Goal: Task Accomplishment & Management: Manage account settings

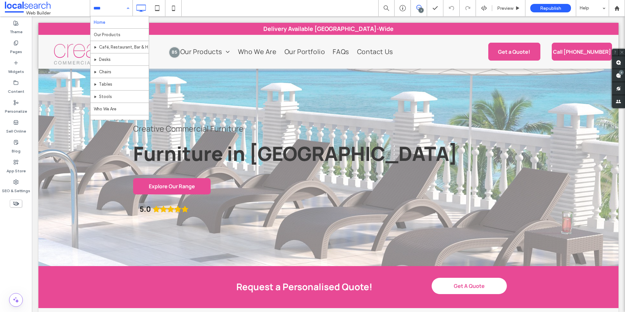
drag, startPoint x: 121, startPoint y: 9, endPoint x: 136, endPoint y: 17, distance: 17.0
click at [121, 9] on input at bounding box center [109, 8] width 33 height 16
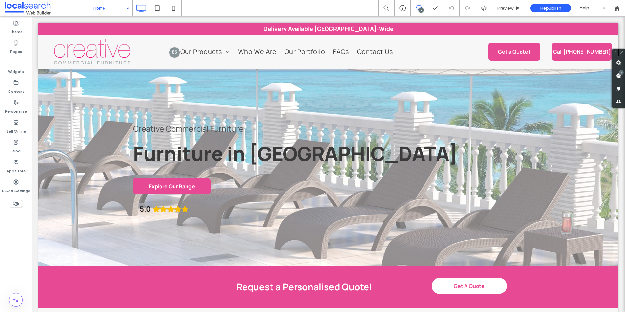
click at [124, 6] on div "Home" at bounding box center [111, 8] width 42 height 16
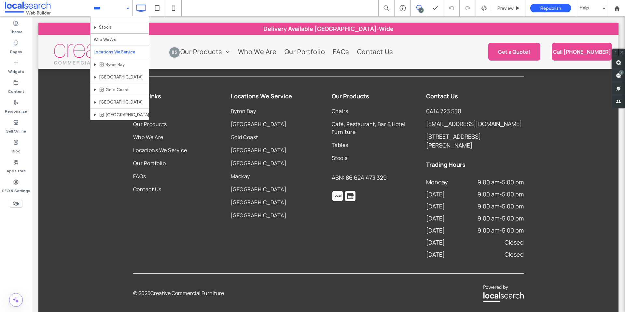
scroll to position [86, 0]
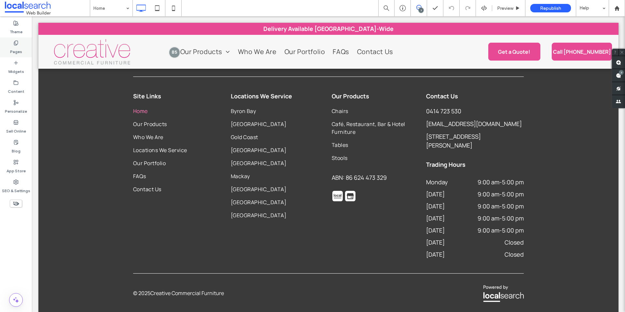
click at [17, 50] on label "Pages" at bounding box center [16, 50] width 12 height 9
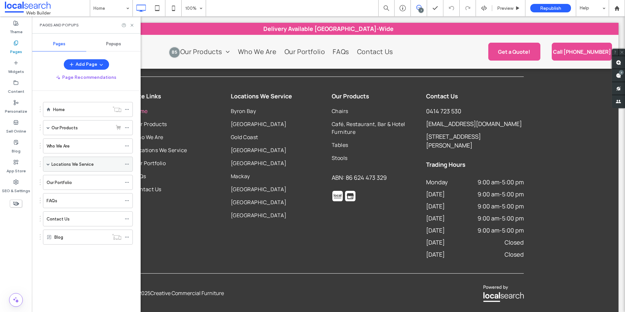
click at [47, 165] on span at bounding box center [48, 164] width 3 height 3
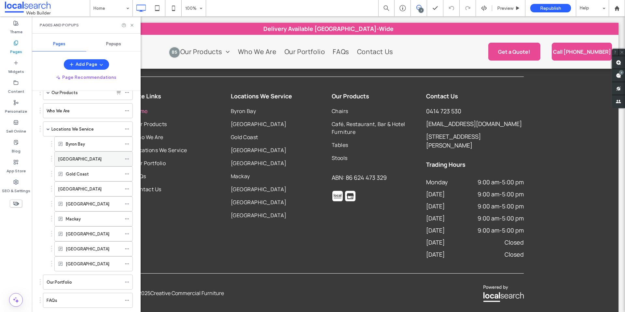
scroll to position [42, 0]
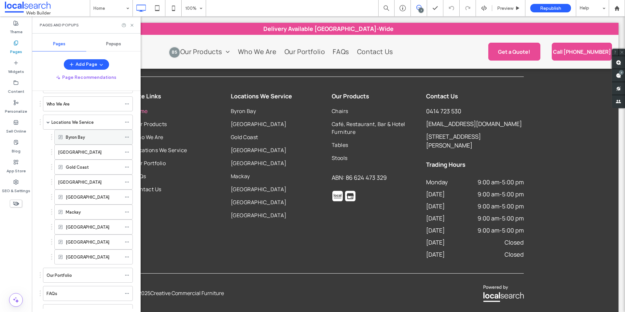
click at [128, 137] on use at bounding box center [127, 137] width 4 height 1
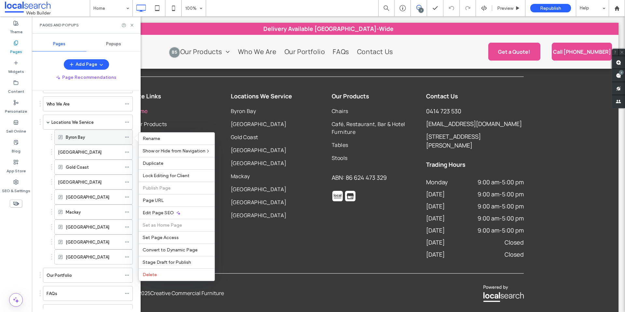
click at [128, 137] on use at bounding box center [127, 137] width 4 height 1
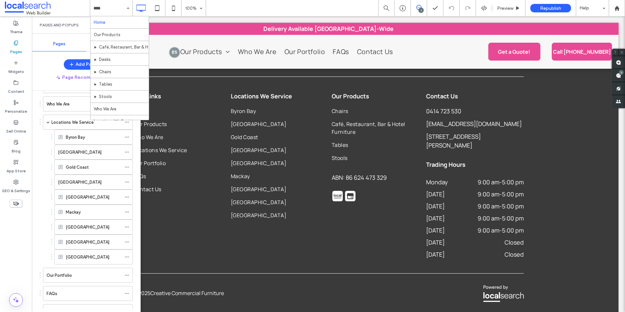
drag, startPoint x: 124, startPoint y: 14, endPoint x: 121, endPoint y: 11, distance: 4.2
click at [124, 11] on div "Home Our Products Café, Restaurant, Bar & Hotel Furniture Desks Chairs Tables S…" at bounding box center [111, 8] width 42 height 16
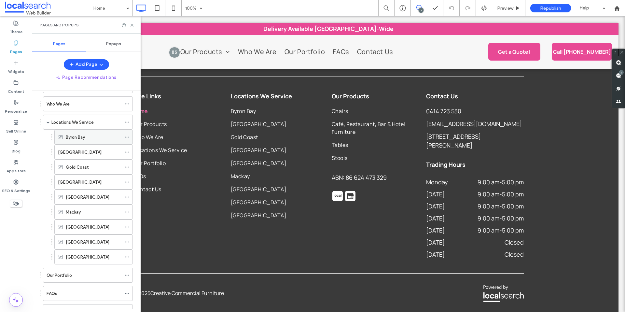
click at [128, 137] on icon at bounding box center [127, 137] width 5 height 5
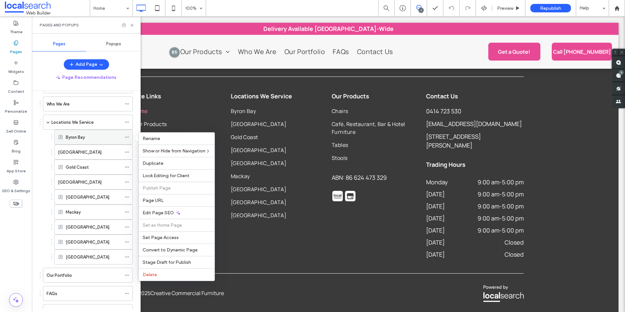
click at [128, 137] on use at bounding box center [127, 137] width 4 height 1
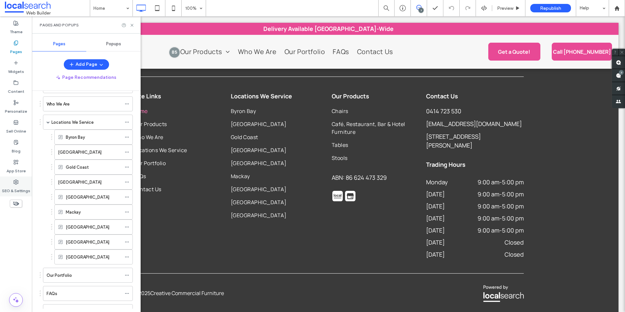
click at [22, 189] on label "SEO & Settings" at bounding box center [16, 189] width 28 height 9
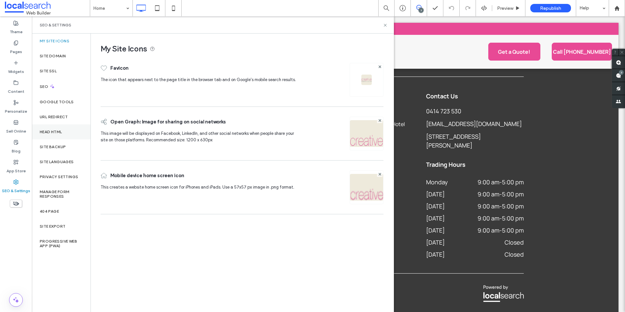
click at [64, 134] on div "Head HTML" at bounding box center [61, 131] width 59 height 15
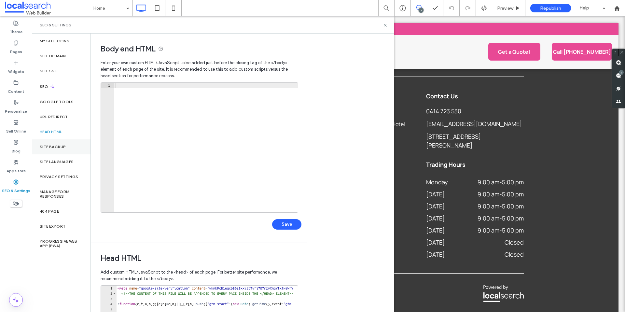
click at [66, 143] on div "Site Backup" at bounding box center [61, 146] width 59 height 15
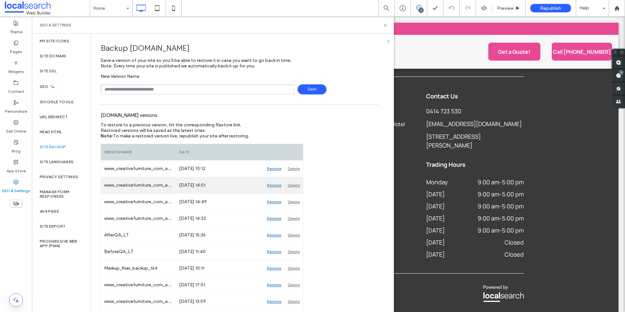
click at [272, 186] on div "Restore" at bounding box center [274, 185] width 21 height 16
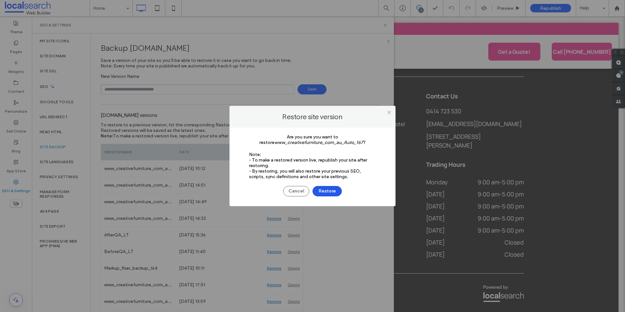
click at [327, 192] on button "Restore" at bounding box center [327, 191] width 29 height 10
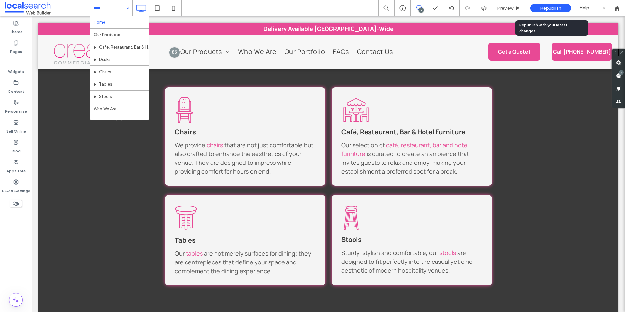
scroll to position [1163, 0]
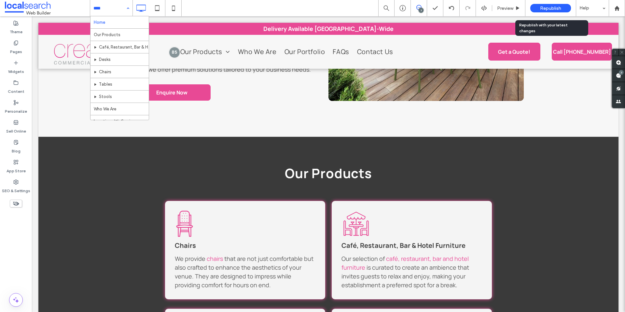
click at [559, 8] on span "Republish" at bounding box center [550, 9] width 21 height 6
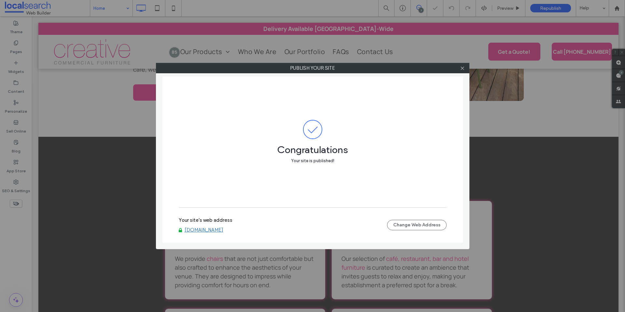
click at [219, 230] on link "www.creativefurniture.com.au" at bounding box center [204, 230] width 39 height 6
click at [463, 69] on icon at bounding box center [462, 68] width 5 height 5
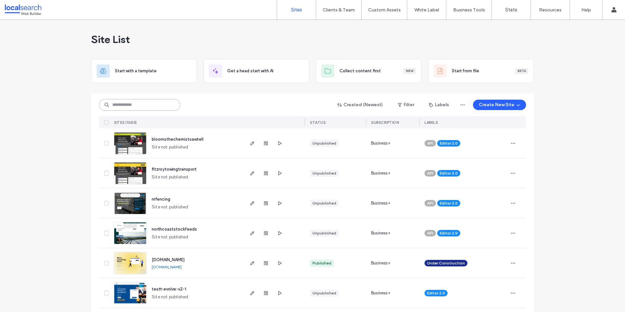
click at [157, 105] on input at bounding box center [139, 105] width 81 height 12
paste input "********"
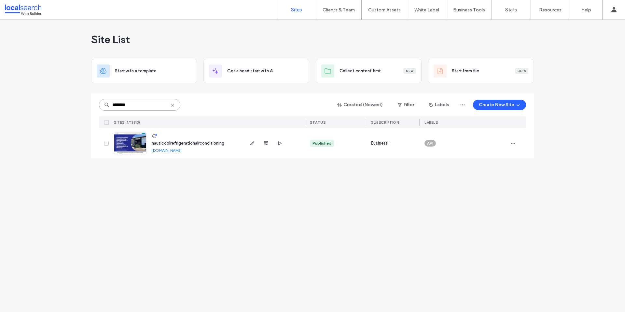
type input "********"
click at [174, 150] on link "nauticoolrefrigerationairconditioning.webbuilder.localsearch.com.au" at bounding box center [167, 150] width 30 height 5
click at [129, 138] on img at bounding box center [130, 155] width 32 height 44
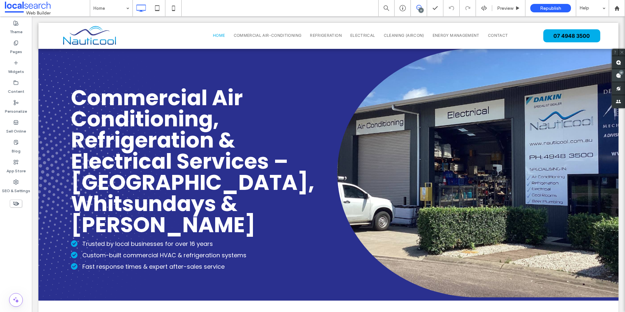
click at [619, 75] on use at bounding box center [618, 75] width 5 height 5
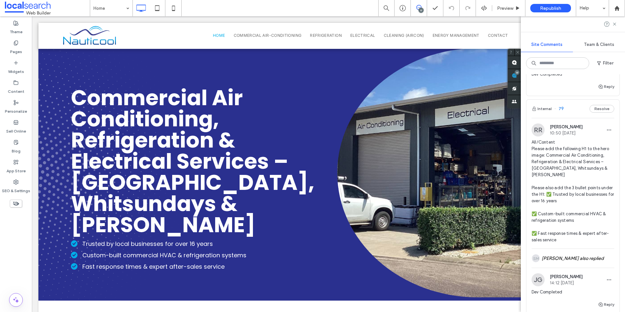
scroll to position [2265, 0]
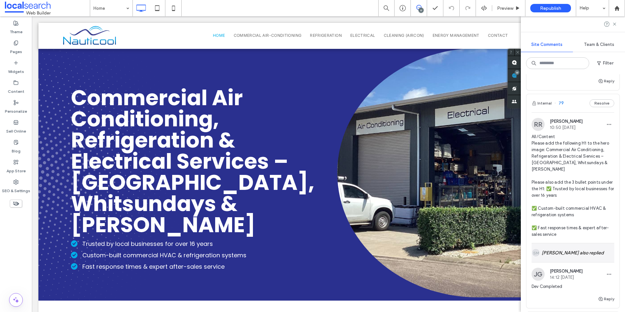
click at [575, 250] on div "SM [PERSON_NAME] also replied" at bounding box center [573, 252] width 83 height 19
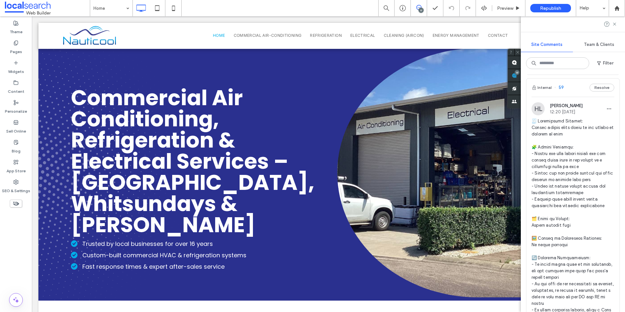
scroll to position [2523, 0]
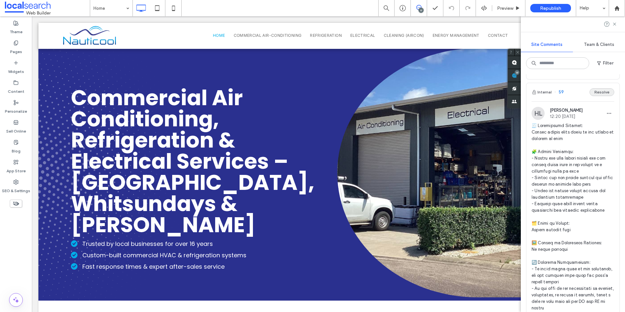
click at [597, 88] on button "Resolve" at bounding box center [602, 92] width 25 height 8
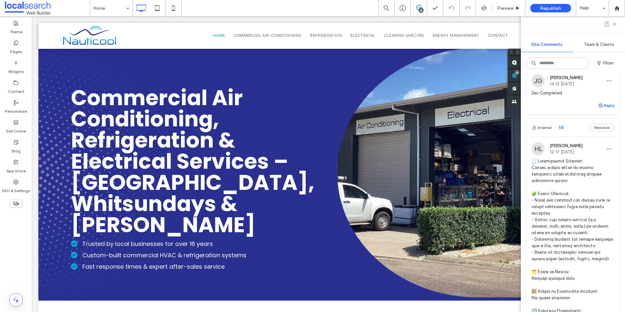
scroll to position [2486, 0]
click at [601, 125] on button "Resolve" at bounding box center [602, 129] width 25 height 8
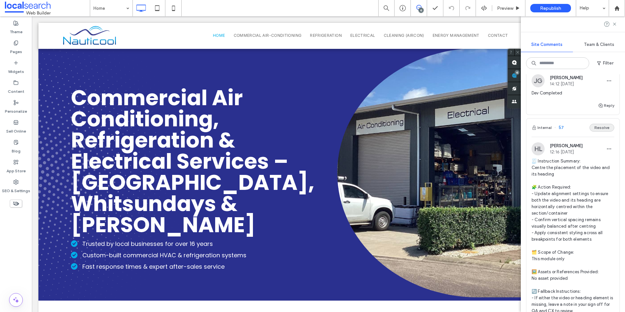
click at [594, 124] on button "Resolve" at bounding box center [602, 128] width 25 height 8
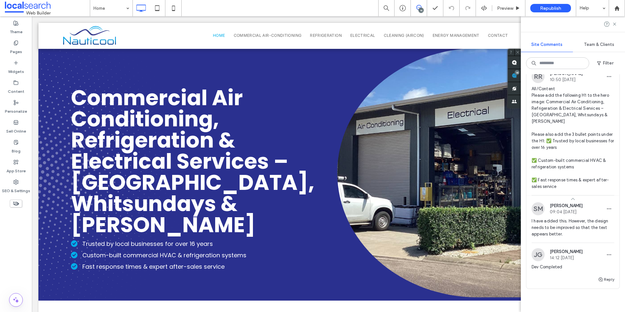
scroll to position [2290, 0]
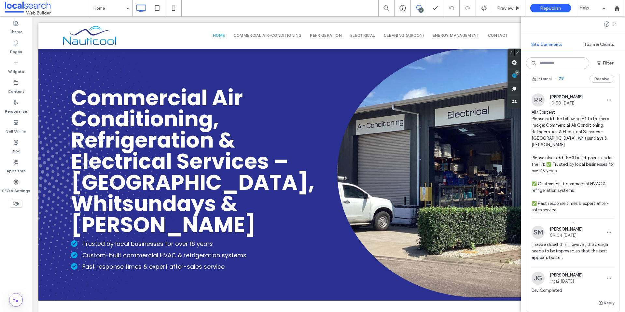
click at [573, 150] on span "All/Content Please add the following H1 to the hero image: Commercial Air Condi…" at bounding box center [573, 161] width 83 height 104
click at [569, 141] on span "All/Content Please add the following H1 to the hero image: Commercial Air Condi…" at bounding box center [573, 161] width 83 height 104
click at [568, 146] on span "All/Content Please add the following H1 to the hero image: Commercial Air Condi…" at bounding box center [573, 161] width 83 height 104
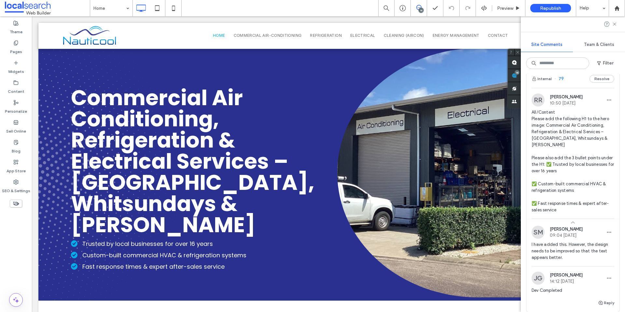
click at [571, 147] on span "All/Content Please add the following H1 to the hero image: Commercial Air Condi…" at bounding box center [573, 161] width 83 height 104
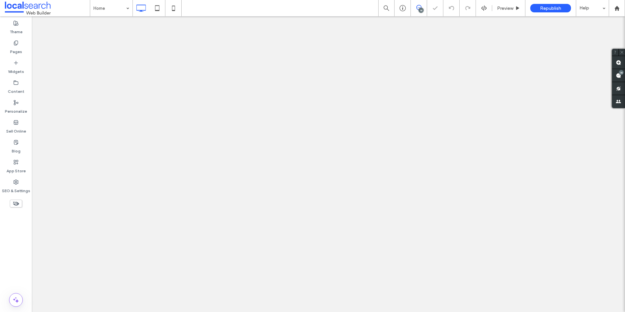
click at [619, 76] on use at bounding box center [618, 75] width 5 height 5
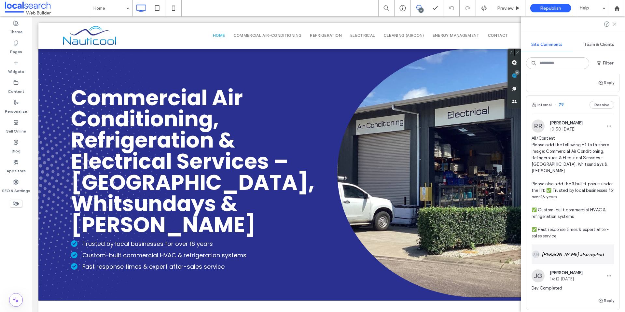
scroll to position [2263, 0]
click at [568, 171] on span "All/Content Please add the following H1 to the hero image: Commercial Air Condi…" at bounding box center [573, 188] width 83 height 104
drag, startPoint x: 586, startPoint y: 192, endPoint x: 529, endPoint y: 179, distance: 58.4
click at [529, 179] on div "RR Rafaela Riquena 10:50 Sep 16 2025 All/Content Please add the following H1 to…" at bounding box center [573, 183] width 93 height 125
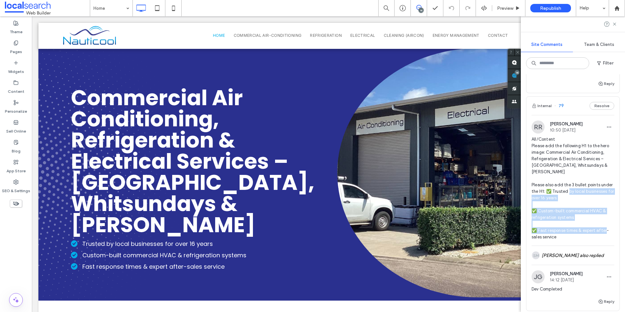
drag, startPoint x: 560, startPoint y: 219, endPoint x: 543, endPoint y: 189, distance: 35.3
click at [543, 189] on span "All/Content Please add the following H1 to the hero image: Commercial Air Condi…" at bounding box center [573, 188] width 83 height 104
click at [128, 186] on span "Commercial Air Conditioning, Refrigeration & Electrical Services – Cannonvale, …" at bounding box center [193, 161] width 244 height 157
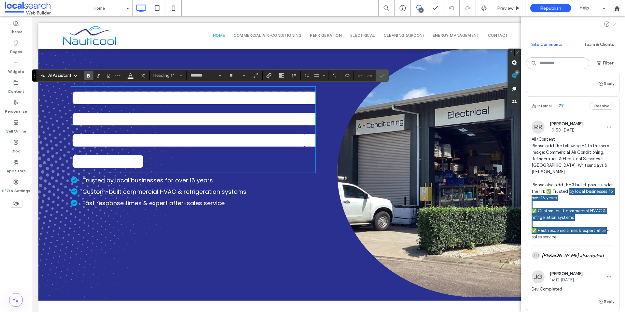
click at [184, 172] on span "**********" at bounding box center [193, 129] width 245 height 85
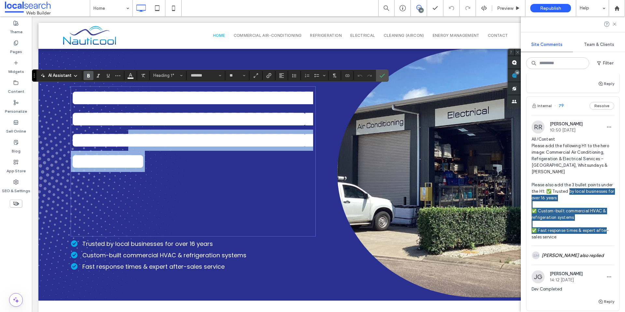
drag, startPoint x: 173, startPoint y: 224, endPoint x: 22, endPoint y: 172, distance: 160.1
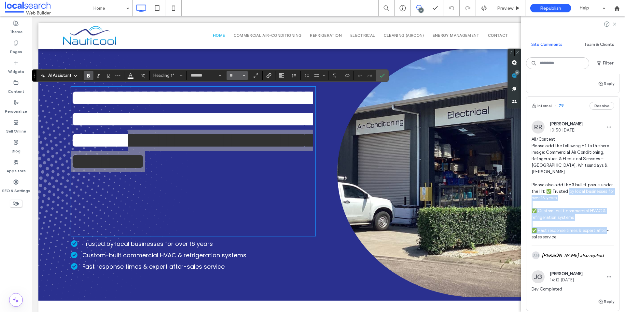
click at [245, 76] on button "**" at bounding box center [237, 75] width 21 height 9
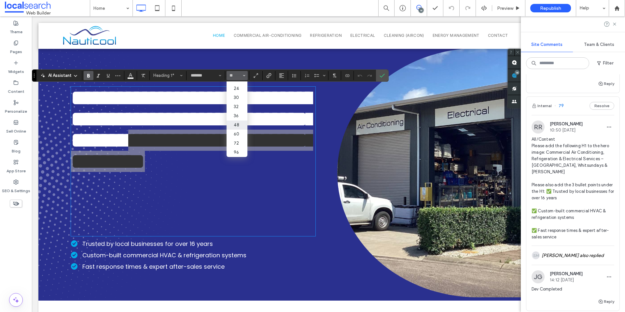
click at [239, 121] on label "48" at bounding box center [237, 125] width 21 height 9
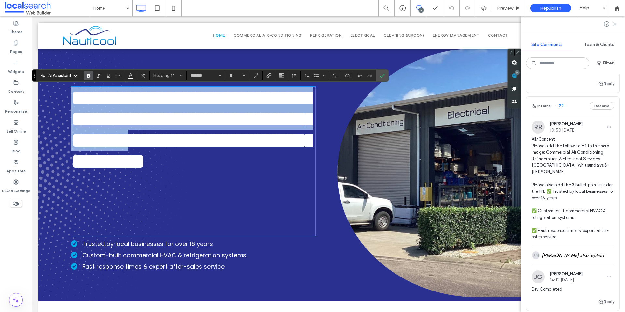
scroll to position [3, 0]
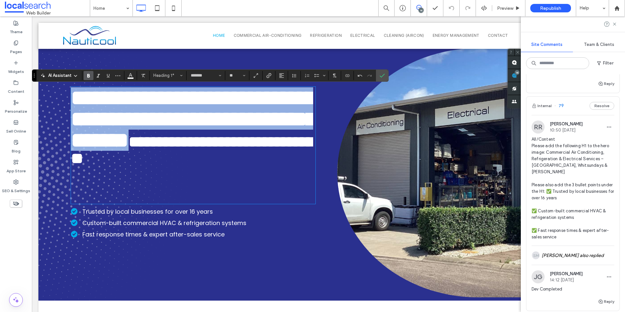
type input "**"
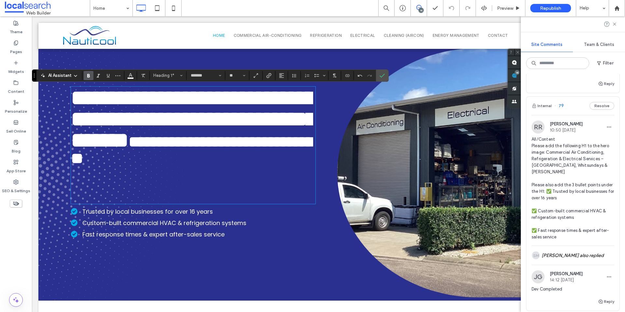
click at [277, 151] on span "**********" at bounding box center [193, 119] width 245 height 64
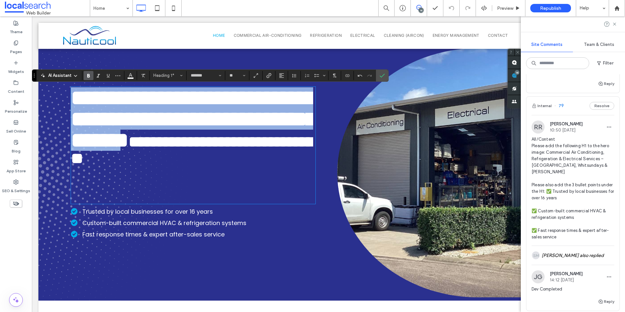
scroll to position [0, 0]
drag, startPoint x: 285, startPoint y: 159, endPoint x: 152, endPoint y: 83, distance: 152.9
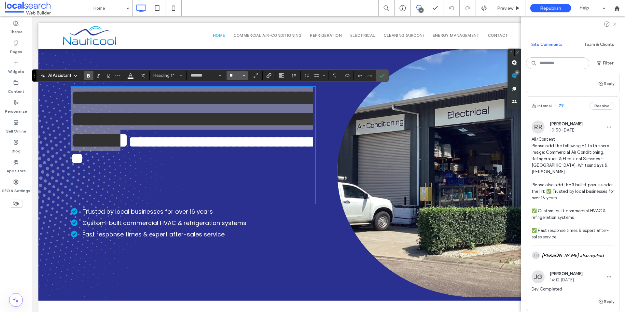
click at [236, 75] on input "**" at bounding box center [235, 75] width 13 height 5
click at [233, 75] on input "Size-input" at bounding box center [235, 75] width 13 height 5
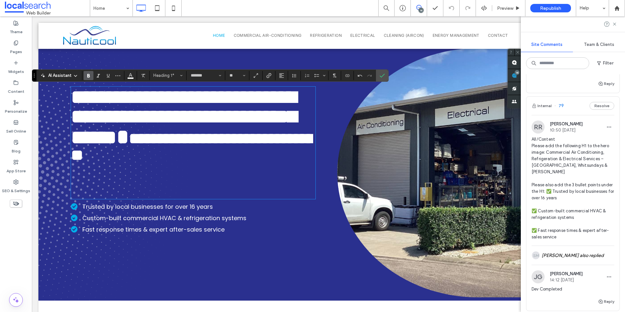
click at [240, 123] on h1 "**********" at bounding box center [192, 125] width 242 height 76
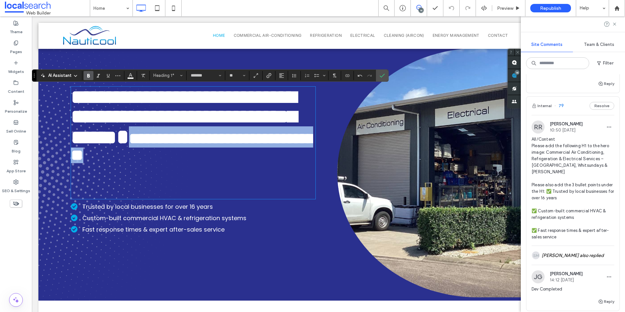
drag, startPoint x: 160, startPoint y: 191, endPoint x: 67, endPoint y: 175, distance: 94.1
click at [67, 175] on div "**********" at bounding box center [183, 173] width 290 height 256
click at [217, 163] on span "**********" at bounding box center [193, 147] width 244 height 32
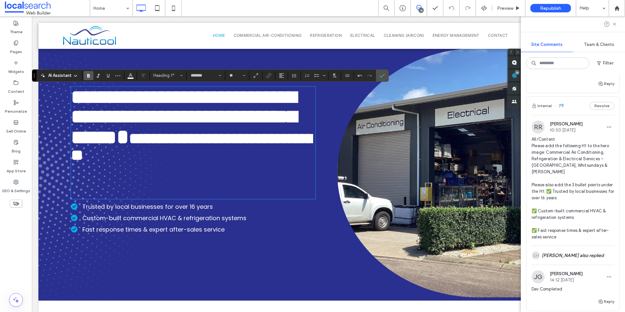
click at [206, 163] on h1 "**********" at bounding box center [192, 125] width 242 height 76
click at [150, 132] on span "**********" at bounding box center [183, 117] width 225 height 60
type input "**"
click at [154, 163] on span "**********" at bounding box center [193, 147] width 244 height 32
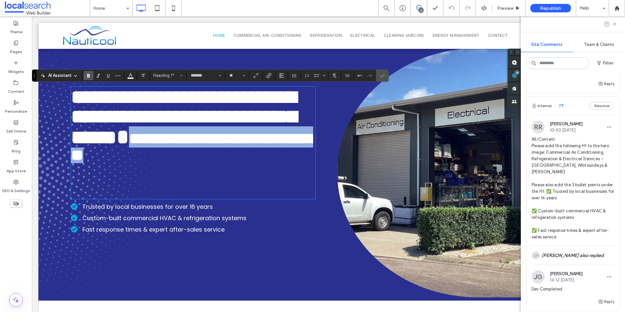
drag, startPoint x: 155, startPoint y: 183, endPoint x: 115, endPoint y: 138, distance: 60.7
click at [72, 163] on h1 "**********" at bounding box center [192, 125] width 242 height 76
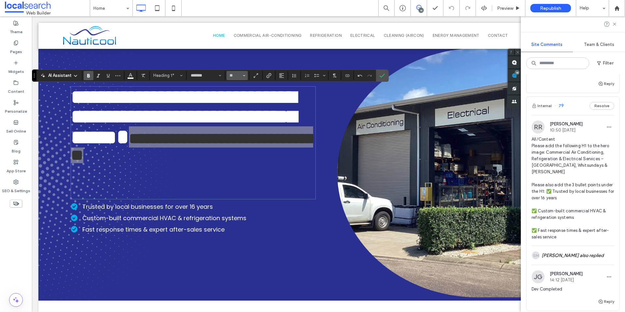
click at [245, 77] on icon "Size" at bounding box center [244, 75] width 3 height 3
click at [242, 113] on label "36" at bounding box center [237, 115] width 21 height 9
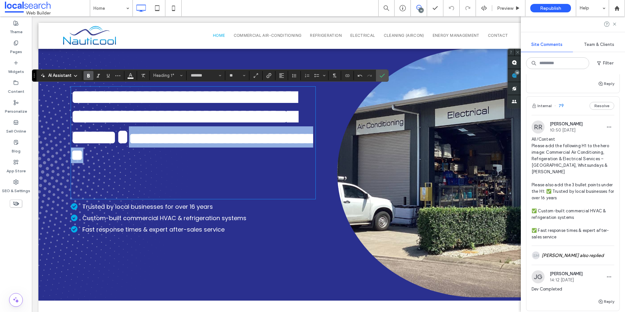
type input "**"
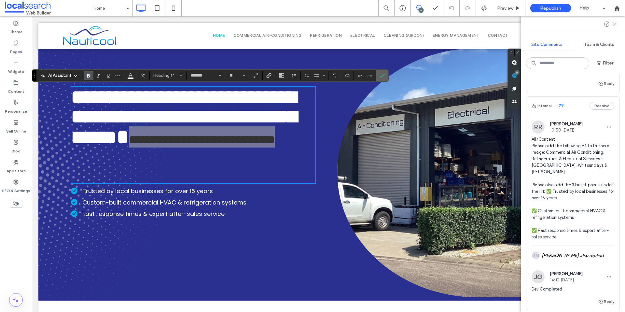
click at [384, 75] on icon "Confirm" at bounding box center [382, 75] width 5 height 5
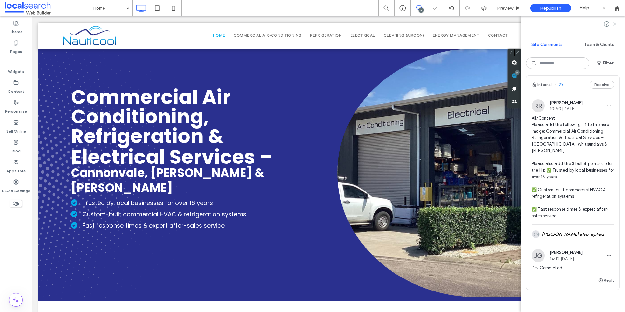
scroll to position [2288, 0]
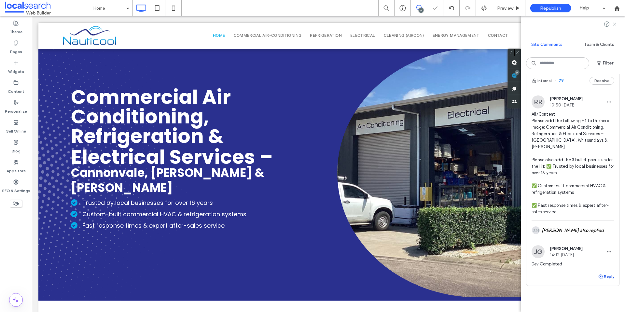
click at [599, 273] on button "Reply" at bounding box center [606, 277] width 16 height 8
click at [571, 279] on textarea at bounding box center [573, 289] width 83 height 33
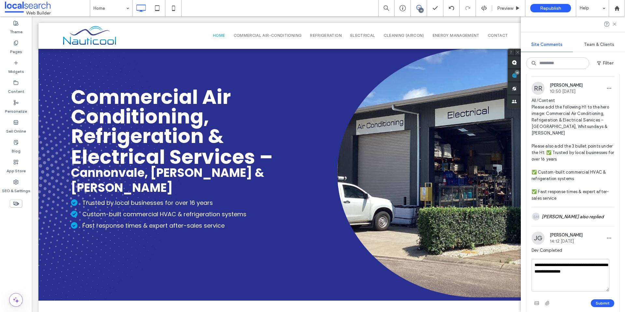
scroll to position [2303, 0]
type textarea "**********"
click at [599, 298] on button "Submit" at bounding box center [602, 302] width 23 height 8
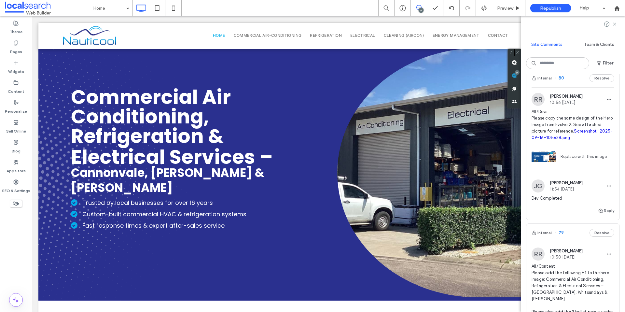
scroll to position [2130, 0]
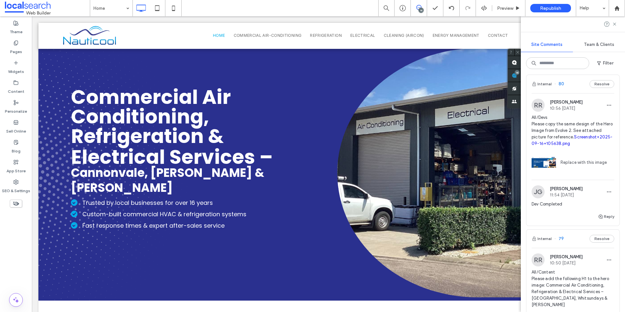
click at [575, 133] on span "All/Devs Please copy the same design of the Hero Image from Evolve 2. See attac…" at bounding box center [573, 130] width 83 height 33
click at [564, 133] on span "All/Devs Please copy the same design of the Hero Image from Evolve 2. See attac…" at bounding box center [573, 130] width 83 height 33
click at [567, 130] on span "All/Devs Please copy the same design of the Hero Image from Evolve 2. See attac…" at bounding box center [573, 130] width 83 height 33
click at [568, 134] on span "All/Devs Please copy the same design of the Hero Image from Evolve 2. See attac…" at bounding box center [573, 130] width 83 height 33
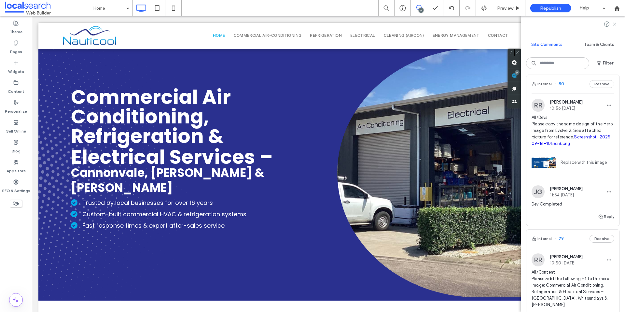
click at [555, 144] on link "Screenshot+2025-09-16+105638.png" at bounding box center [572, 140] width 81 height 11
click at [601, 217] on button "Reply" at bounding box center [606, 217] width 16 height 8
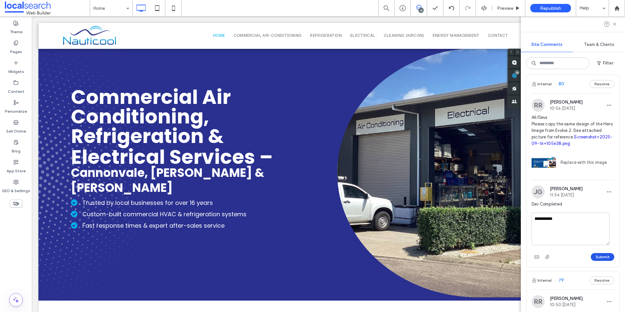
type textarea "**********"
click at [597, 257] on button "Submit" at bounding box center [602, 257] width 23 height 8
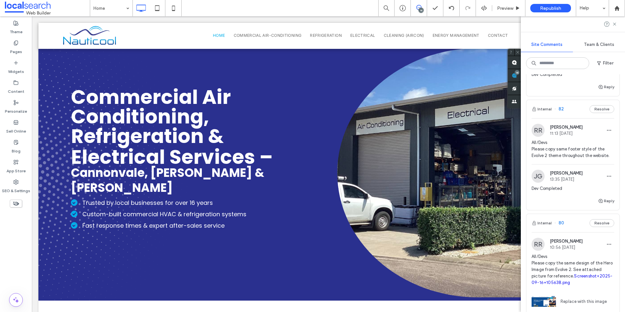
scroll to position [1990, 0]
click at [572, 155] on span "All/Devs Please copy same footer style of the Evolve 2 theme throughout the web…" at bounding box center [573, 151] width 83 height 20
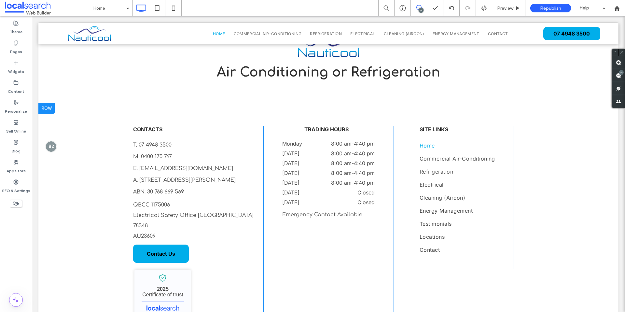
scroll to position [1370, 0]
click at [50, 141] on div at bounding box center [51, 147] width 12 height 12
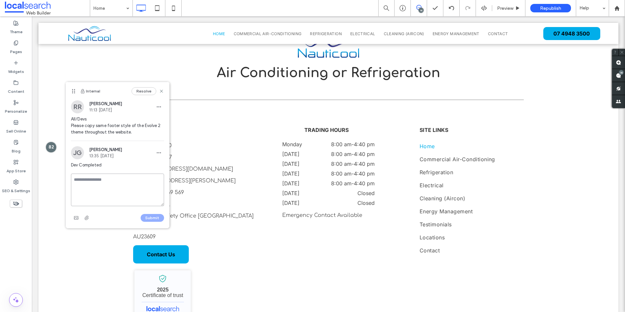
click at [94, 182] on textarea at bounding box center [117, 190] width 93 height 33
type textarea "**********"
click at [154, 221] on button "Submit" at bounding box center [152, 218] width 23 height 8
click at [160, 92] on use at bounding box center [161, 91] width 3 height 3
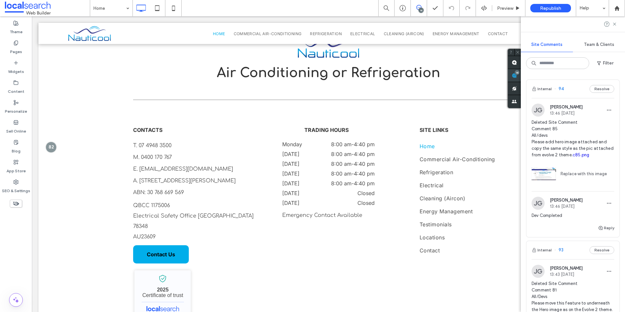
click at [517, 76] on use at bounding box center [514, 75] width 5 height 5
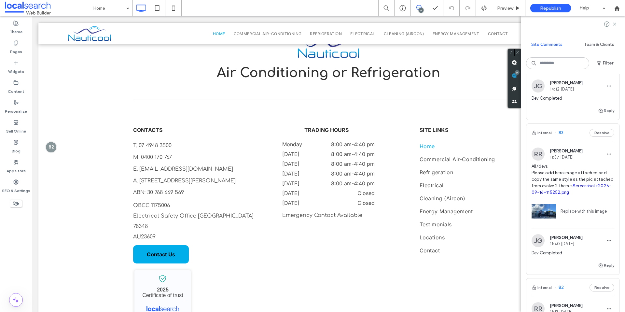
scroll to position [1804, 0]
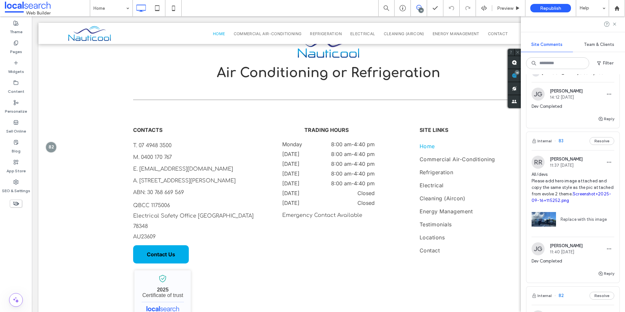
click at [581, 181] on span "All/devs Please add hero image attached and copy the same style as the pic atta…" at bounding box center [573, 187] width 83 height 33
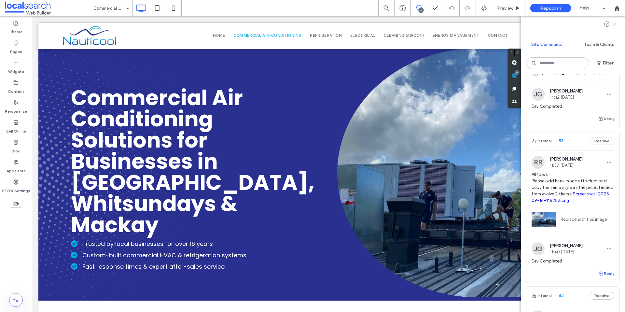
click at [608, 275] on button "Reply" at bounding box center [606, 274] width 16 height 8
click at [573, 277] on textarea at bounding box center [573, 286] width 83 height 33
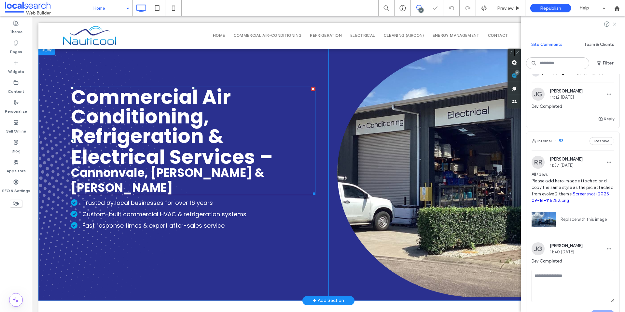
click at [164, 118] on span "Commercial Air Conditioning, Refrigeration & Electrical Services –" at bounding box center [172, 126] width 202 height 87
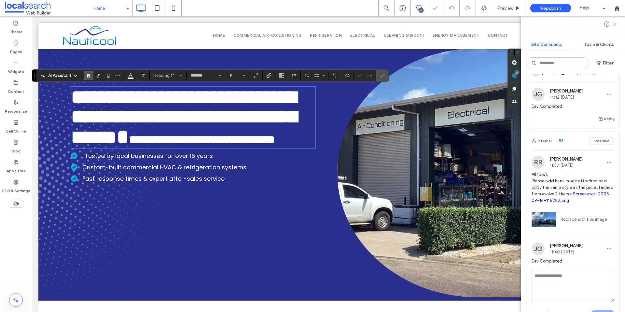
click at [164, 118] on span "**********" at bounding box center [183, 117] width 225 height 60
type input "**"
click at [196, 146] on span "**********" at bounding box center [202, 140] width 146 height 12
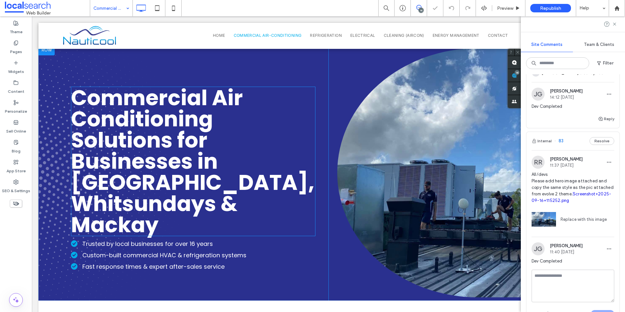
click at [175, 143] on span "Commercial Air Conditioning Solutions for Businesses in Cannonvale, Whitsundays…" at bounding box center [193, 161] width 244 height 157
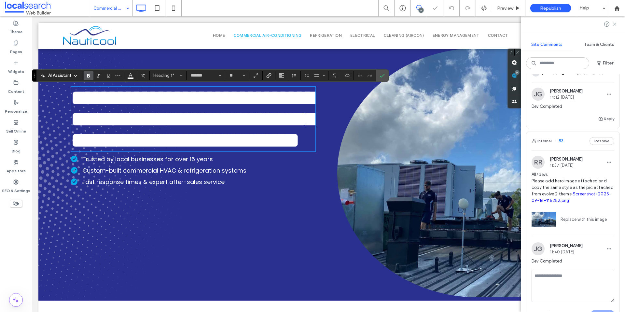
click at [175, 144] on span "**********" at bounding box center [193, 119] width 245 height 64
click at [209, 151] on span "**********" at bounding box center [193, 119] width 245 height 64
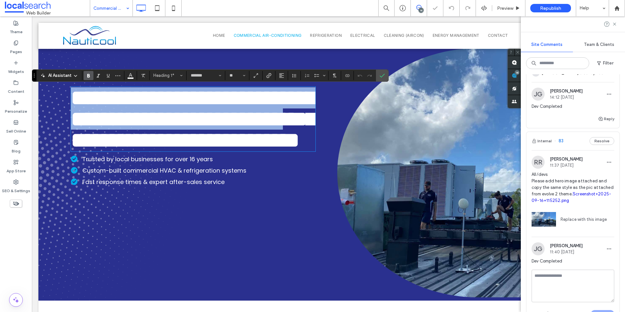
drag, startPoint x: 210, startPoint y: 161, endPoint x: 27, endPoint y: 98, distance: 193.9
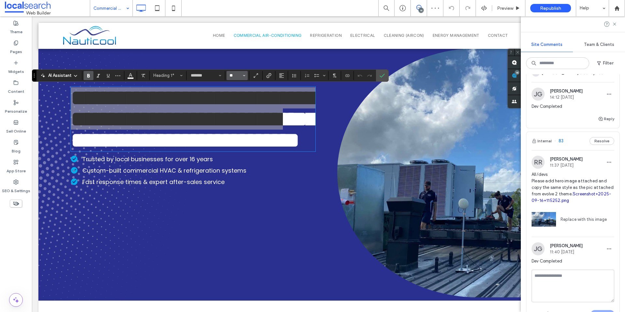
click at [238, 75] on input "**" at bounding box center [235, 75] width 13 height 5
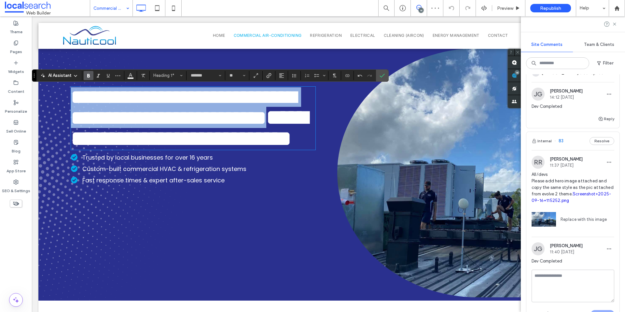
click at [176, 149] on h1 "**********" at bounding box center [193, 118] width 245 height 62
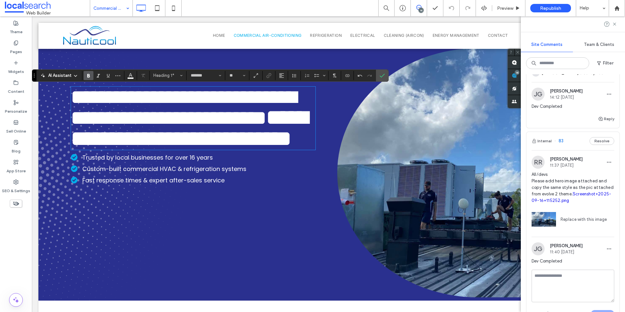
scroll to position [4, 0]
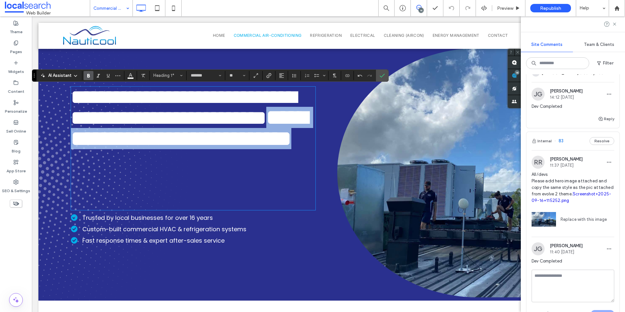
drag, startPoint x: 122, startPoint y: 179, endPoint x: 78, endPoint y: 157, distance: 50.2
click at [71, 149] on h1 "**********" at bounding box center [192, 118] width 242 height 62
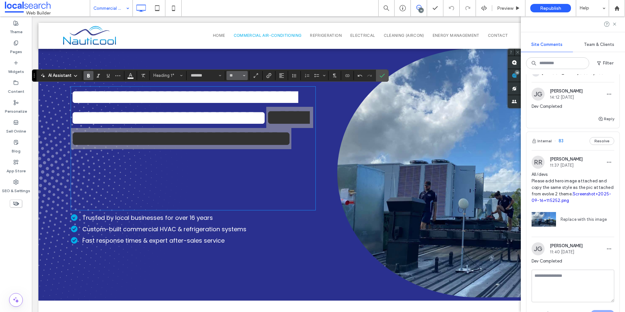
click at [242, 76] on button "**" at bounding box center [237, 75] width 21 height 9
click at [237, 138] on label "36" at bounding box center [237, 139] width 21 height 9
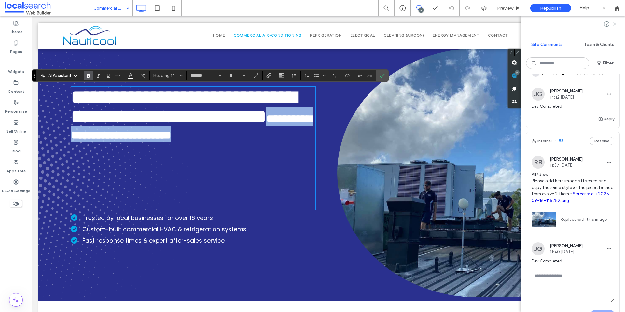
type input "**"
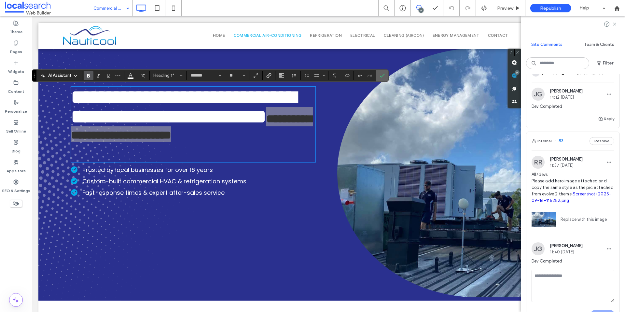
click at [381, 76] on icon "Confirm" at bounding box center [382, 75] width 5 height 5
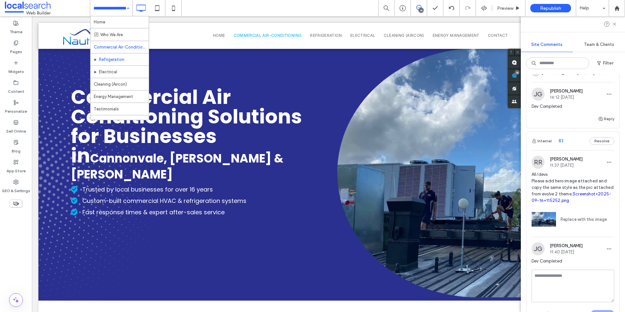
scroll to position [0, 0]
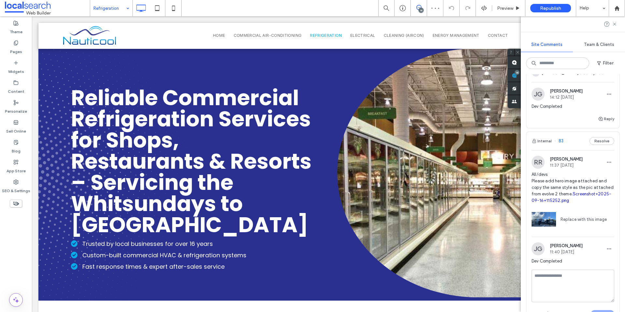
click at [111, 7] on input at bounding box center [109, 8] width 33 height 16
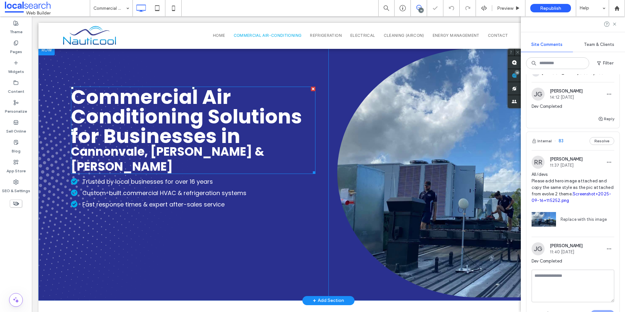
click at [143, 130] on span "Commercial Air Conditioning Solutions for Businesses in" at bounding box center [186, 116] width 231 height 66
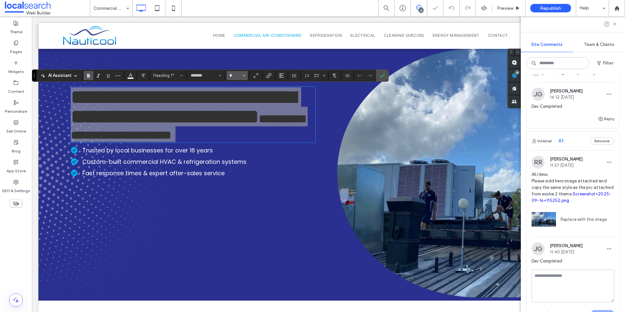
click at [234, 74] on input "*" at bounding box center [235, 75] width 13 height 5
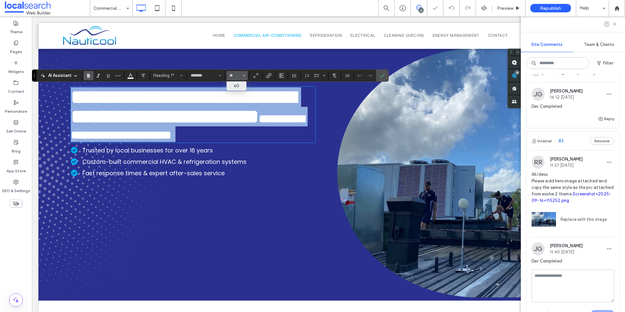
type input "**"
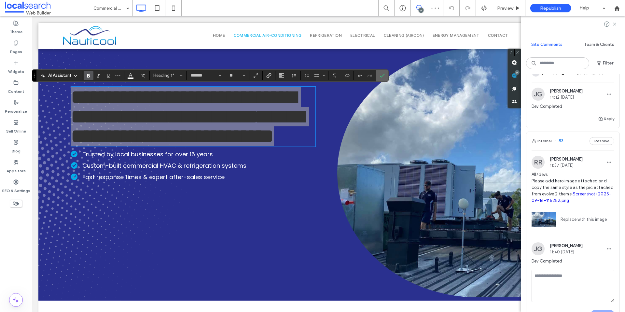
click at [382, 76] on icon "Confirm" at bounding box center [382, 75] width 5 height 5
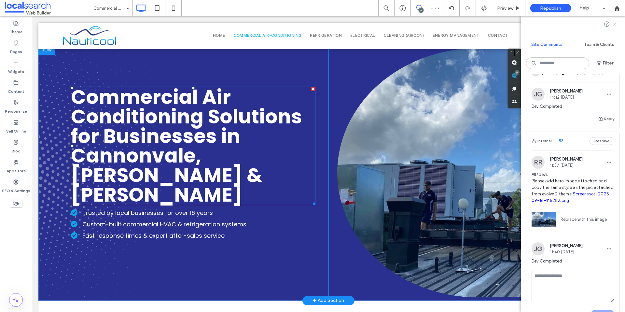
click at [125, 125] on span "Commercial Air Conditioning Solutions for Businesses in" at bounding box center [186, 116] width 231 height 66
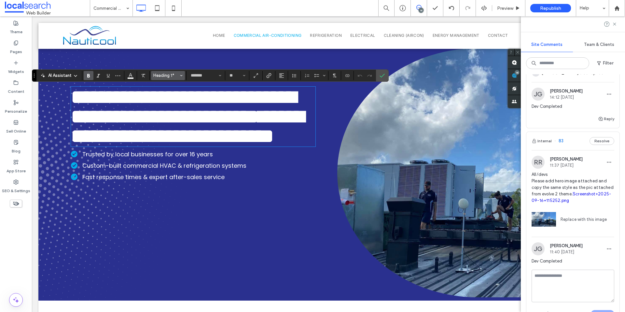
click at [171, 77] on span "Heading 1*" at bounding box center [165, 75] width 25 height 5
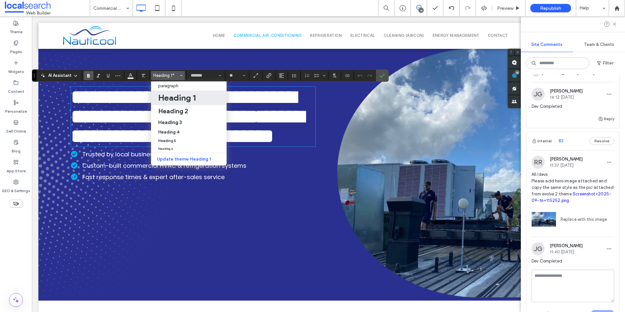
click at [183, 96] on h1 "Heading 1" at bounding box center [176, 97] width 37 height 10
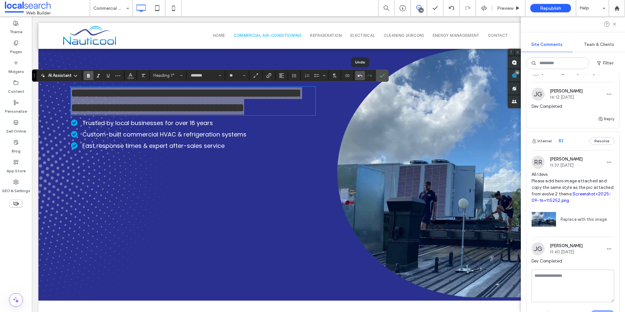
click at [363, 74] on label "Undo" at bounding box center [360, 75] width 10 height 9
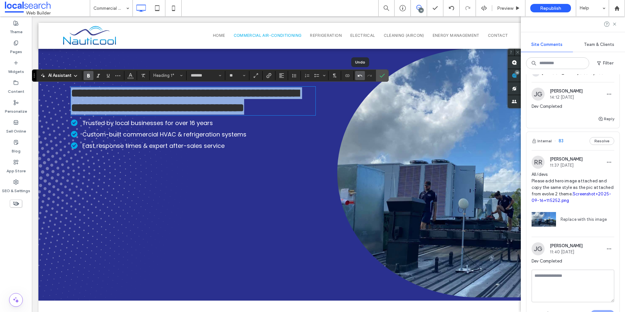
type input "**"
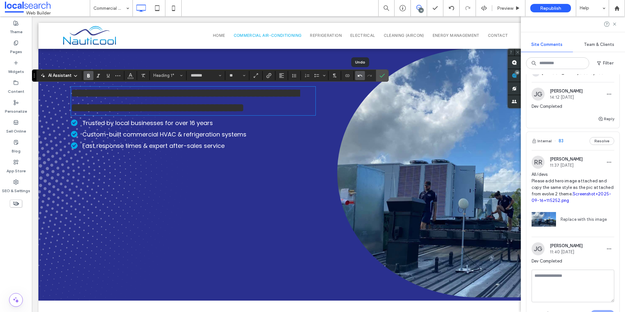
scroll to position [4, 0]
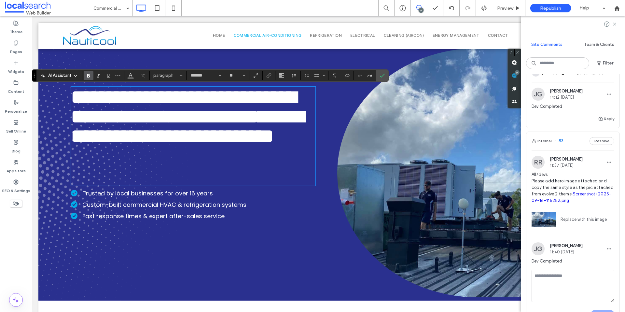
click at [192, 141] on span "**********" at bounding box center [187, 126] width 233 height 39
click at [380, 76] on icon "Confirm" at bounding box center [382, 75] width 5 height 5
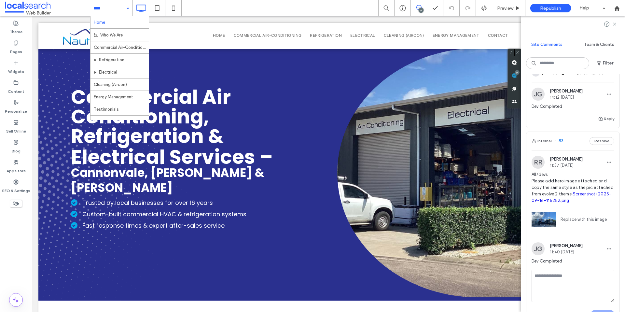
click at [117, 7] on input at bounding box center [109, 8] width 33 height 16
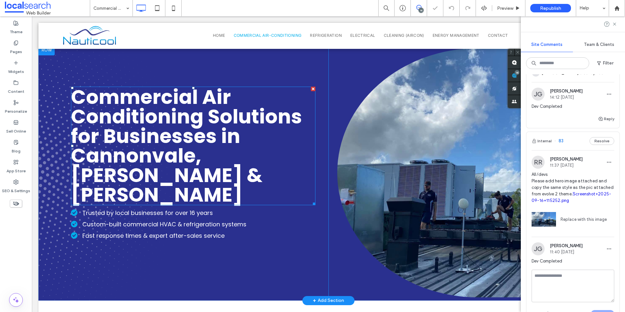
click at [187, 163] on span "Cannonvale, Whitsundays & Mackay" at bounding box center [167, 175] width 192 height 66
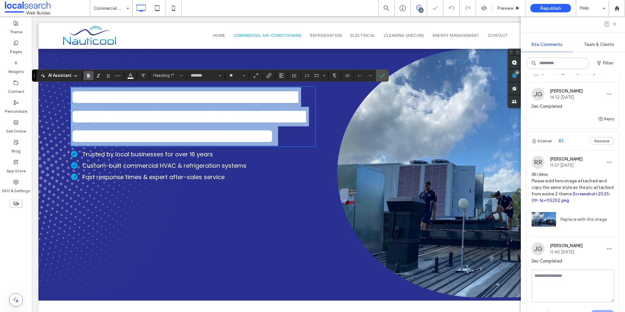
click at [258, 146] on span "**********" at bounding box center [187, 126] width 233 height 39
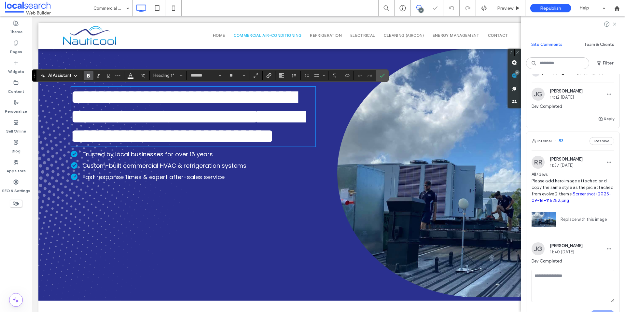
scroll to position [4, 0]
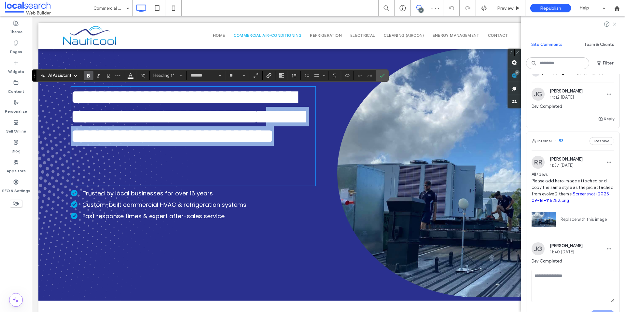
drag, startPoint x: 311, startPoint y: 173, endPoint x: 61, endPoint y: 158, distance: 250.9
click at [61, 158] on div "**********" at bounding box center [183, 173] width 290 height 256
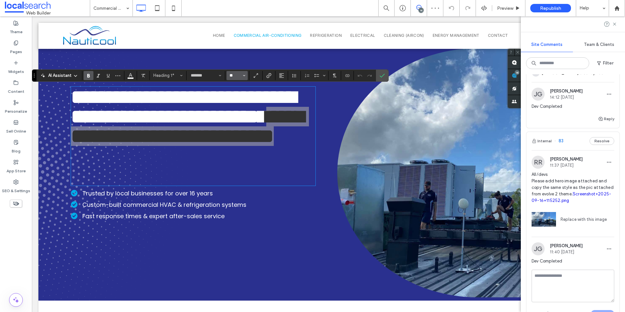
click at [237, 75] on input "**" at bounding box center [235, 75] width 13 height 5
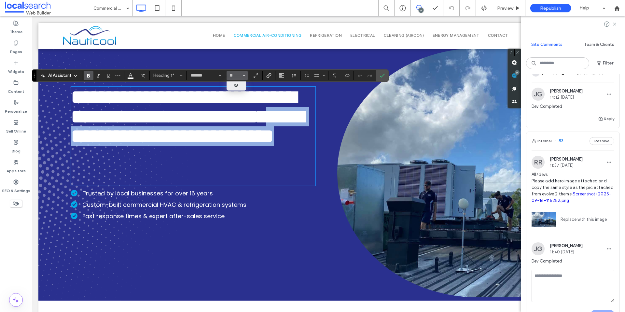
type input "**"
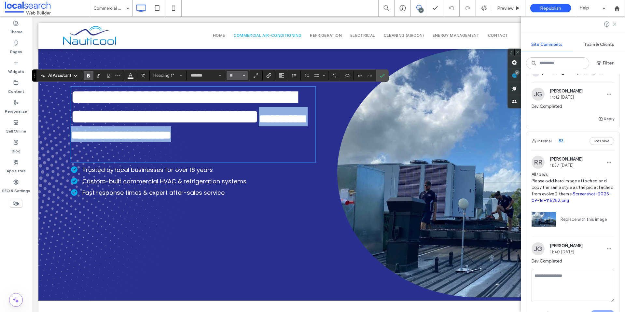
scroll to position [2, 0]
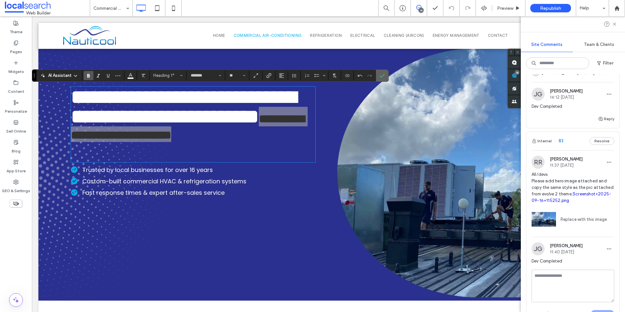
drag, startPoint x: 379, startPoint y: 75, endPoint x: 321, endPoint y: 74, distance: 58.3
click at [379, 75] on label "Confirm" at bounding box center [382, 76] width 10 height 12
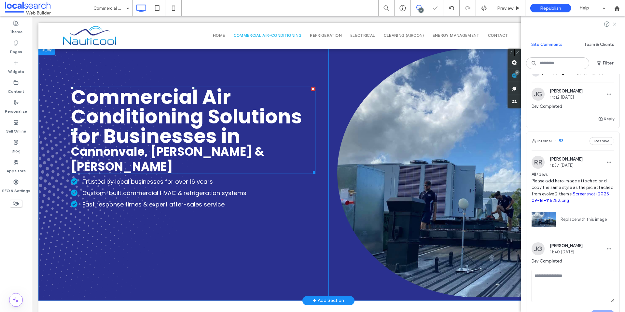
click at [174, 124] on span "Commercial Air Conditioning Solutions for Businesses in" at bounding box center [186, 116] width 231 height 66
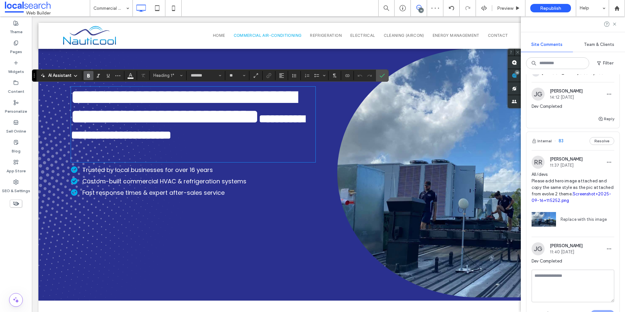
click at [175, 124] on span "**********" at bounding box center [183, 106] width 225 height 39
type input "*"
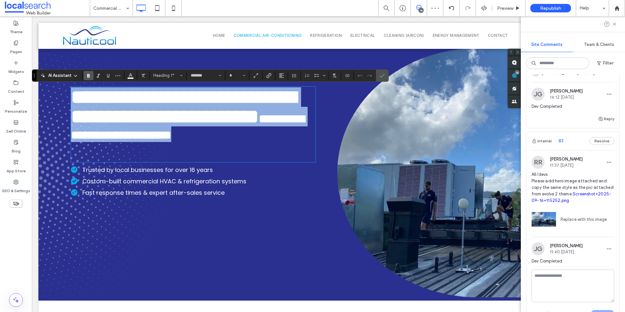
click at [175, 124] on span "**********" at bounding box center [183, 106] width 225 height 39
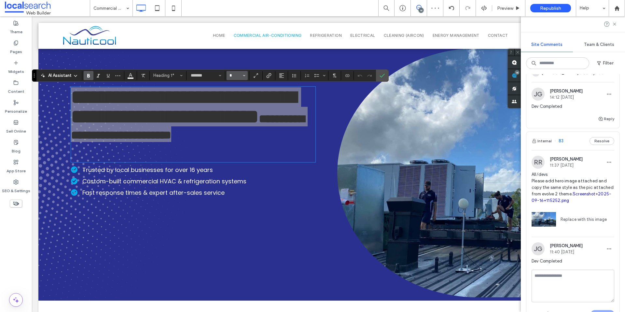
click at [237, 75] on input "*" at bounding box center [235, 75] width 13 height 5
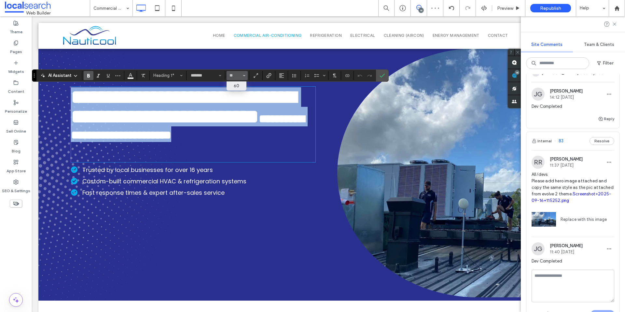
type input "**"
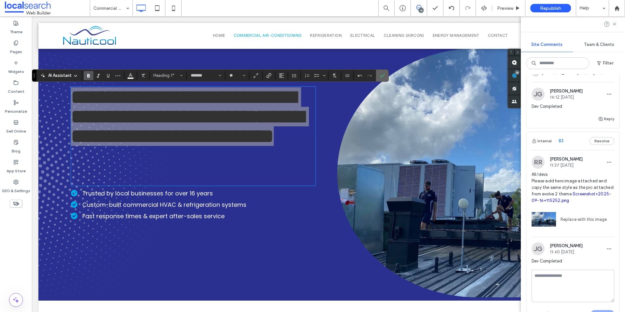
click at [381, 76] on use "Confirm" at bounding box center [382, 76] width 5 height 4
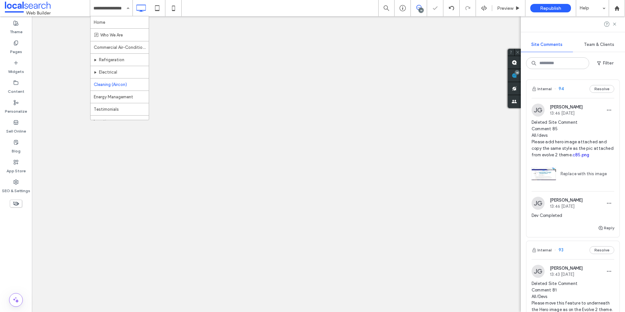
drag, startPoint x: 0, startPoint y: 0, endPoint x: 120, endPoint y: 38, distance: 126.1
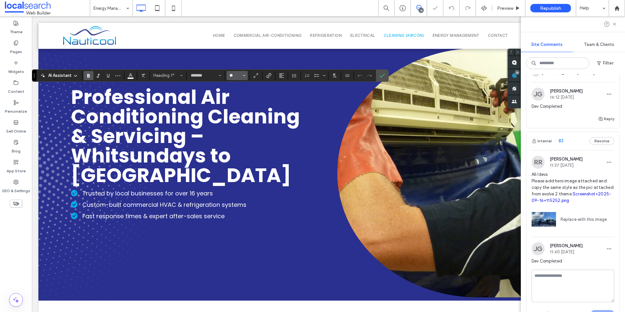
click at [234, 77] on input "**" at bounding box center [235, 75] width 13 height 5
type input "**"
click at [382, 75] on icon "Confirm" at bounding box center [382, 75] width 5 height 5
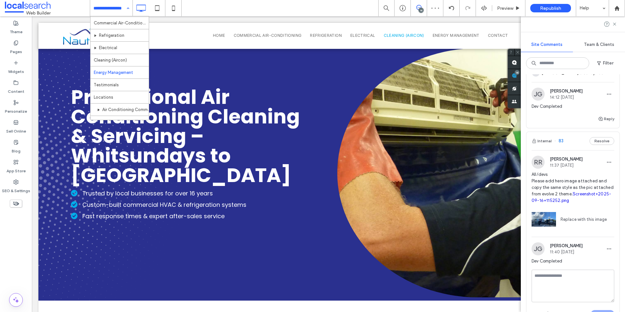
scroll to position [67, 0]
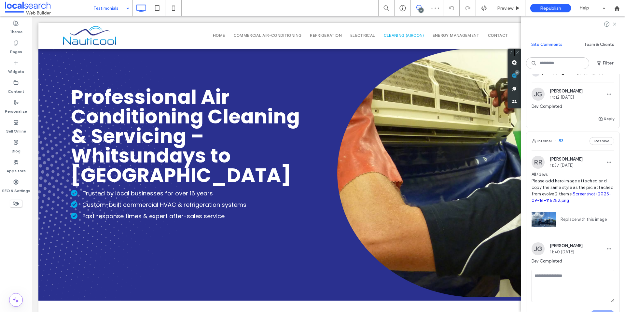
click at [107, 4] on input at bounding box center [109, 8] width 33 height 16
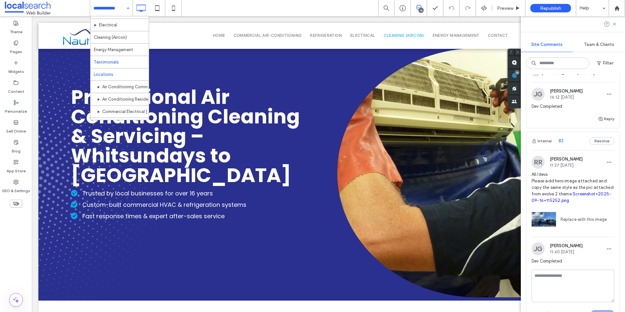
scroll to position [49, 0]
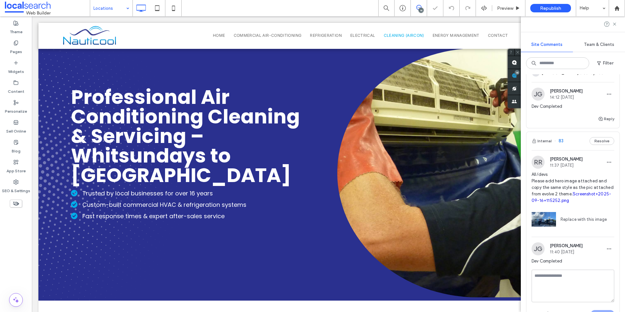
click at [122, 10] on input at bounding box center [109, 8] width 33 height 16
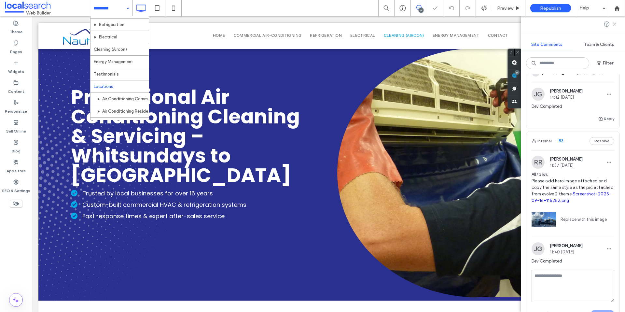
scroll to position [42, 0]
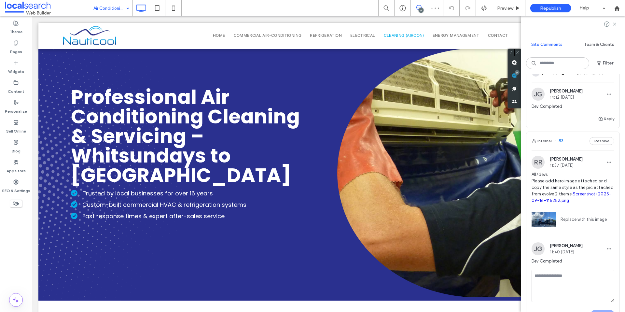
click at [110, 9] on input at bounding box center [109, 8] width 33 height 16
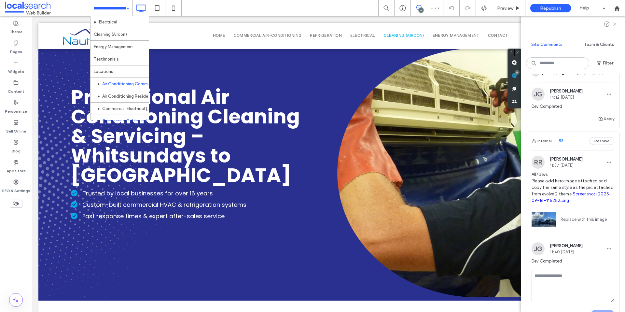
scroll to position [119, 0]
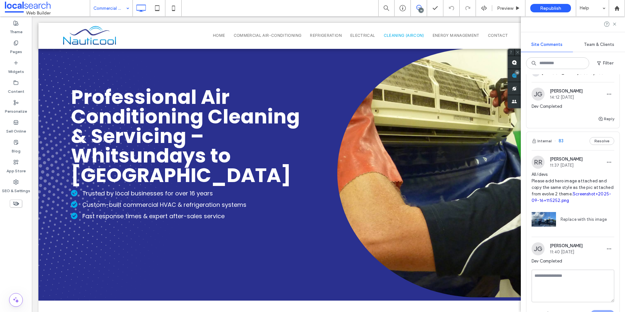
click at [116, 8] on input at bounding box center [109, 8] width 33 height 16
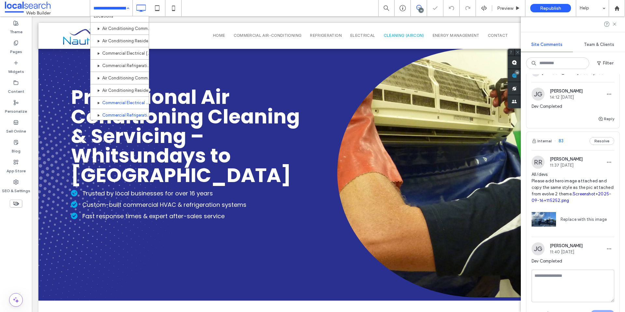
scroll to position [119, 0]
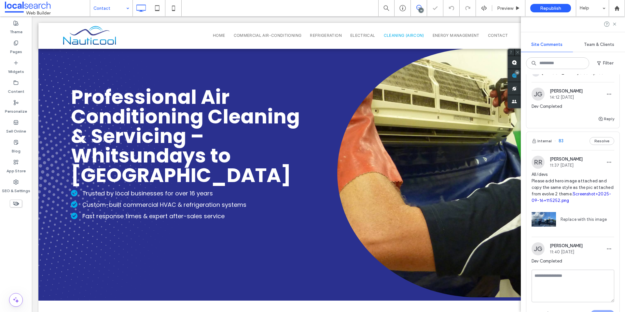
click at [102, 13] on input at bounding box center [109, 8] width 33 height 16
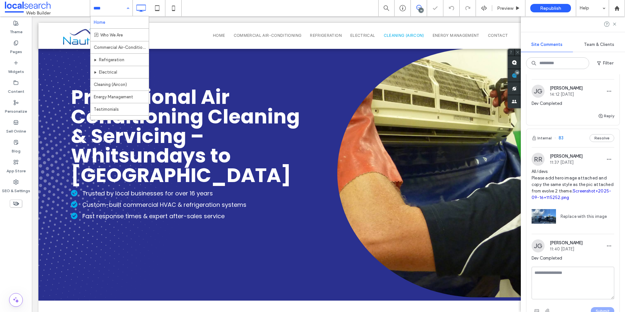
scroll to position [1812, 0]
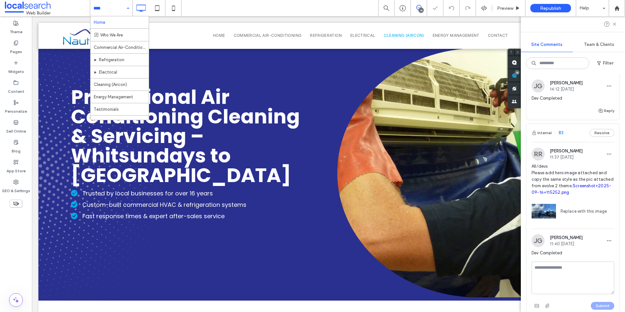
click at [559, 159] on span "11:37 Sep 16 2025" at bounding box center [566, 157] width 33 height 5
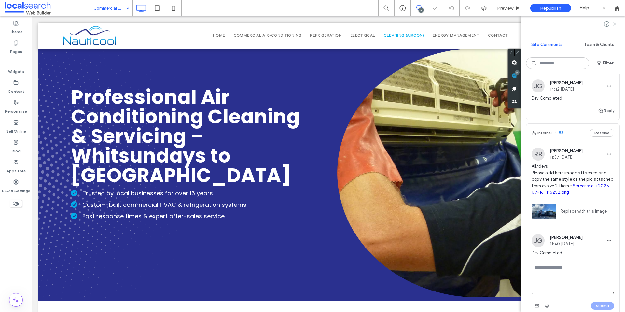
click at [564, 276] on textarea at bounding box center [573, 278] width 83 height 33
type textarea "**********"
click at [592, 302] on button "Submit" at bounding box center [602, 306] width 23 height 8
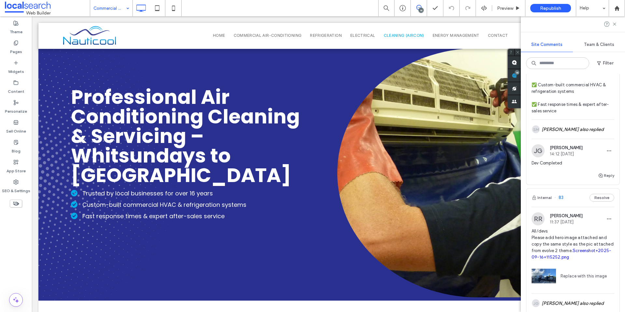
scroll to position [1743, 0]
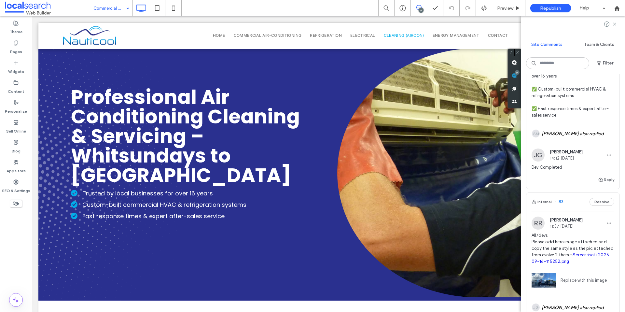
click at [569, 170] on span "Dev Completed" at bounding box center [573, 167] width 83 height 7
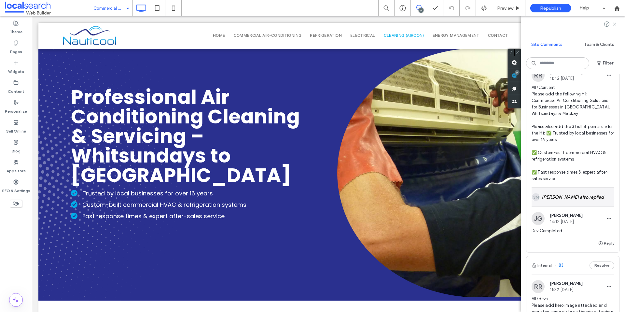
scroll to position [1634, 0]
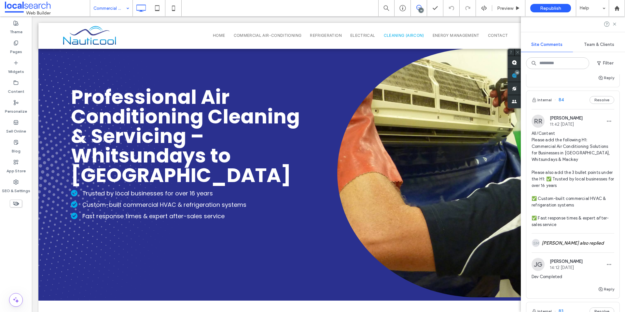
click at [569, 148] on span "All/Content Please add the following H1: Commercial Air Conditioning Solutions …" at bounding box center [573, 179] width 83 height 98
click at [558, 153] on span "All/Content Please add the following H1: Commercial Air Conditioning Solutions …" at bounding box center [573, 179] width 83 height 98
click at [564, 155] on span "All/Content Please add the following H1: Commercial Air Conditioning Solutions …" at bounding box center [573, 179] width 83 height 98
click at [601, 288] on button "Reply" at bounding box center [606, 289] width 16 height 8
click at [577, 245] on div "SM Samuel Medley also replied" at bounding box center [573, 243] width 83 height 19
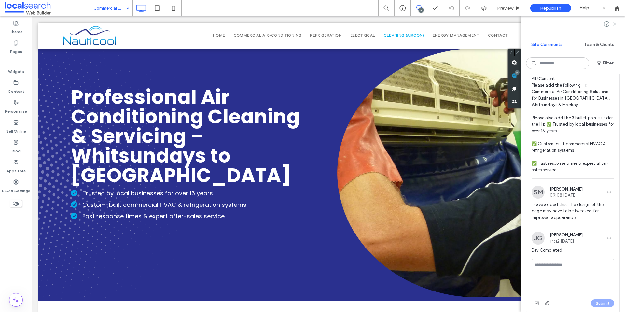
scroll to position [1720, 0]
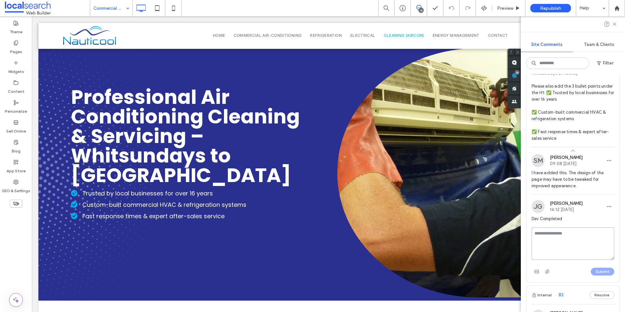
click at [575, 242] on textarea at bounding box center [573, 243] width 83 height 33
type textarea "**********"
click at [598, 273] on button "Submit" at bounding box center [602, 272] width 23 height 8
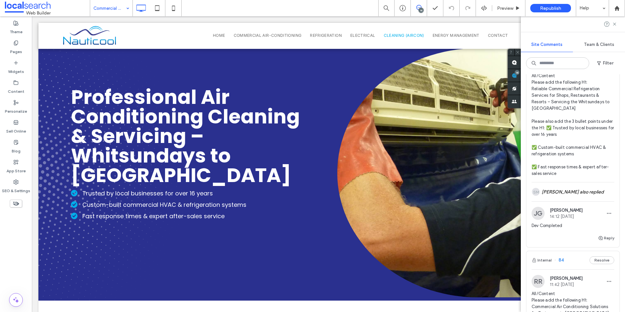
scroll to position [1470, 0]
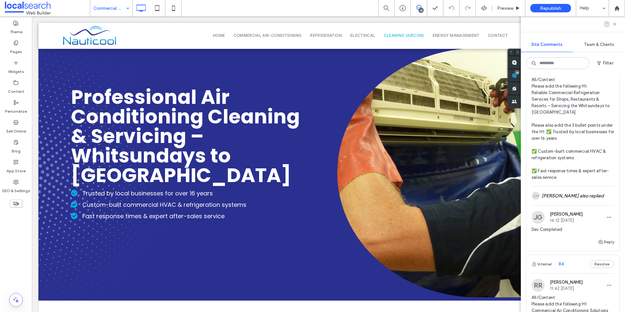
click at [578, 152] on span "All/Content Please add the following H1: Reliable Commercial Refrigeration Serv…" at bounding box center [573, 129] width 83 height 104
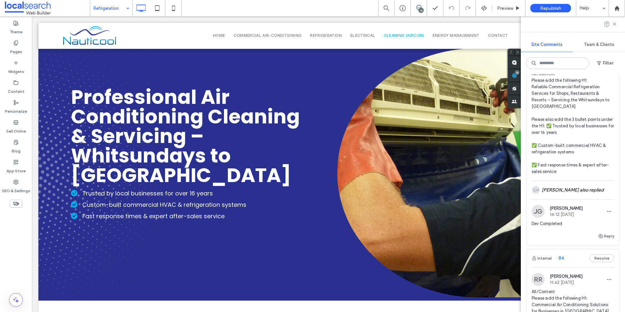
scroll to position [1488, 0]
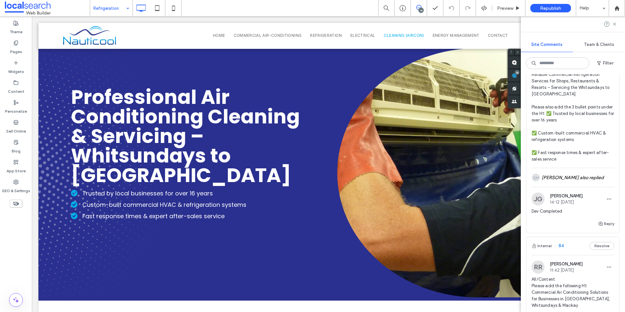
click at [583, 103] on span "All/Content Please add the following H1: Reliable Commercial Refrigeration Serv…" at bounding box center [573, 110] width 83 height 104
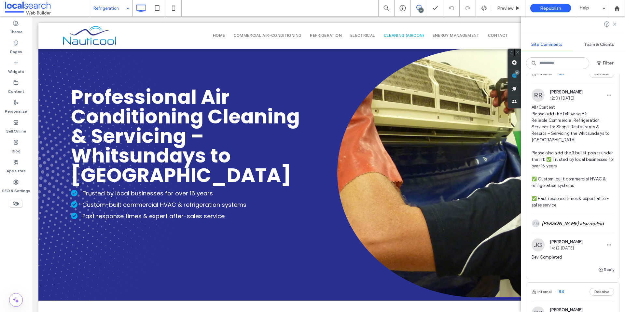
scroll to position [1446, 0]
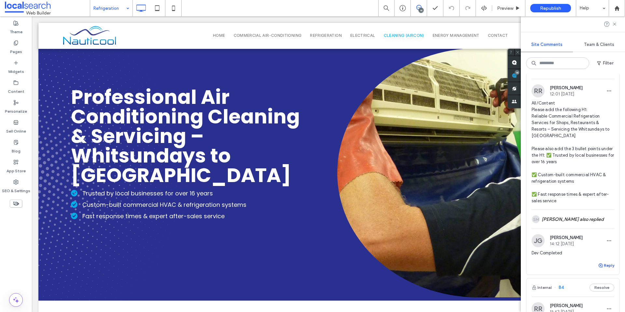
click at [599, 266] on use "button" at bounding box center [601, 265] width 4 height 4
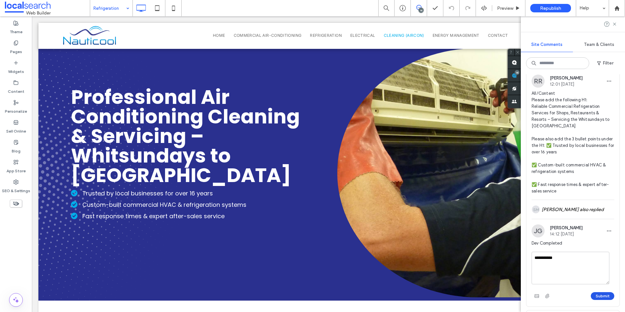
type textarea "**********"
click at [597, 296] on button "Submit" at bounding box center [602, 296] width 23 height 8
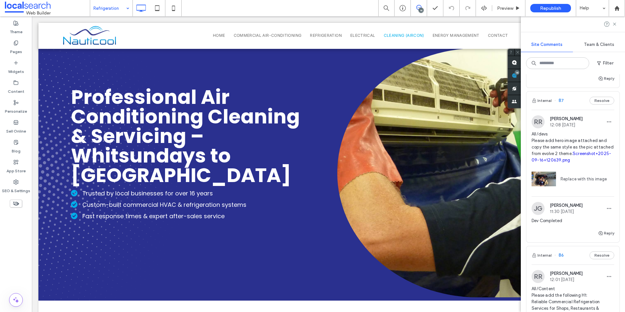
scroll to position [1255, 0]
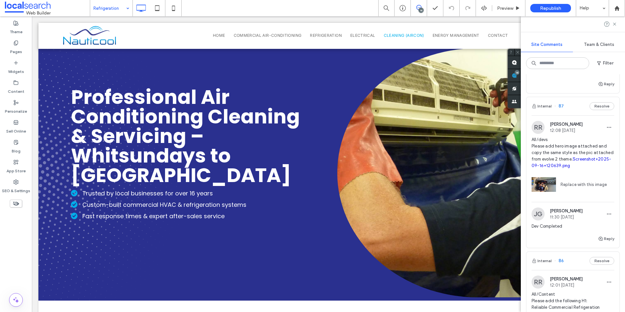
click at [575, 147] on span "All/devs Please add hero image attached and copy the same style as the pic atta…" at bounding box center [573, 152] width 83 height 33
click at [602, 238] on button "Reply" at bounding box center [606, 239] width 16 height 8
type textarea "**********"
click at [607, 279] on button "Submit" at bounding box center [602, 279] width 23 height 8
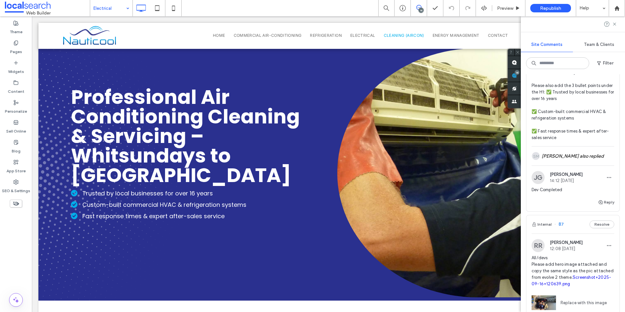
click at [584, 130] on span "All/Content Please add the following H1: Commercial Electrical Services & Emerg…" at bounding box center [573, 92] width 83 height 98
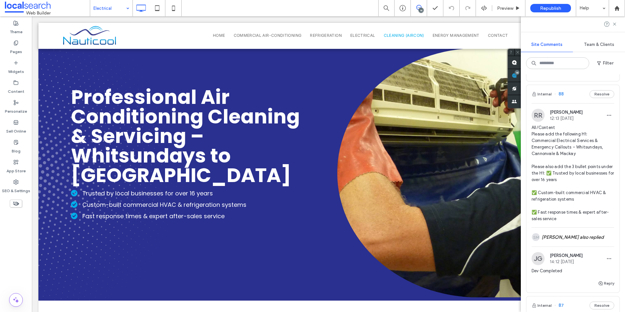
scroll to position [1068, 0]
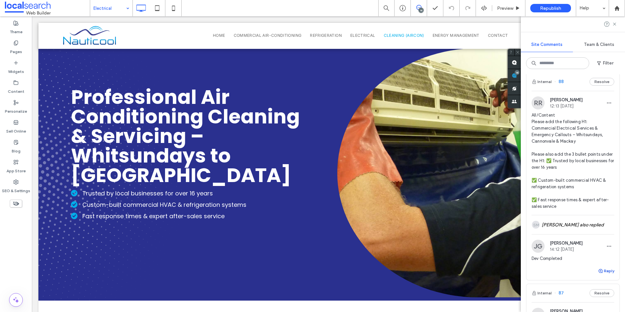
click at [603, 272] on button "Reply" at bounding box center [606, 271] width 16 height 8
click at [563, 280] on textarea at bounding box center [573, 283] width 83 height 33
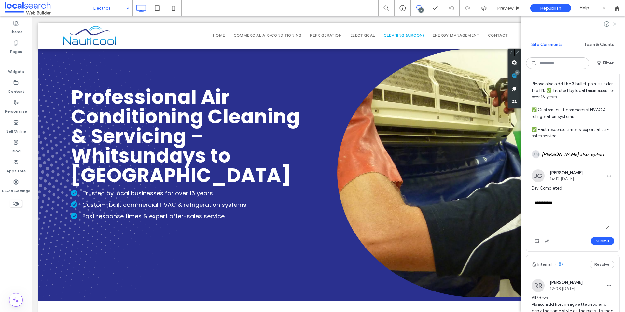
scroll to position [1141, 0]
type textarea "**********"
click at [606, 239] on button "Submit" at bounding box center [602, 239] width 23 height 8
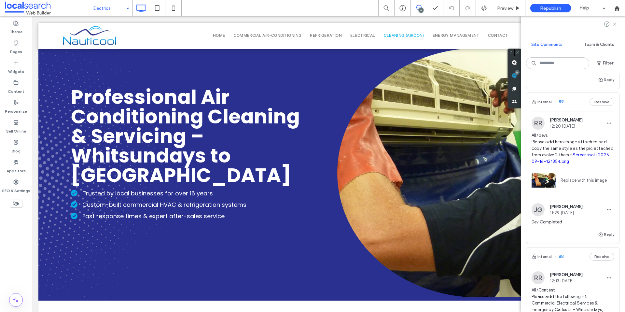
scroll to position [891, 0]
click at [578, 131] on div "RR Rafaela Riquena 12:20 Sep 16 2025" at bounding box center [557, 125] width 51 height 13
click at [601, 239] on button "Reply" at bounding box center [606, 237] width 16 height 8
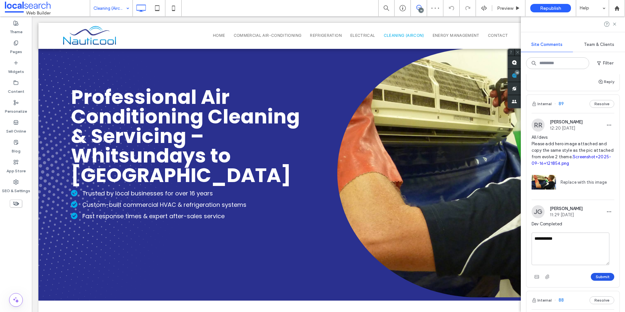
type textarea "**********"
click at [598, 276] on button "Submit" at bounding box center [602, 277] width 23 height 8
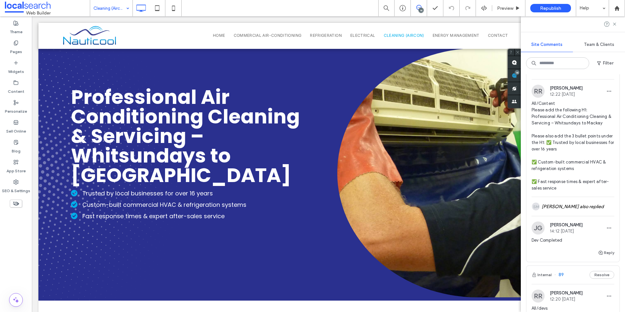
click at [567, 164] on span "All/Content Please add the following H1: Professional Air Conditioning Cleaning…" at bounding box center [573, 145] width 83 height 91
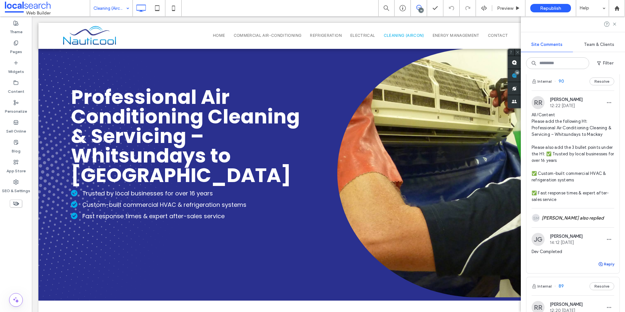
click at [603, 263] on button "Reply" at bounding box center [606, 264] width 16 height 8
click at [576, 272] on textarea at bounding box center [573, 276] width 83 height 33
type textarea "**********"
click at [593, 301] on button "Submit" at bounding box center [602, 303] width 23 height 8
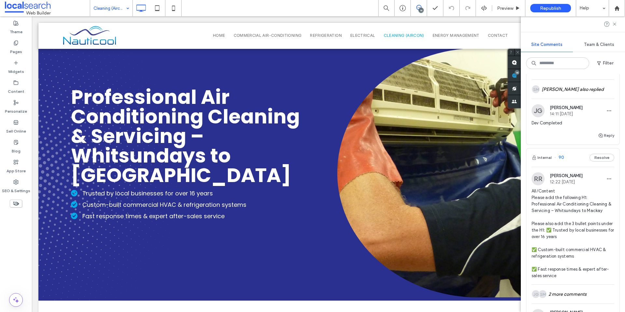
scroll to position [456, 0]
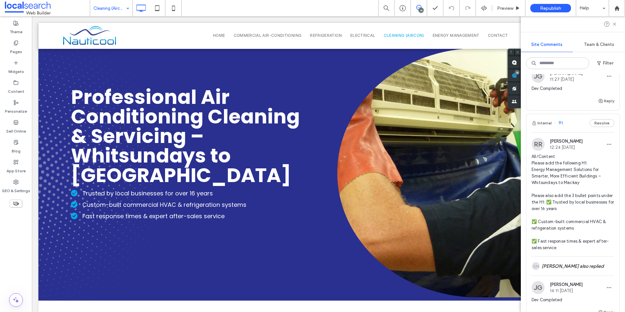
click at [581, 219] on span "All/Content Please add the following H1: Energy Management Solutions for Smarte…" at bounding box center [573, 202] width 83 height 98
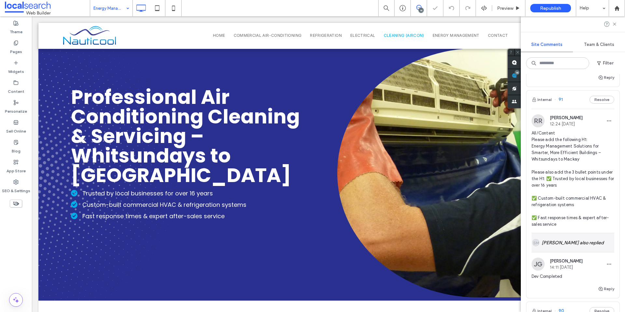
scroll to position [480, 0]
click at [599, 290] on span "button" at bounding box center [601, 287] width 6 height 7
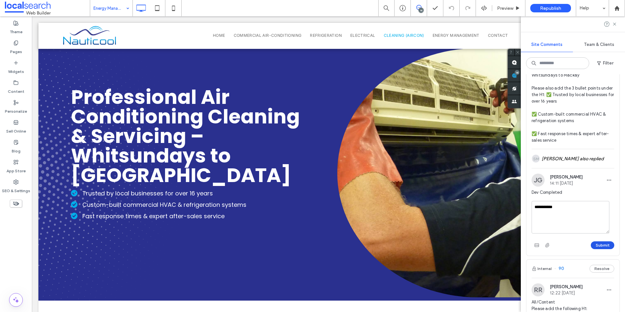
type textarea "**********"
click at [591, 247] on button "Submit" at bounding box center [602, 245] width 23 height 8
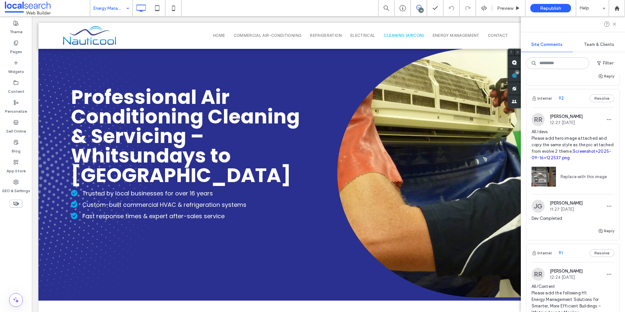
scroll to position [272, 0]
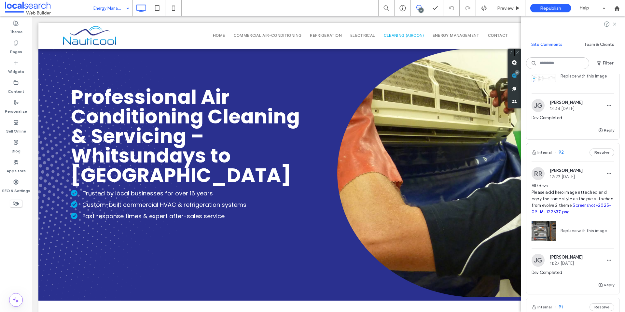
click at [577, 203] on span "All/devs Please add hero image attached and copy the same style as the pic atta…" at bounding box center [573, 199] width 83 height 33
click at [578, 196] on span "All/devs Please add hero image attached and copy the same style as the pic atta…" at bounding box center [573, 199] width 83 height 33
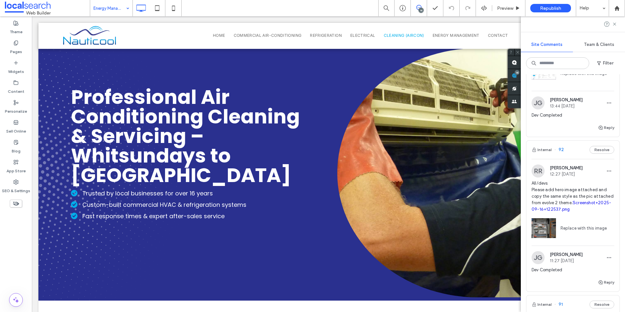
scroll to position [282, 0]
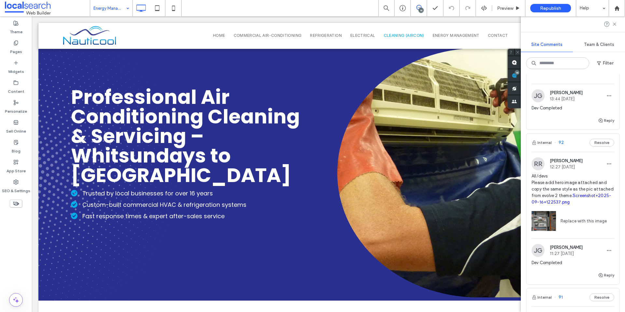
click at [599, 279] on div "Reply" at bounding box center [573, 277] width 93 height 13
click at [599, 276] on use "button" at bounding box center [601, 275] width 4 height 4
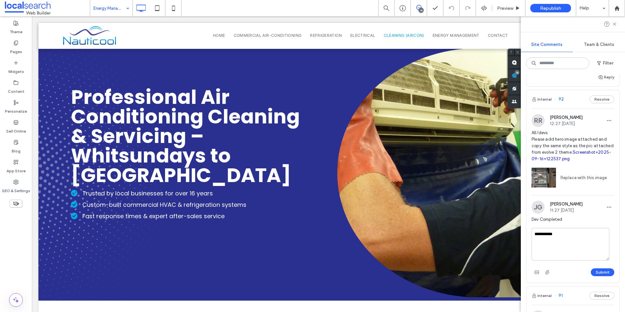
scroll to position [370, 0]
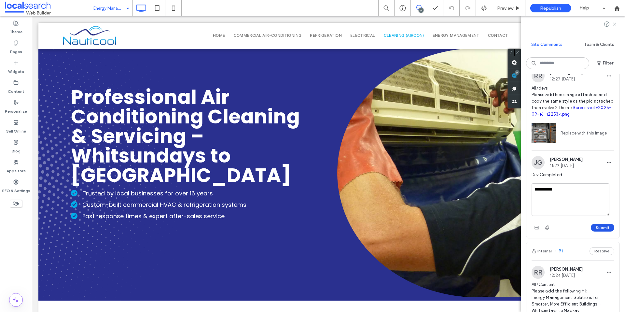
type textarea "**********"
click at [595, 225] on button "Submit" at bounding box center [602, 228] width 23 height 8
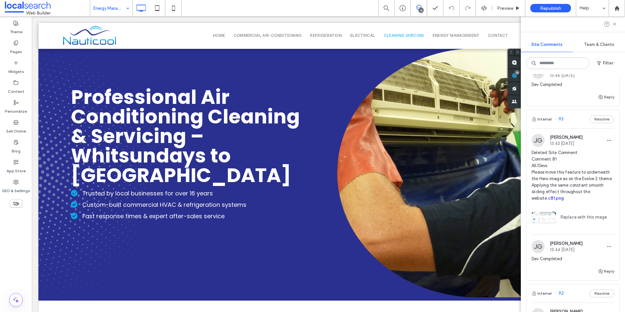
scroll to position [94, 0]
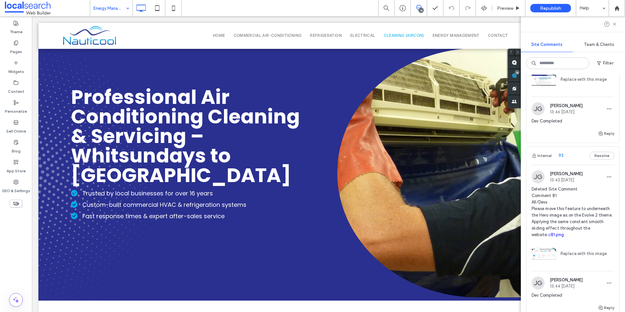
click at [576, 207] on span "Deleted Site Comment Comment 81 All/Devs Please move this feature to underneath…" at bounding box center [573, 212] width 83 height 52
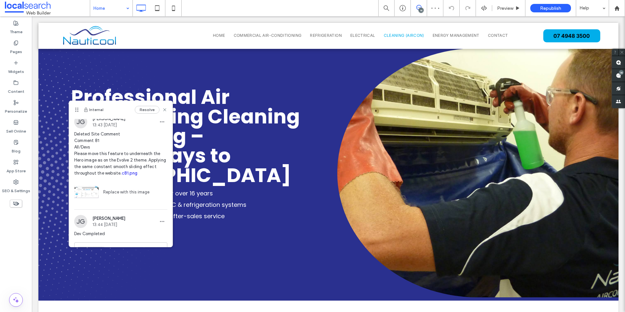
scroll to position [5, 0]
drag, startPoint x: 100, startPoint y: 154, endPoint x: 151, endPoint y: 163, distance: 52.5
click at [151, 163] on span "Deleted Site Comment Comment 81 All/Devs Please move this feature to underneath…" at bounding box center [120, 153] width 93 height 46
click at [89, 190] on img at bounding box center [86, 190] width 24 height 24
click at [137, 169] on link "c81.png" at bounding box center [130, 171] width 16 height 5
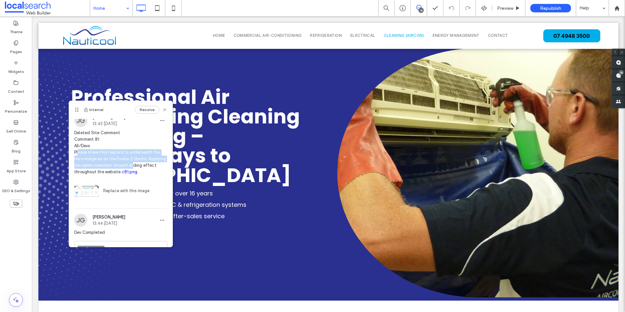
scroll to position [19, 0]
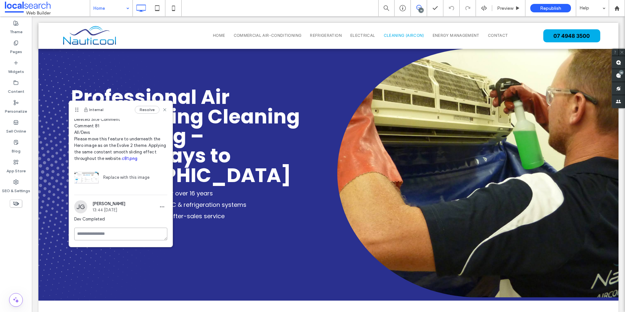
click at [107, 234] on textarea at bounding box center [120, 234] width 93 height 13
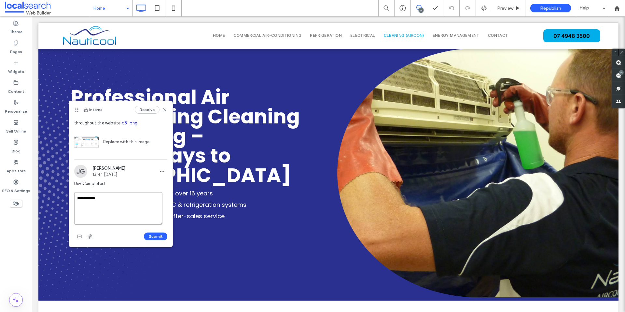
type textarea "**********"
drag, startPoint x: 137, startPoint y: 237, endPoint x: 142, endPoint y: 239, distance: 5.7
click at [138, 237] on div "Submit" at bounding box center [120, 236] width 93 height 10
click at [148, 240] on button "Submit" at bounding box center [155, 237] width 23 height 8
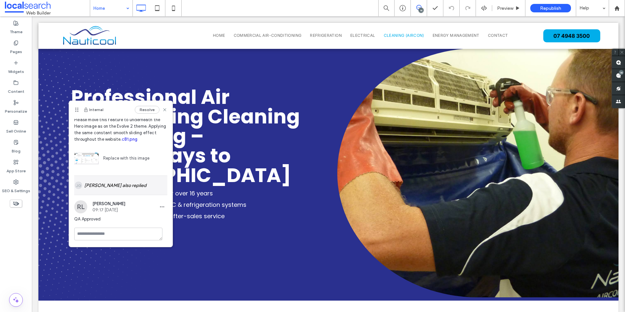
scroll to position [38, 0]
click at [162, 108] on icon at bounding box center [164, 109] width 5 height 5
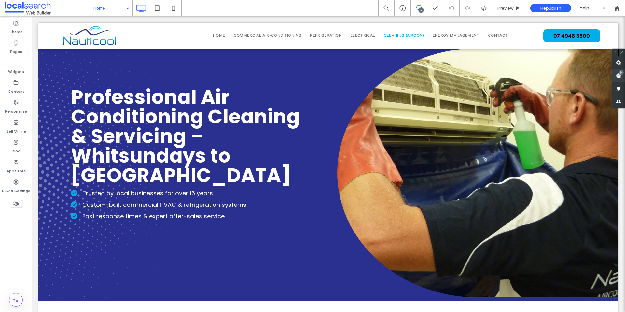
click at [620, 72] on div "14" at bounding box center [621, 72] width 5 height 5
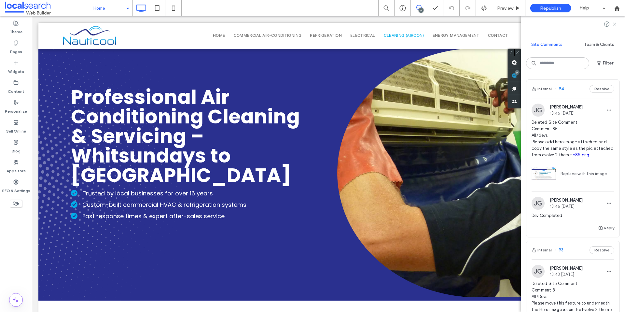
click at [569, 122] on span "Deleted Site Comment Comment 85 All/devs Please add hero image attached and cop…" at bounding box center [573, 138] width 83 height 39
click at [567, 128] on div at bounding box center [312, 156] width 625 height 312
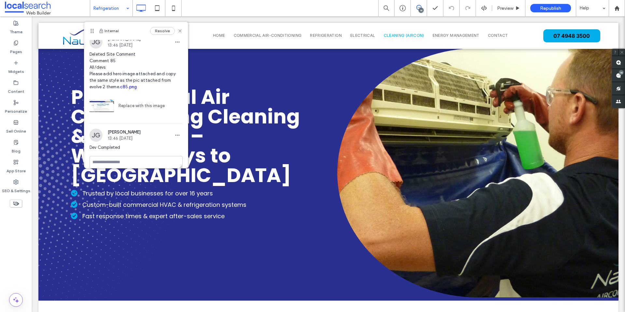
scroll to position [12, 0]
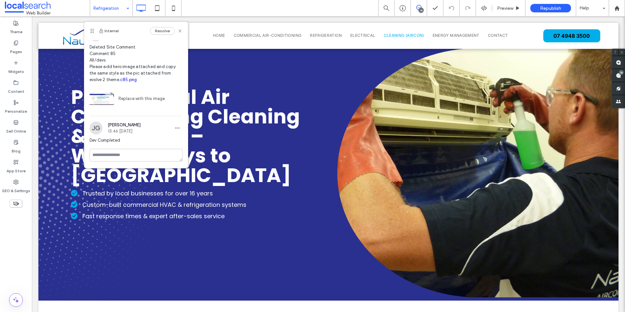
click at [108, 98] on img at bounding box center [102, 98] width 24 height 24
click at [128, 80] on link "c85.png" at bounding box center [128, 79] width 17 height 5
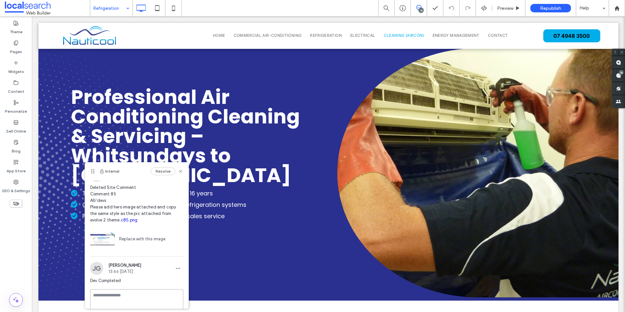
click at [138, 294] on textarea at bounding box center [136, 305] width 93 height 33
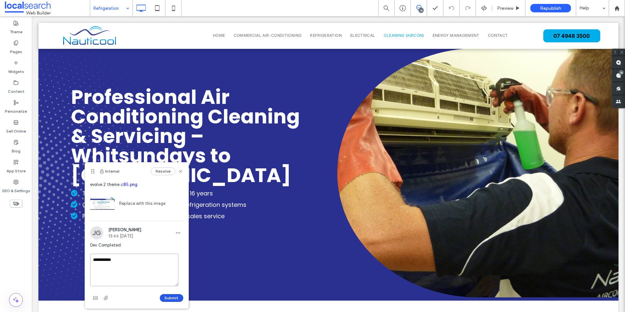
type textarea "**********"
click at [170, 296] on button "Submit" at bounding box center [171, 298] width 23 height 8
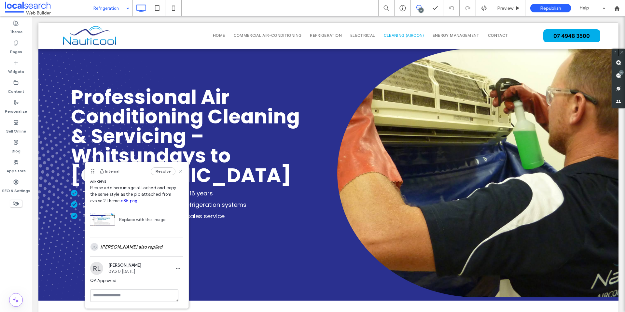
click at [178, 171] on icon at bounding box center [180, 171] width 5 height 5
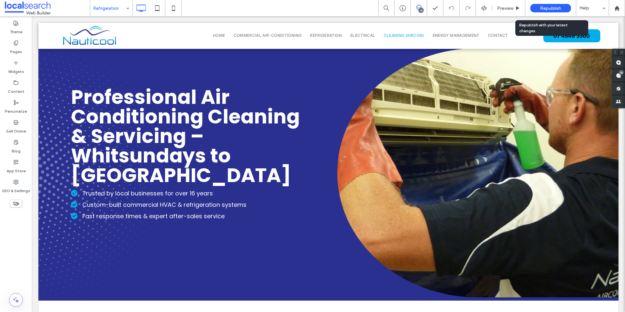
click at [552, 5] on div "Republish" at bounding box center [551, 8] width 41 height 8
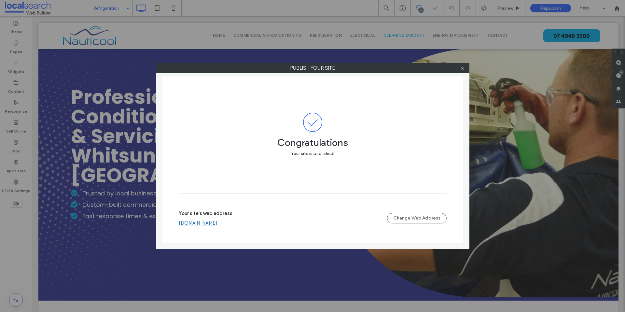
click at [467, 68] on div at bounding box center [463, 68] width 10 height 10
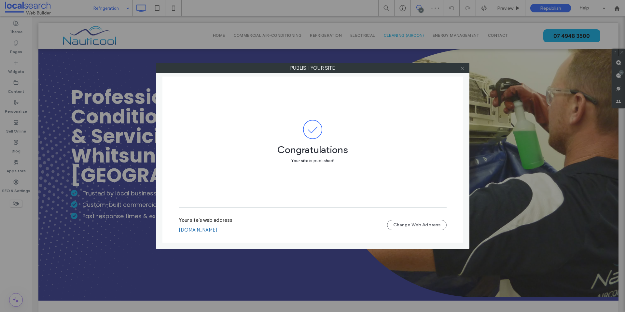
click at [465, 69] on div at bounding box center [463, 68] width 10 height 10
click at [462, 69] on icon at bounding box center [462, 68] width 5 height 5
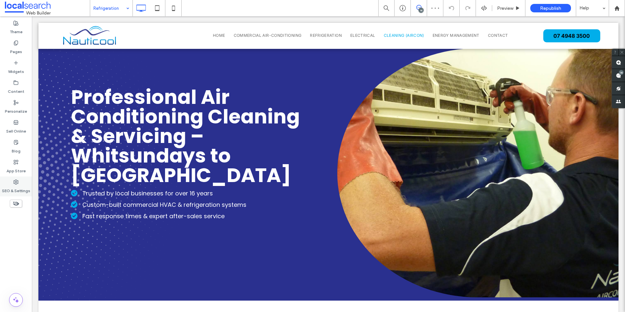
click at [13, 184] on icon at bounding box center [15, 181] width 5 height 5
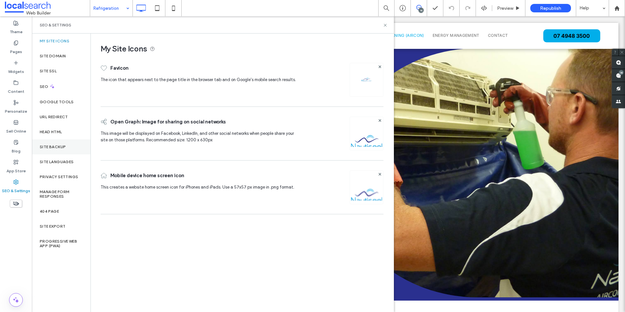
click at [64, 146] on label "Site Backup" at bounding box center [53, 147] width 26 height 5
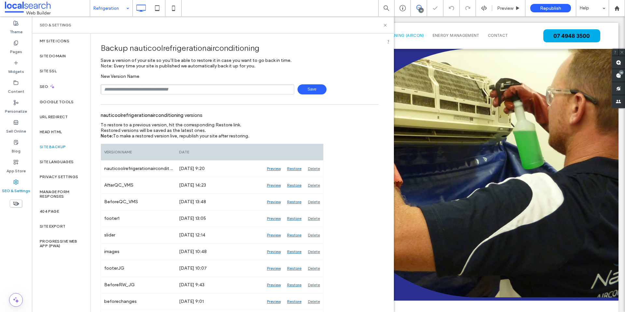
click at [162, 88] on input "text" at bounding box center [198, 89] width 194 height 10
click at [122, 90] on input "**********" at bounding box center [198, 89] width 194 height 10
type input "**********"
click at [314, 87] on span "Save" at bounding box center [312, 89] width 29 height 10
click at [383, 25] on icon at bounding box center [385, 25] width 5 height 5
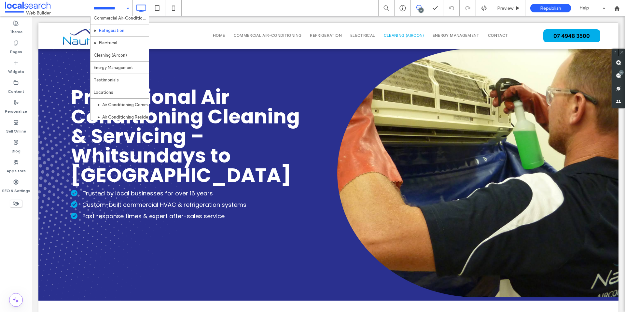
scroll to position [119, 0]
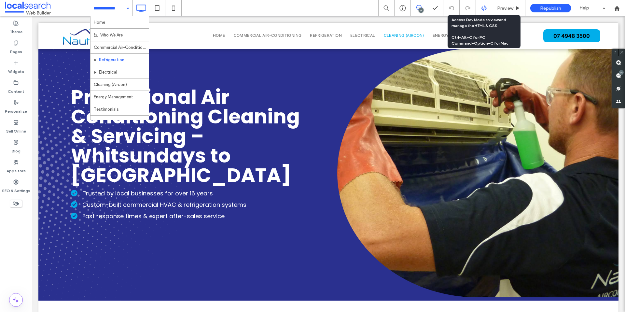
click at [481, 8] on icon at bounding box center [484, 8] width 6 height 6
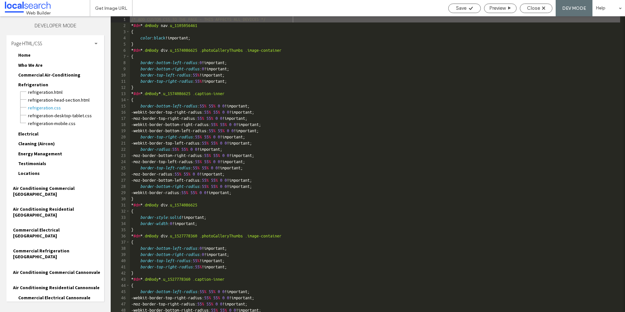
click at [26, 56] on span "Home" at bounding box center [24, 55] width 12 height 6
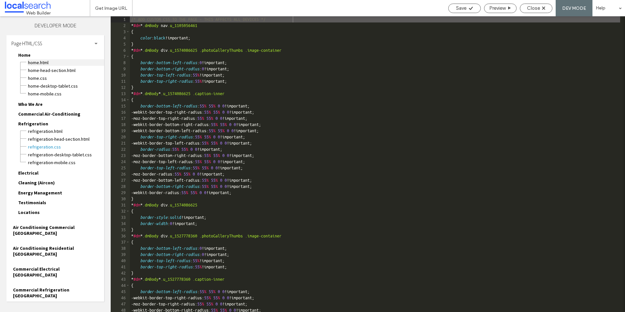
click at [37, 64] on span "Home.html" at bounding box center [66, 62] width 77 height 7
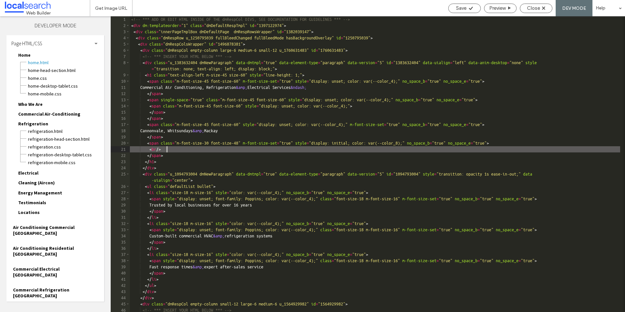
click at [333, 150] on div "<!-- *** ADD OR EDIT HTML INSIDE OF THE dmRespCol DIVS, SEE DOCUMENTATION FOR G…" at bounding box center [375, 176] width 490 height 320
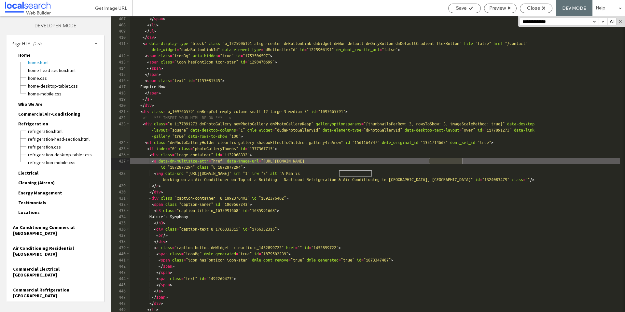
scroll to position [9020, 0]
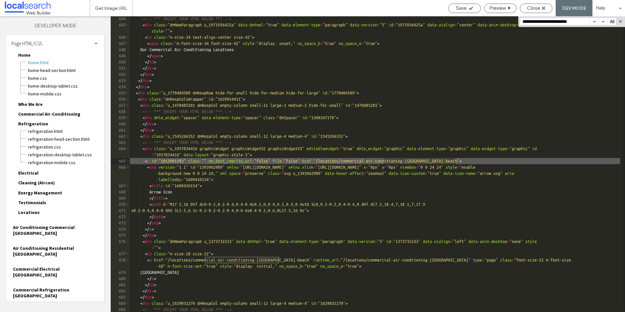
click at [593, 23] on button "button" at bounding box center [594, 21] width 9 height 7
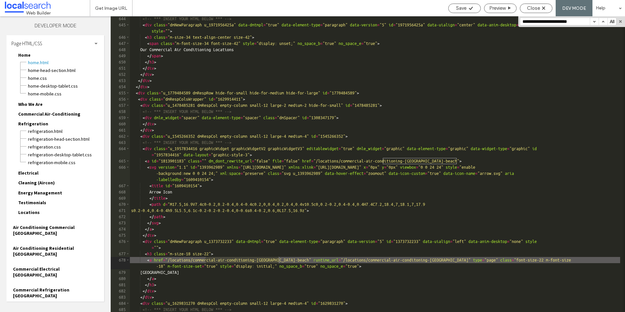
click at [593, 23] on button "button" at bounding box center [594, 21] width 9 height 7
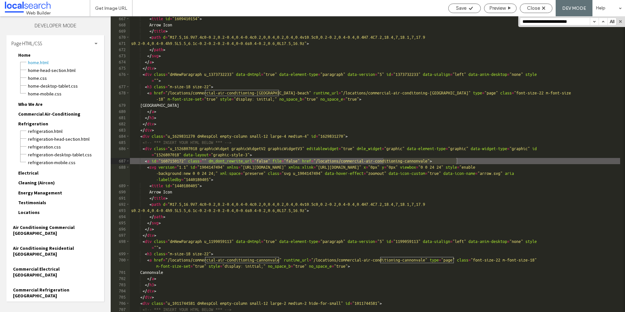
scroll to position [9154, 0]
click at [593, 23] on button "button" at bounding box center [594, 21] width 9 height 7
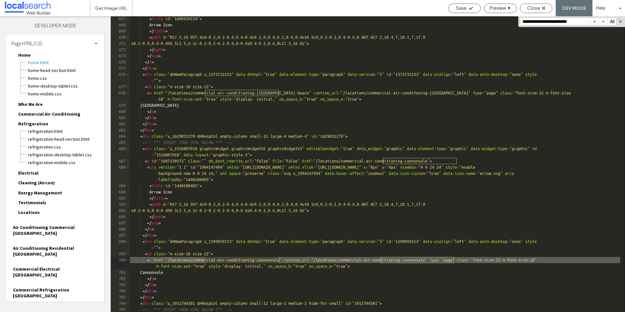
click at [593, 23] on button "button" at bounding box center [594, 21] width 9 height 7
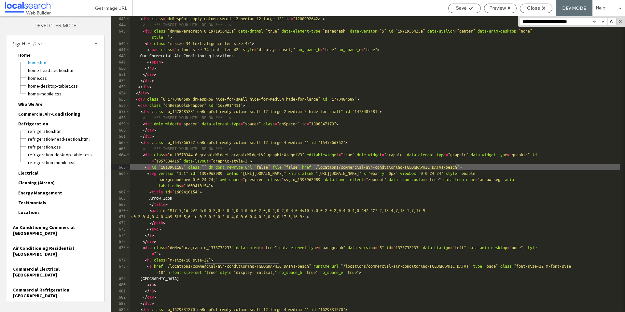
click at [522, 21] on input "**********" at bounding box center [555, 21] width 70 height 7
click at [562, 20] on input "**********" at bounding box center [555, 21] width 70 height 7
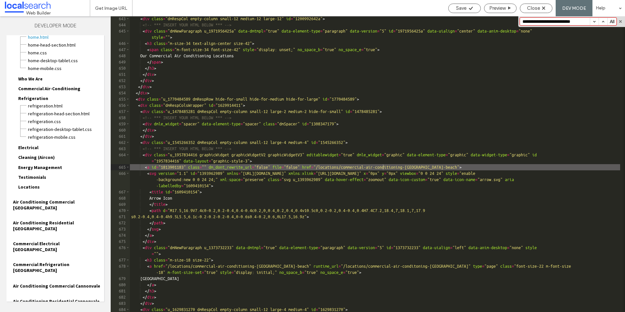
scroll to position [47, 0]
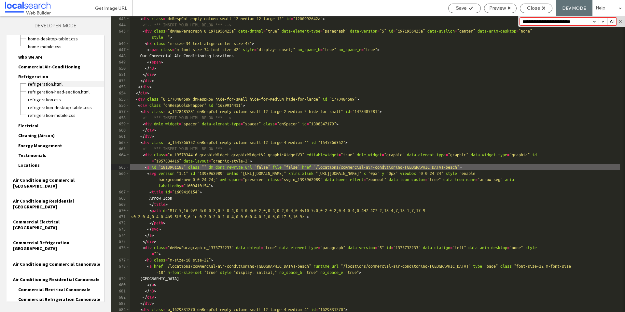
click at [50, 85] on span "Refrigeration.html" at bounding box center [66, 84] width 77 height 7
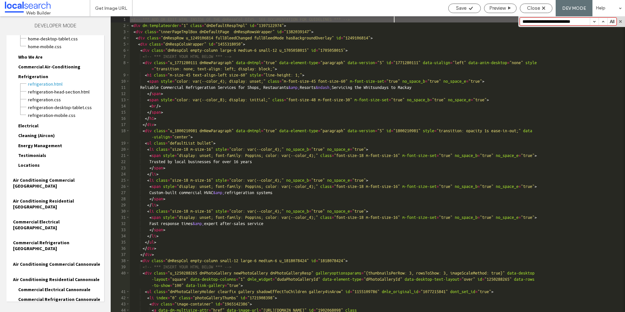
click at [595, 22] on button "button" at bounding box center [594, 21] width 9 height 7
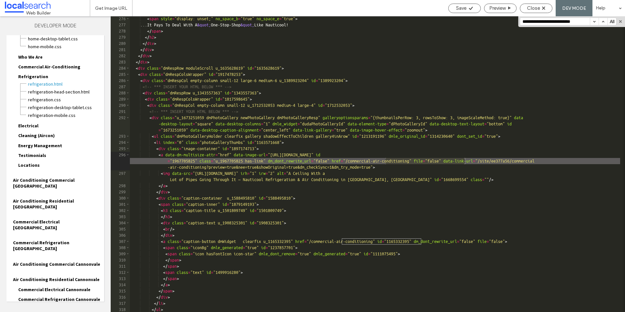
scroll to position [7799, 0]
click at [594, 20] on button "button" at bounding box center [594, 21] width 9 height 7
drag, startPoint x: 581, startPoint y: 161, endPoint x: 547, endPoint y: 160, distance: 33.2
click at [547, 160] on div "< span style = "display: unset;" no_space_b = "true" no_space_e = "true" > ...I…" at bounding box center [375, 170] width 490 height 308
click at [525, 21] on input "**********" at bounding box center [555, 21] width 70 height 7
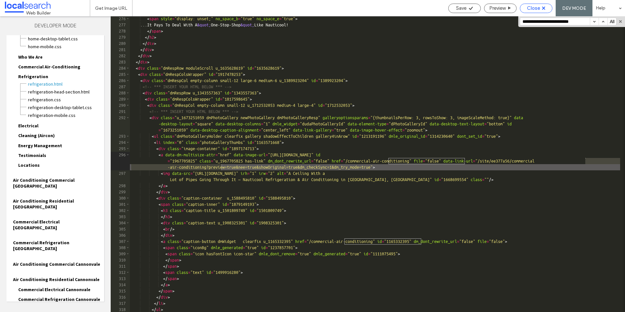
type input "**********"
click at [530, 9] on span "Close" at bounding box center [533, 8] width 13 height 6
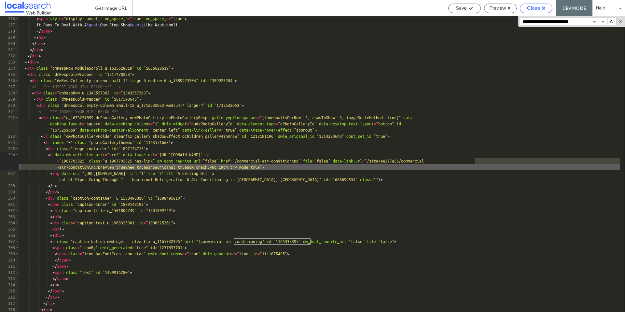
scroll to position [31, 0]
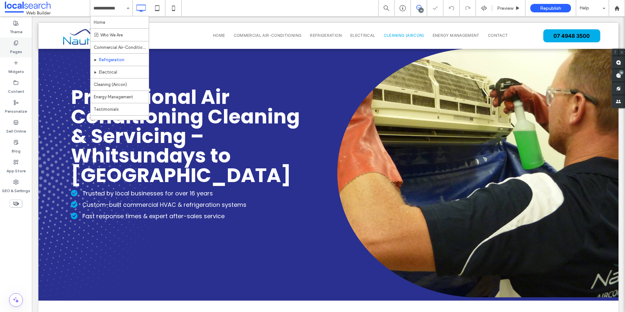
click at [17, 50] on label "Pages" at bounding box center [16, 50] width 12 height 9
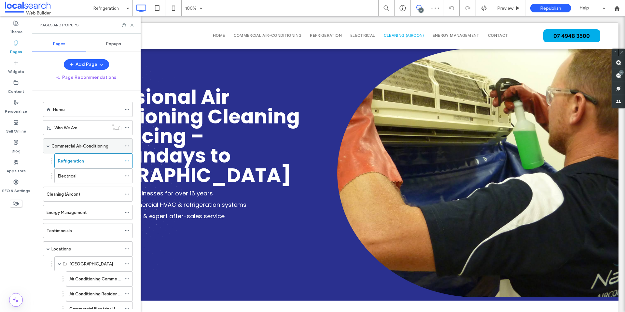
click at [83, 145] on label "Commercial Air-Conditioning" at bounding box center [79, 145] width 57 height 11
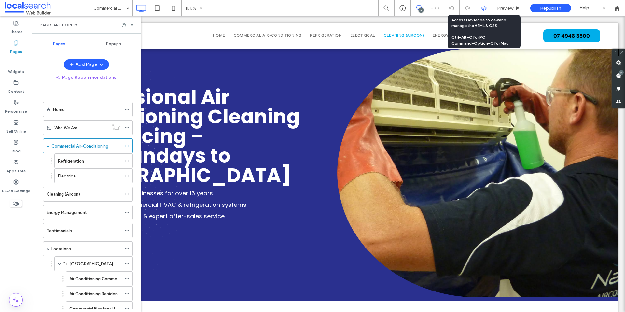
click at [486, 9] on icon at bounding box center [484, 8] width 6 height 6
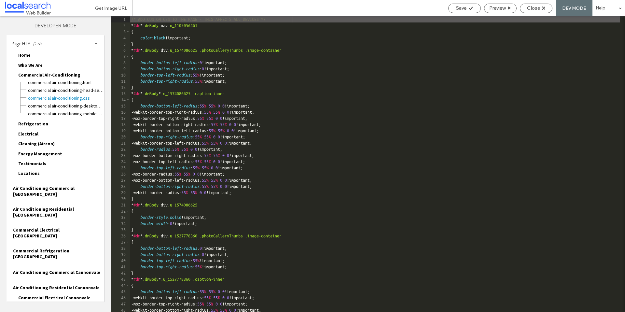
click at [26, 57] on span "Home" at bounding box center [24, 55] width 12 height 6
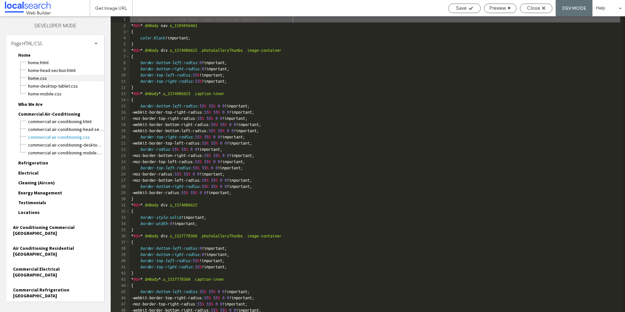
click at [41, 78] on span "Home.css" at bounding box center [66, 78] width 77 height 7
click at [39, 62] on span "Home.html" at bounding box center [66, 62] width 77 height 7
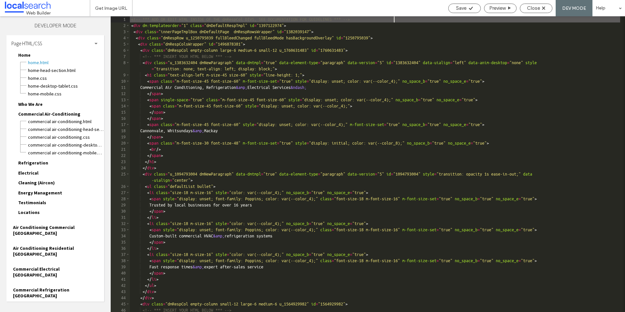
click at [458, 95] on div "<!-- *** ADD OR EDIT HTML INSIDE OF THE dmRespCol DIVS, SEE DOCUMENTATION FOR G…" at bounding box center [375, 176] width 490 height 320
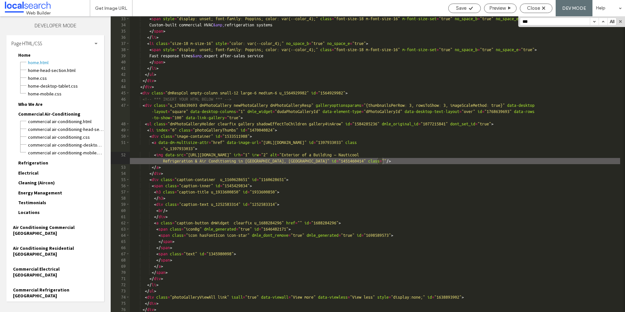
scroll to position [6238, 0]
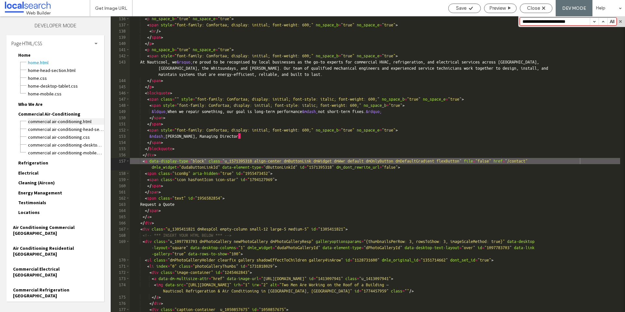
type input "**********"
click at [53, 123] on span "Commercial Air-Conditioning.html" at bounding box center [66, 121] width 77 height 7
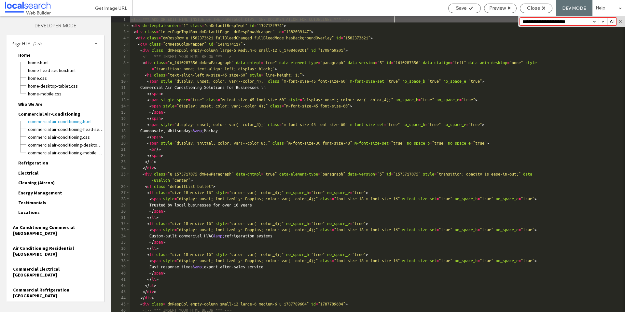
click at [602, 22] on button "button" at bounding box center [603, 21] width 9 height 7
click at [31, 162] on span "Refrigeration" at bounding box center [33, 163] width 30 height 6
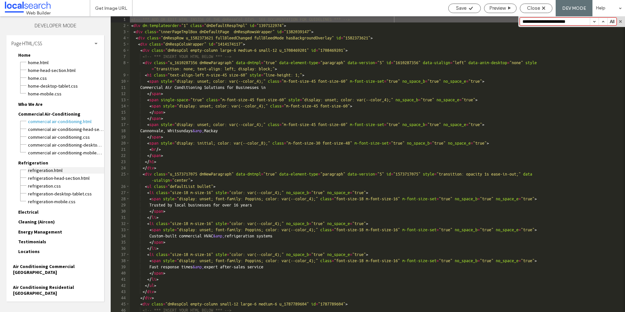
click at [33, 171] on span "Refrigeration.html" at bounding box center [66, 170] width 77 height 7
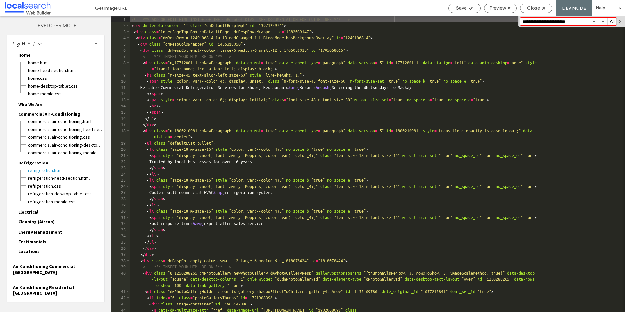
click at [35, 104] on span "Who We Are" at bounding box center [30, 104] width 24 height 6
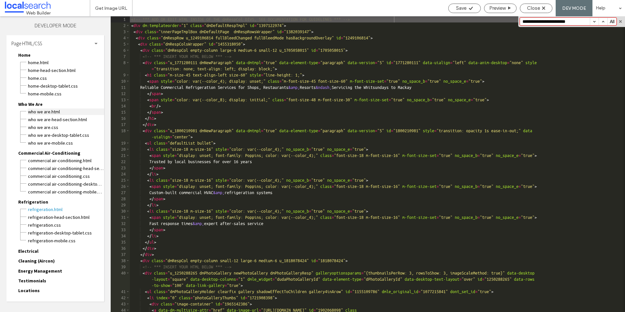
click at [40, 111] on span "Who We Are.html" at bounding box center [66, 111] width 77 height 7
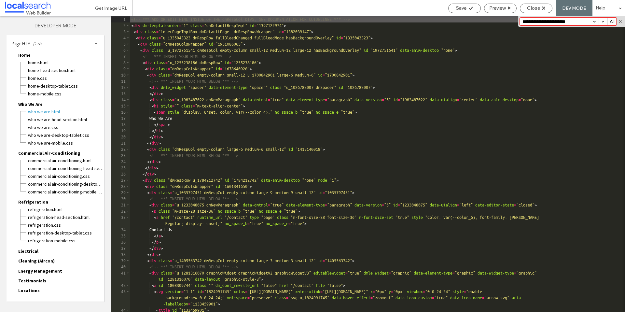
click at [594, 20] on button "button" at bounding box center [594, 21] width 9 height 7
click at [22, 55] on span "Home" at bounding box center [24, 55] width 12 height 6
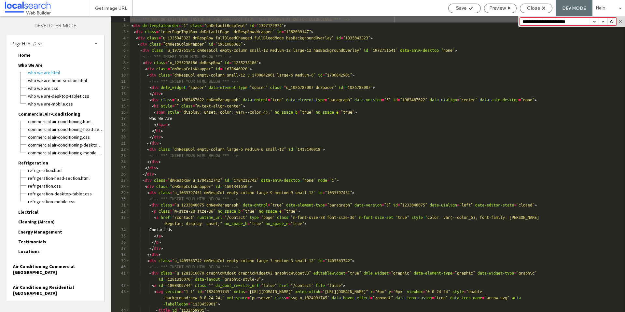
click at [29, 65] on span "Who We Are" at bounding box center [30, 65] width 24 height 6
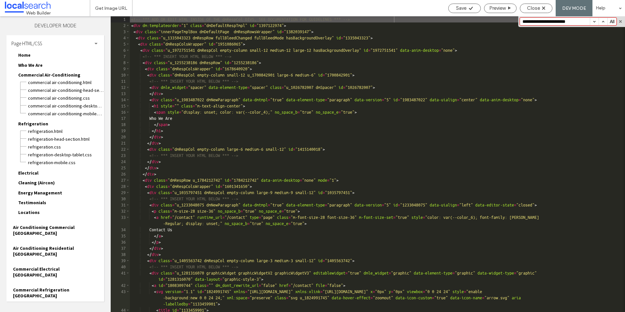
click at [36, 76] on span "Commercial Air-Conditioning" at bounding box center [49, 75] width 62 height 6
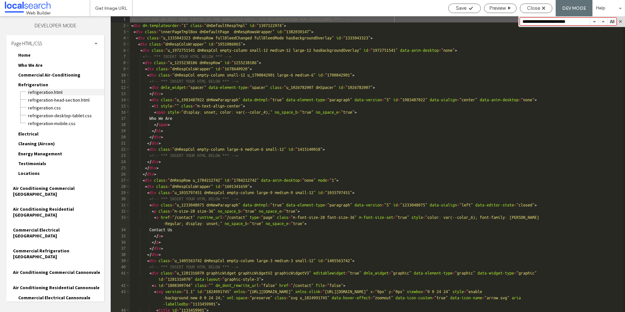
click at [40, 92] on span "Refrigeration.html" at bounding box center [66, 92] width 77 height 7
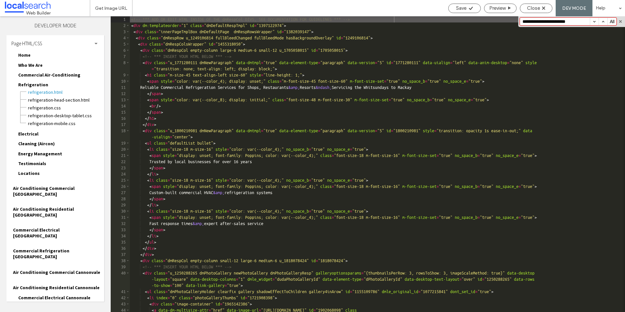
click at [595, 21] on button "button" at bounding box center [594, 21] width 9 height 7
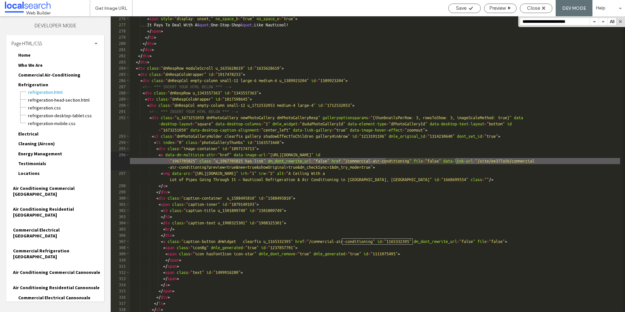
click at [420, 160] on div "< span style = "display: unset;" no_space_b = "true" no_space_e = "true" > ...I…" at bounding box center [375, 170] width 490 height 308
drag, startPoint x: 421, startPoint y: 161, endPoint x: 391, endPoint y: 161, distance: 30.0
click at [391, 161] on div "< span style = "display: unset;" no_space_b = "true" no_space_e = "true" > ...I…" at bounding box center [375, 170] width 490 height 308
drag, startPoint x: 589, startPoint y: 162, endPoint x: 559, endPoint y: 162, distance: 29.3
click at [559, 162] on div "< span style = "display: unset;" no_space_b = "true" no_space_e = "true" > ...I…" at bounding box center [375, 170] width 490 height 308
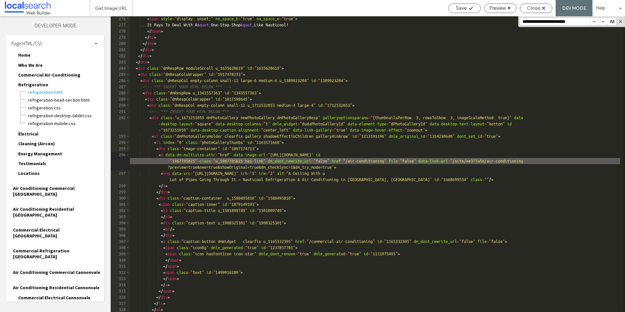
click at [594, 22] on button "button" at bounding box center [594, 21] width 9 height 7
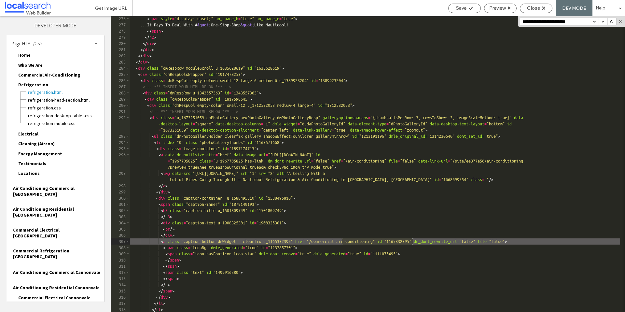
click at [375, 242] on div "< span style = "display: unset;" no_space_b = "true" no_space_e = "true" > ...I…" at bounding box center [375, 170] width 490 height 308
drag, startPoint x: 378, startPoint y: 241, endPoint x: 348, endPoint y: 241, distance: 30.6
click at [348, 241] on div "< span style = "display: unset;" no_space_b = "true" no_space_e = "true" > ...I…" at bounding box center [375, 170] width 490 height 308
click at [594, 23] on button "button" at bounding box center [594, 21] width 9 height 7
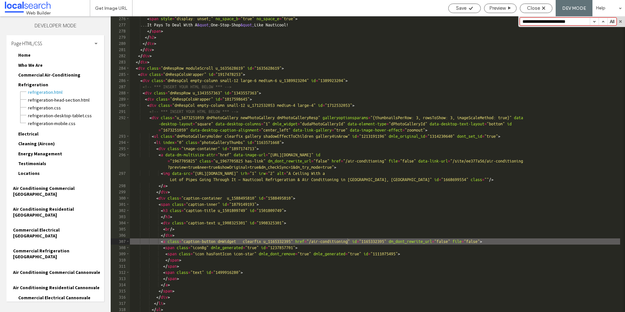
click at [594, 22] on button "button" at bounding box center [594, 21] width 9 height 7
click at [31, 135] on span "Electrical" at bounding box center [28, 134] width 20 height 6
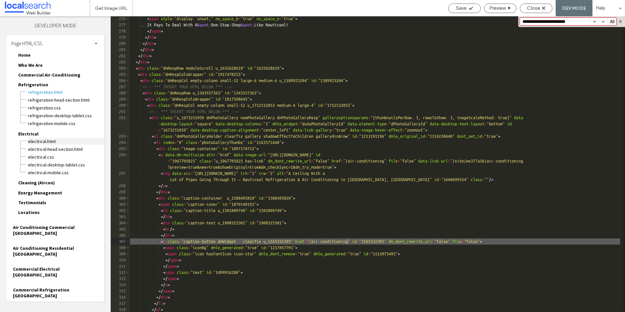
click at [39, 141] on span "Electrical.html" at bounding box center [66, 141] width 77 height 7
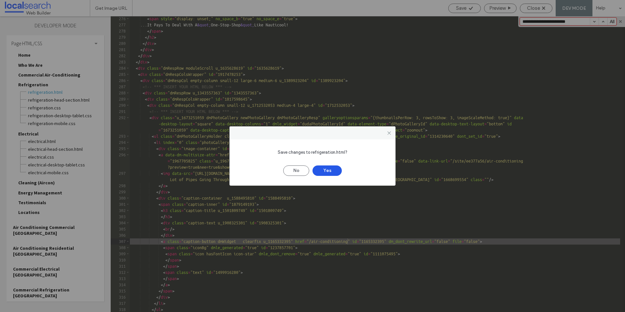
click at [328, 173] on button "Yes" at bounding box center [327, 170] width 29 height 10
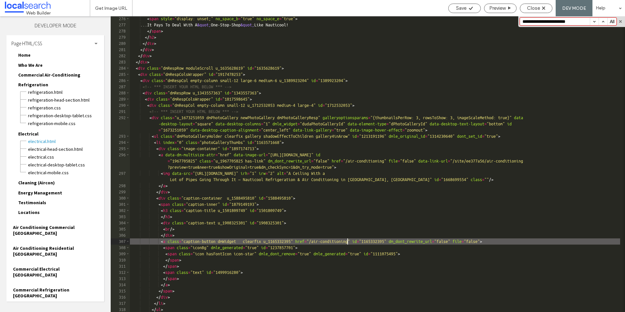
scroll to position [0, 0]
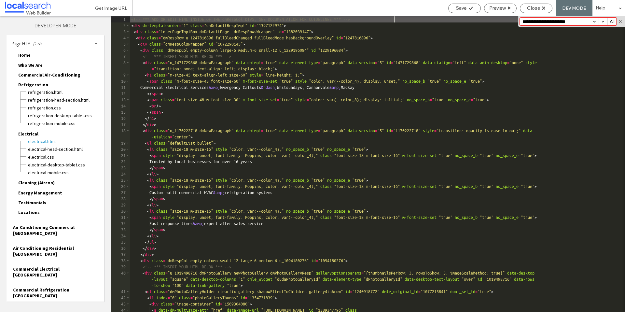
click at [34, 85] on span "Refrigeration" at bounding box center [33, 85] width 30 height 6
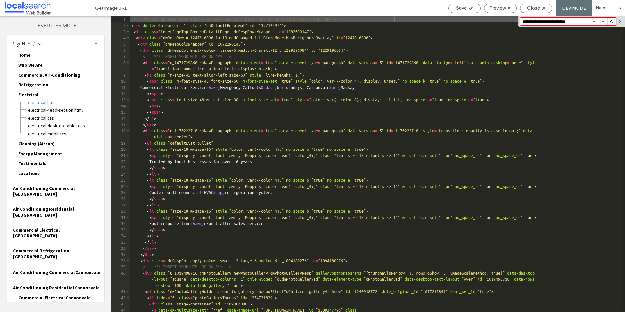
click at [591, 21] on button "button" at bounding box center [594, 21] width 9 height 7
click at [593, 21] on button "button" at bounding box center [594, 21] width 9 height 7
click at [35, 144] on span "Cleaning (Aircon)" at bounding box center [36, 144] width 36 height 6
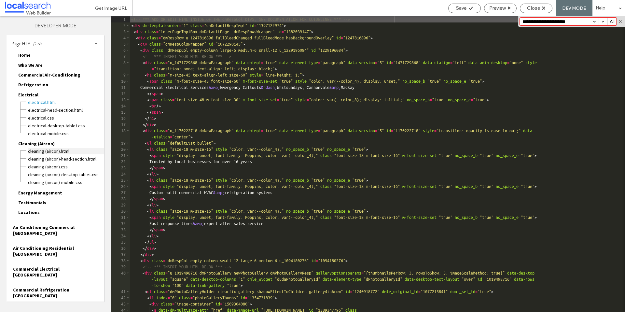
click at [37, 152] on span "Cleaning (Aircon).html" at bounding box center [66, 151] width 77 height 7
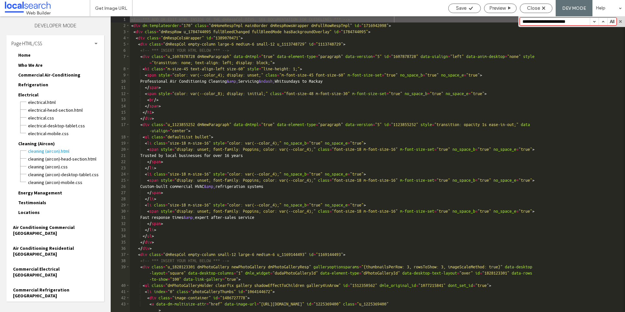
click at [33, 94] on span "Electrical" at bounding box center [28, 95] width 20 height 6
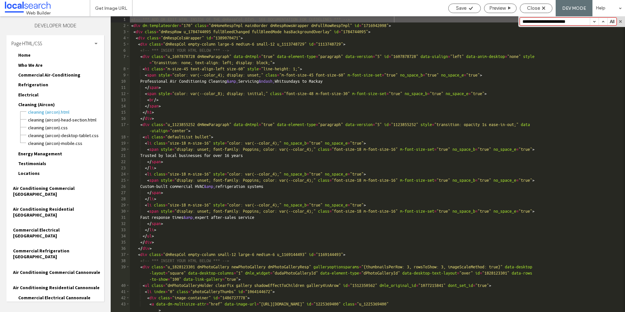
click at [593, 22] on button "button" at bounding box center [594, 21] width 9 height 7
drag, startPoint x: 46, startPoint y: 155, endPoint x: 43, endPoint y: 158, distance: 4.6
click at [46, 155] on span "Energy Management" at bounding box center [40, 154] width 44 height 6
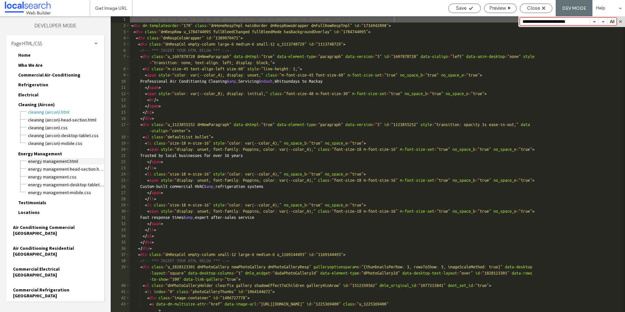
click at [38, 161] on span "Energy Management.html" at bounding box center [66, 161] width 77 height 7
click at [33, 105] on span "Cleaning (Aircon)" at bounding box center [36, 105] width 36 height 6
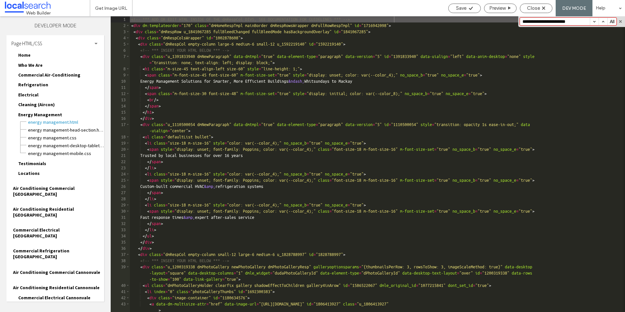
click at [595, 23] on button "button" at bounding box center [594, 21] width 9 height 7
click at [32, 161] on span "Testimonials" at bounding box center [32, 164] width 28 height 6
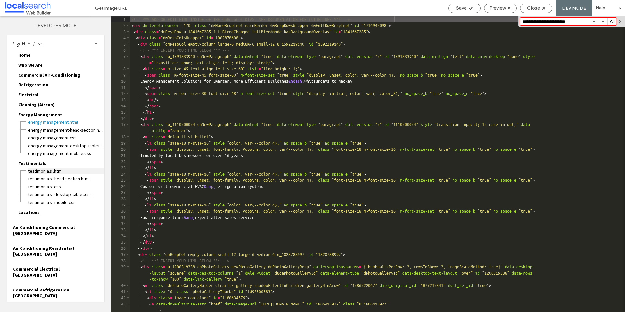
click at [33, 171] on span "Testimonials .html" at bounding box center [66, 171] width 77 height 7
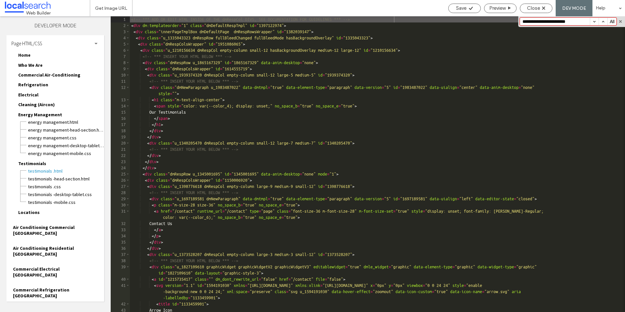
click at [36, 115] on span "Energy Management" at bounding box center [40, 115] width 44 height 6
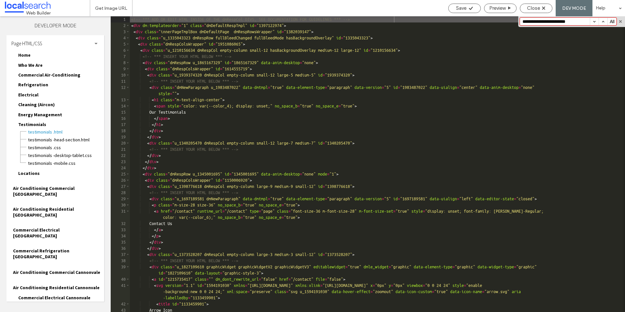
click at [595, 21] on button "button" at bounding box center [594, 21] width 9 height 7
drag, startPoint x: 27, startPoint y: 175, endPoint x: 31, endPoint y: 178, distance: 5.5
click at [27, 175] on span "Locations" at bounding box center [28, 173] width 21 height 6
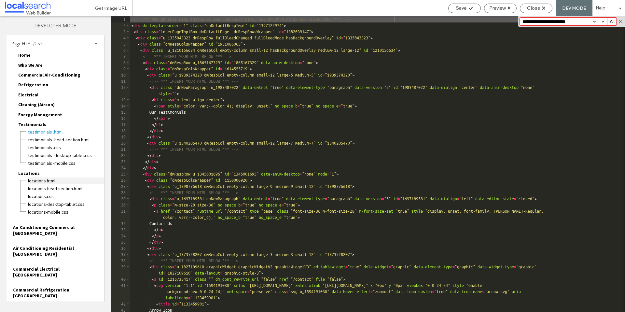
click at [33, 180] on span "Locations.html" at bounding box center [66, 180] width 77 height 7
click at [37, 126] on span "Testimonials" at bounding box center [32, 124] width 28 height 6
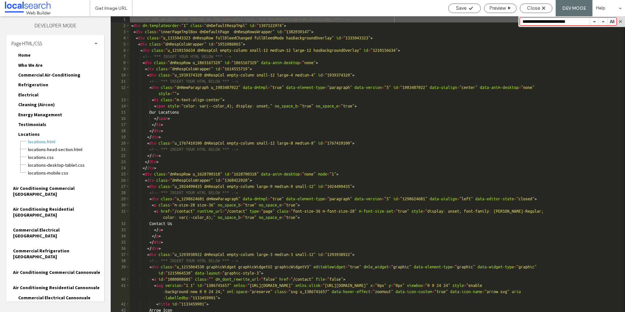
click at [596, 24] on button "button" at bounding box center [594, 21] width 9 height 7
click at [595, 23] on button "button" at bounding box center [594, 21] width 9 height 7
drag, startPoint x: 31, startPoint y: 135, endPoint x: 32, endPoint y: 141, distance: 5.9
click at [31, 135] on span "Locations" at bounding box center [28, 134] width 21 height 6
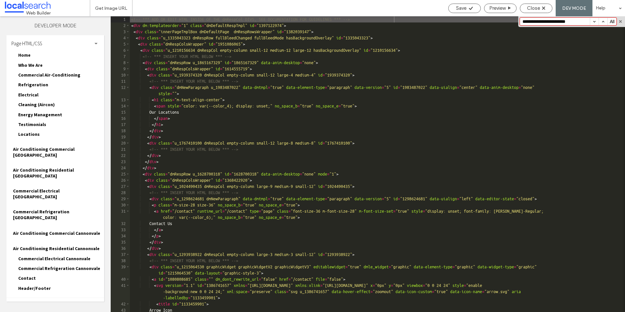
click at [38, 147] on span "Air Conditioning Commercial Airlie Beach" at bounding box center [58, 152] width 91 height 12
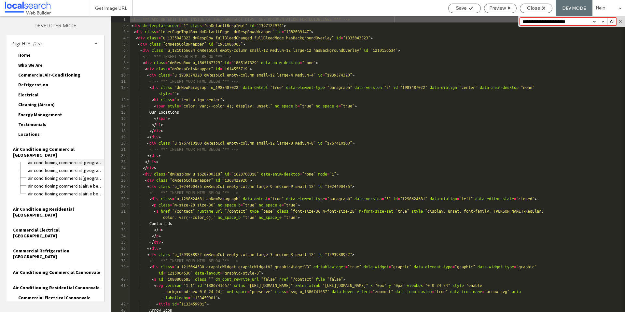
click at [40, 159] on span "Air Conditioning Commercial Airlie Beach.html" at bounding box center [66, 162] width 77 height 7
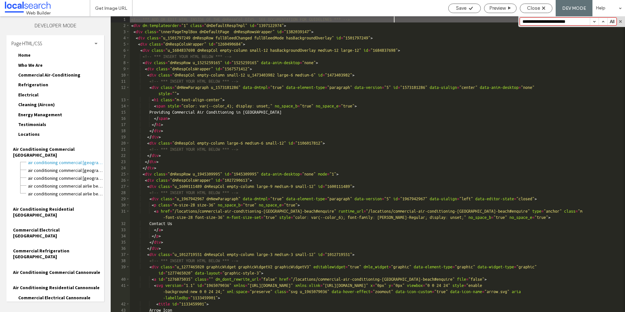
click at [596, 21] on button "button" at bounding box center [594, 21] width 9 height 7
drag, startPoint x: 596, startPoint y: 21, endPoint x: 220, endPoint y: 116, distance: 387.0
click at [594, 22] on button "button" at bounding box center [594, 21] width 9 height 7
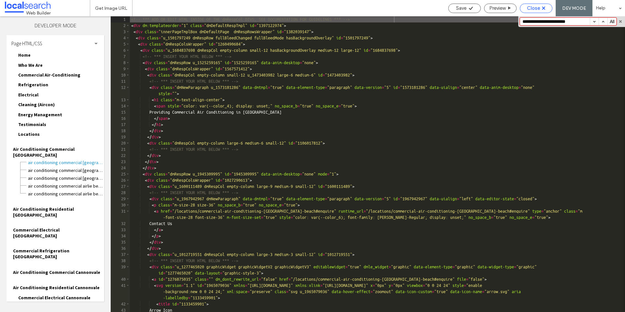
click at [542, 8] on icon at bounding box center [543, 8] width 3 height 3
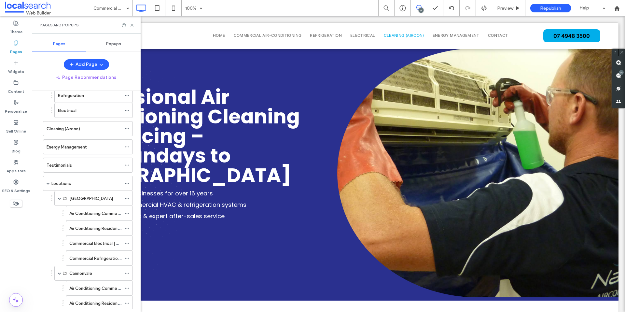
scroll to position [43, 0]
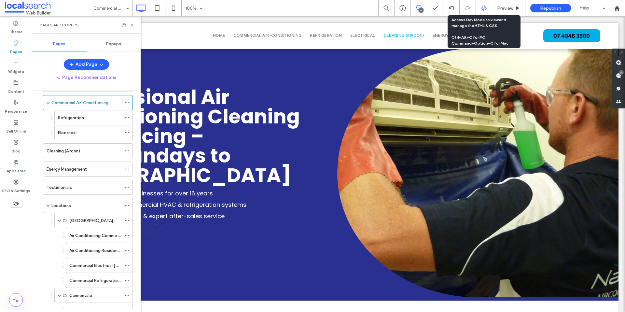
click at [485, 10] on icon at bounding box center [484, 8] width 6 height 6
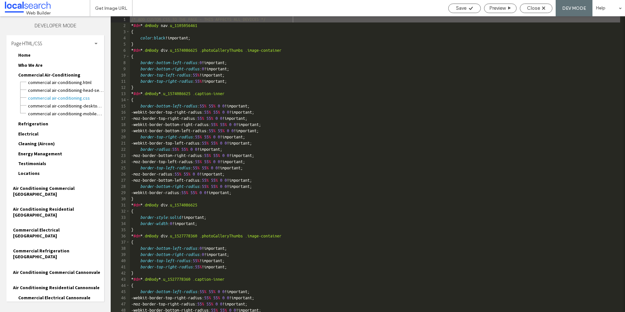
click at [49, 206] on span "Air Conditioning Residential Airlie Beach" at bounding box center [58, 212] width 91 height 12
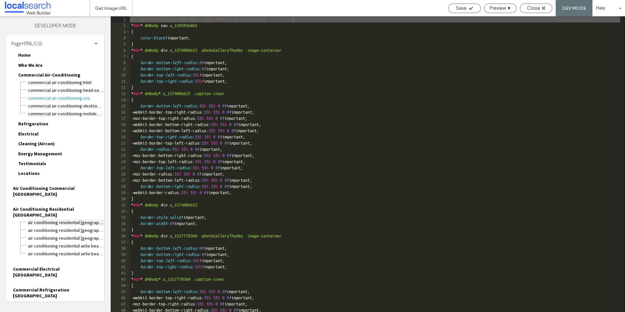
click at [56, 219] on span "Air Conditioning Residential Airlie Beach.html" at bounding box center [66, 222] width 77 height 7
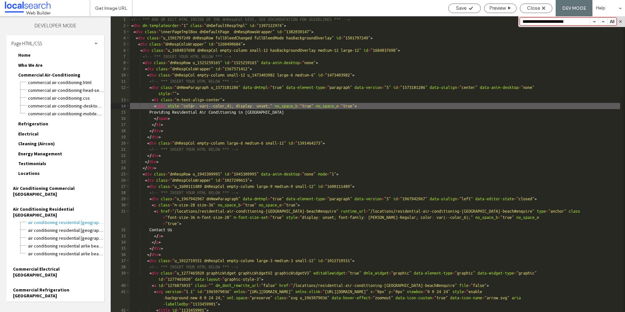
click at [526, 21] on input "**********" at bounding box center [555, 21] width 70 height 7
click at [525, 21] on input "**********" at bounding box center [555, 21] width 70 height 7
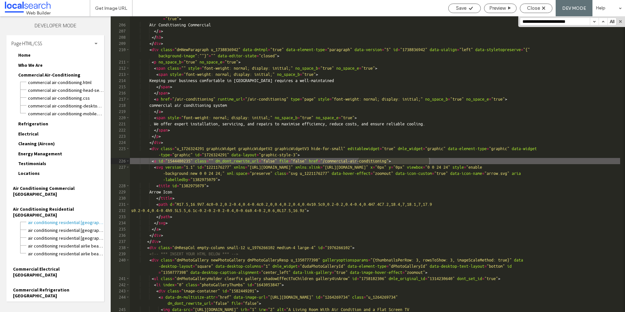
scroll to position [6633, 0]
click at [394, 161] on div "< a href = "/air-conditioning" runtime_url = "/air-conditioning" type = "page" …" at bounding box center [375, 169] width 490 height 320
drag, startPoint x: 394, startPoint y: 161, endPoint x: 364, endPoint y: 162, distance: 29.6
click at [364, 162] on div "< a href = "/air-conditioning" runtime_url = "/air-conditioning" type = "page" …" at bounding box center [375, 169] width 490 height 320
click at [597, 22] on button "button" at bounding box center [594, 21] width 9 height 7
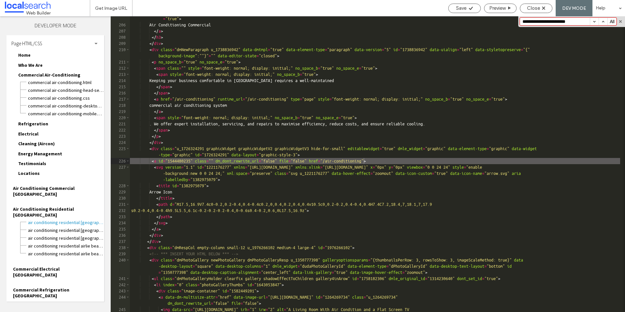
click at [50, 191] on span "Air Conditioning Commercial Airlie Beach" at bounding box center [58, 191] width 91 height 12
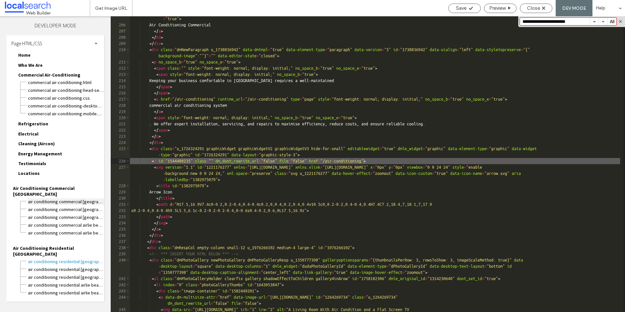
click at [50, 198] on span "Air Conditioning Commercial Airlie Beach.html" at bounding box center [66, 201] width 77 height 7
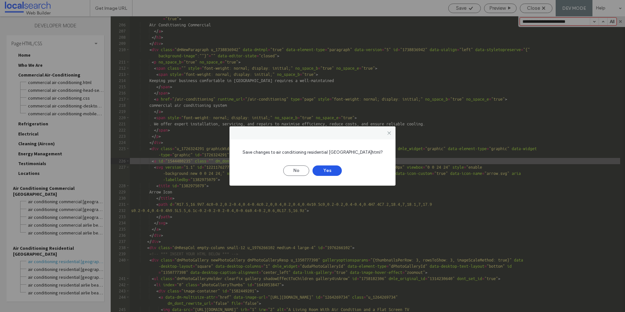
click at [334, 172] on button "Yes" at bounding box center [327, 170] width 29 height 10
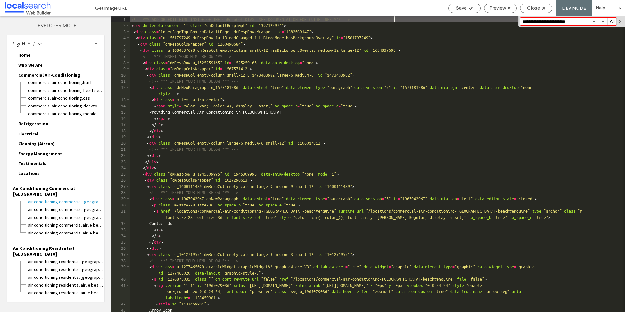
scroll to position [0, 0]
click at [595, 22] on button "button" at bounding box center [594, 21] width 9 height 7
click at [78, 191] on span "Air Conditioning Commercial Airlie Beach" at bounding box center [58, 191] width 91 height 12
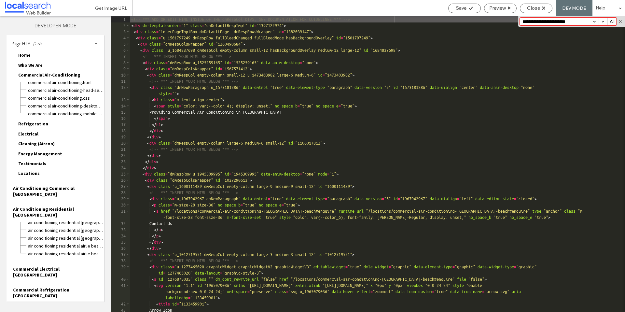
click at [77, 206] on span "Air Conditioning Residential Airlie Beach" at bounding box center [58, 212] width 91 height 12
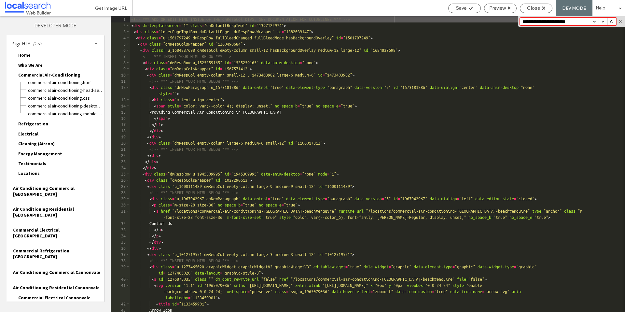
click at [72, 227] on span "Commercial Electrical Airlie Beach" at bounding box center [58, 233] width 91 height 12
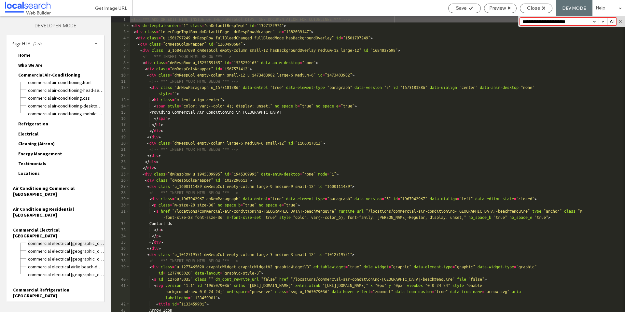
click at [70, 240] on span "Commercial Electrical Airlie Beach.html" at bounding box center [66, 243] width 77 height 7
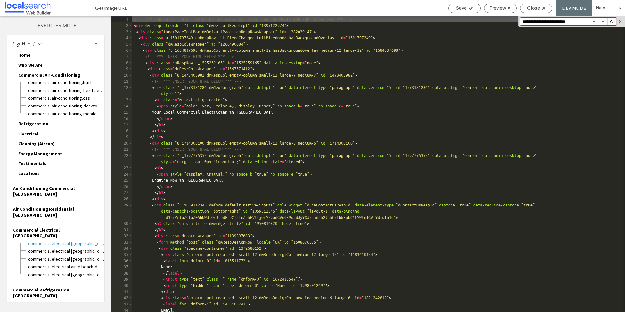
click at [594, 20] on button "button" at bounding box center [594, 21] width 9 height 7
drag, startPoint x: 594, startPoint y: 20, endPoint x: 587, endPoint y: 26, distance: 9.0
click at [594, 20] on button "button" at bounding box center [594, 21] width 9 height 7
click at [69, 227] on span "Commercial Electrical Airlie Beach" at bounding box center [58, 233] width 91 height 12
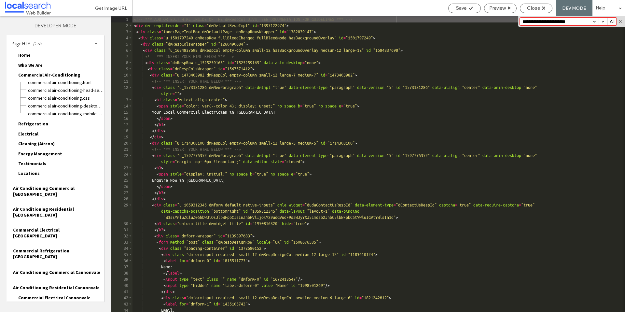
click at [67, 248] on span "Commercial Refrigeration Airlie Beach" at bounding box center [58, 254] width 91 height 12
click at [59, 261] on span "Commercial Refrigeration Airlie Beach.html" at bounding box center [66, 264] width 77 height 7
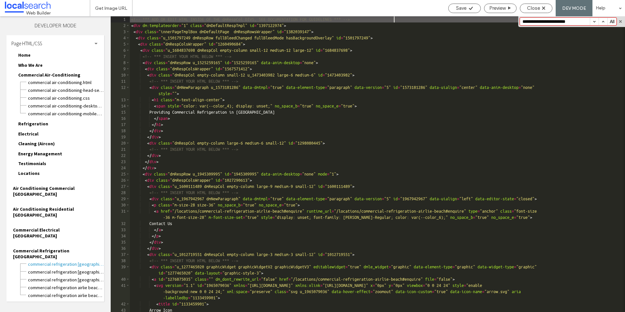
click at [595, 21] on button "button" at bounding box center [594, 21] width 9 height 7
click at [48, 248] on span "Commercial Refrigeration Airlie Beach" at bounding box center [58, 254] width 91 height 12
click at [49, 269] on span "Air Conditioning Commercial Cannonvale" at bounding box center [56, 272] width 87 height 6
click at [52, 277] on span "Air Conditioning Commercial Cannonvale.html" at bounding box center [66, 280] width 77 height 7
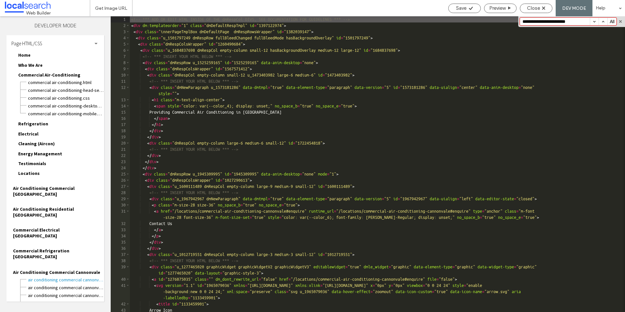
click at [593, 20] on button "button" at bounding box center [594, 21] width 9 height 7
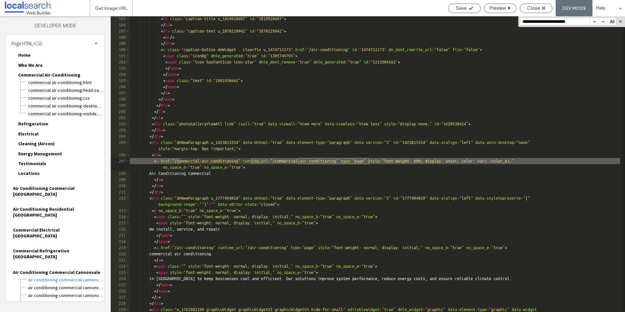
scroll to position [6585, 0]
click at [593, 20] on button "button" at bounding box center [594, 21] width 9 height 7
click at [597, 25] on button "button" at bounding box center [594, 21] width 9 height 7
click at [596, 24] on button "button" at bounding box center [594, 21] width 9 height 7
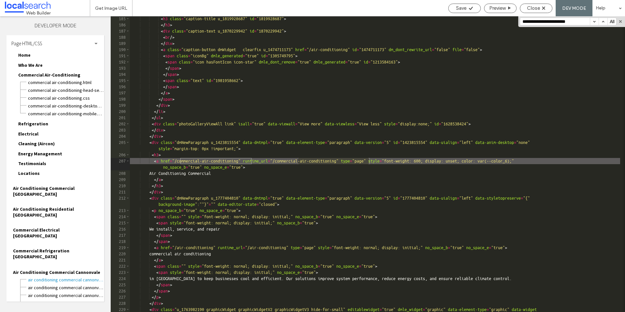
click at [596, 24] on button "button" at bounding box center [594, 21] width 9 height 7
click at [216, 163] on div "< h3 class = "caption-title u_1819928687" id = "1819928687" > </ h3 > < div cla…" at bounding box center [375, 173] width 490 height 314
drag, startPoint x: 216, startPoint y: 161, endPoint x: 187, endPoint y: 162, distance: 29.0
click at [187, 162] on div "< h3 class = "caption-title u_1819928687" id = "1819928687" > </ h3 > < div cla…" at bounding box center [375, 173] width 490 height 314
drag, startPoint x: 304, startPoint y: 160, endPoint x: 275, endPoint y: 161, distance: 29.3
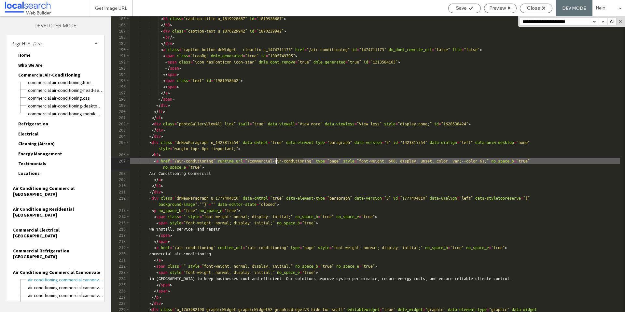
click at [275, 161] on div "< h3 class = "caption-title u_1819928687" id = "1819928687" > </ h3 > < div cla…" at bounding box center [375, 173] width 490 height 314
click at [593, 19] on button "button" at bounding box center [594, 21] width 9 height 7
click at [58, 269] on span "Air Conditioning Commercial Cannonvale" at bounding box center [56, 272] width 87 height 6
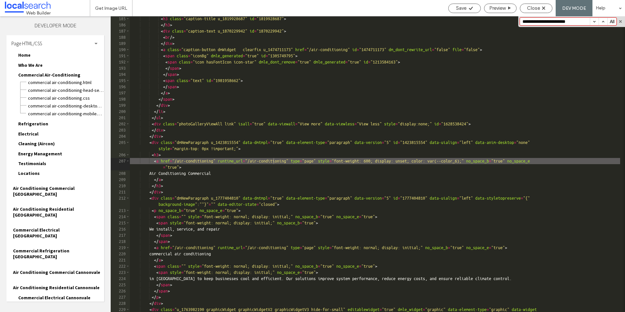
click at [60, 285] on span "Air Conditioning Residential Cannonvale" at bounding box center [56, 288] width 87 height 6
click at [62, 292] on span "Air Conditioning Residential Cannonvale.html" at bounding box center [66, 295] width 77 height 7
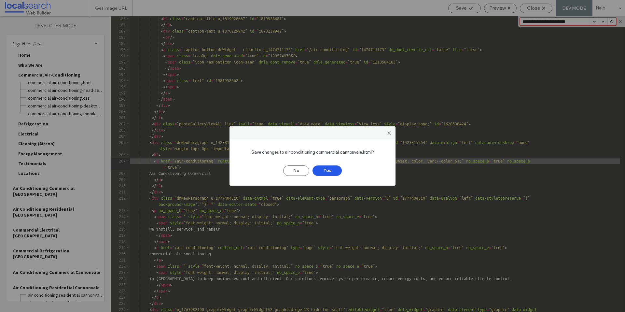
click at [334, 172] on button "Yes" at bounding box center [327, 170] width 29 height 10
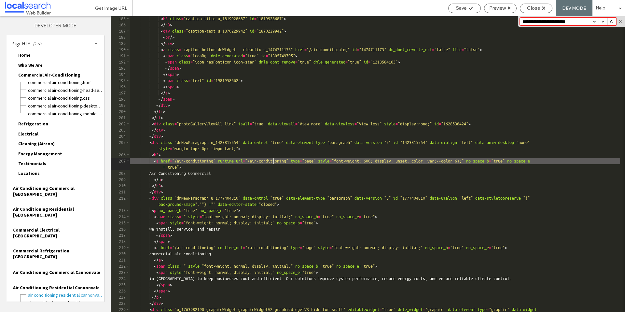
scroll to position [0, 0]
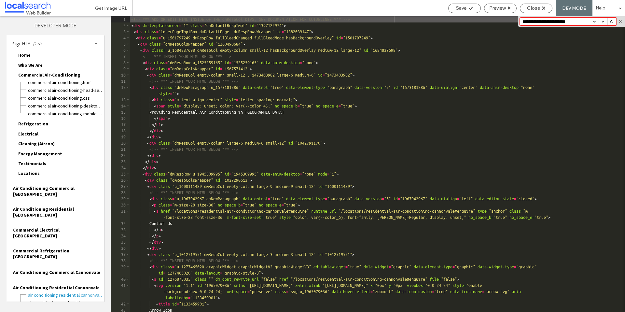
click at [595, 23] on button "button" at bounding box center [594, 21] width 9 height 7
click at [75, 285] on span "Air Conditioning Residential Cannonvale" at bounding box center [56, 288] width 87 height 6
click at [71, 295] on span "Commercial Electrical Cannonvale" at bounding box center [54, 298] width 72 height 6
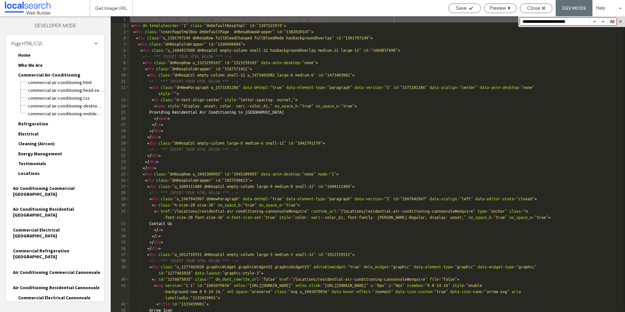
click at [66, 302] on span "Commercial Electrical Cannonvale.html" at bounding box center [66, 305] width 77 height 7
click at [595, 23] on button "button" at bounding box center [594, 21] width 9 height 7
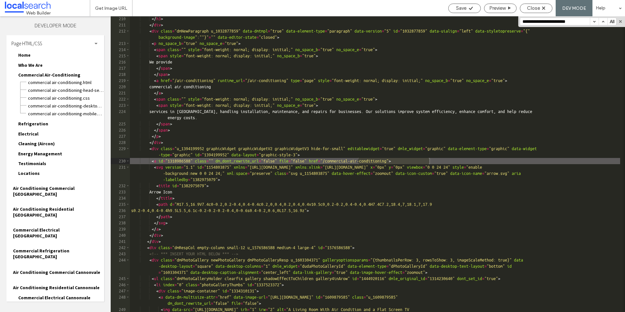
scroll to position [6644, 0]
click at [595, 23] on button "button" at bounding box center [594, 21] width 9 height 7
click at [596, 19] on button "button" at bounding box center [594, 21] width 9 height 7
drag, startPoint x: 391, startPoint y: 162, endPoint x: 364, endPoint y: 162, distance: 26.7
click at [364, 162] on div "</ h3 > </ div > < div class = "dmNewParagraph u_1032877859" data-dmtmpl = "tru…" at bounding box center [375, 173] width 490 height 314
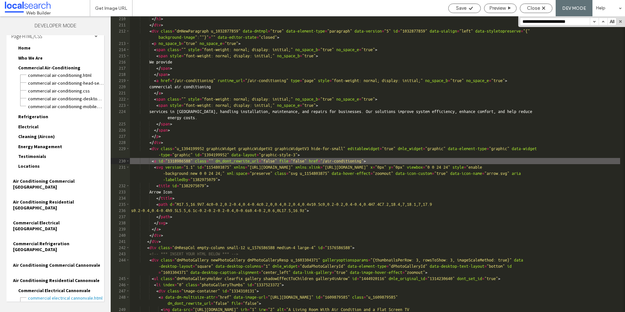
scroll to position [16, 0]
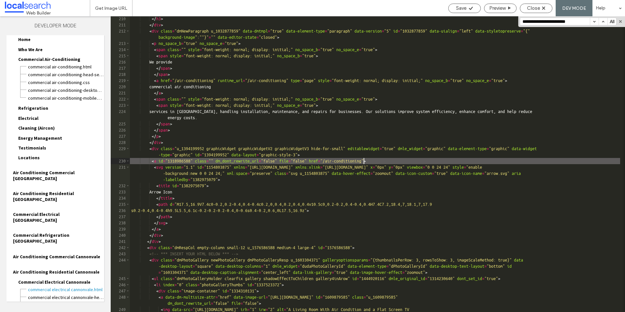
click at [54, 285] on div "Commercial Electrical Cannonvale.html" at bounding box center [66, 289] width 77 height 8
click at [55, 285] on div "Commercial Electrical Cannonvale.html" at bounding box center [66, 289] width 77 height 8
click at [55, 279] on span "Commercial Electrical Cannonvale" at bounding box center [54, 282] width 72 height 6
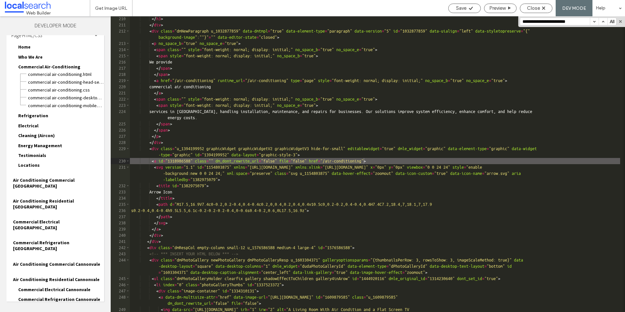
click at [58, 296] on span "Commercial Refrigeration Cannonvale" at bounding box center [59, 299] width 82 height 6
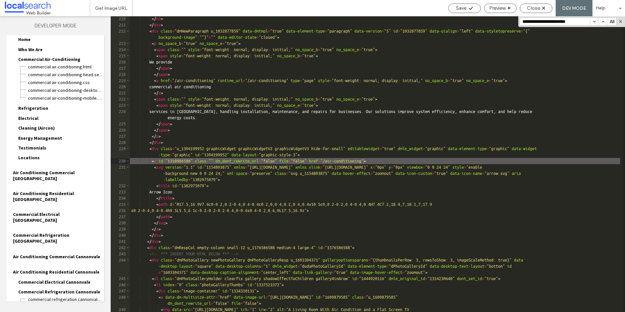
click at [58, 289] on span "Commercial Refrigeration Cannonvale" at bounding box center [59, 292] width 82 height 6
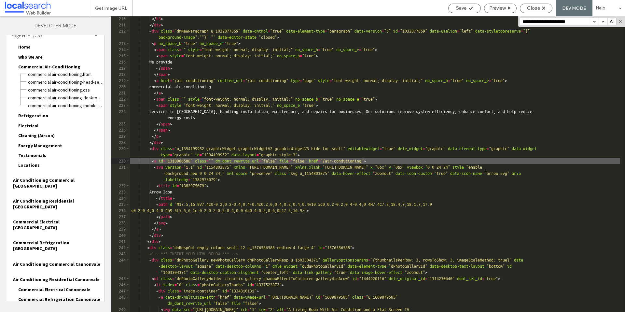
click at [61, 296] on span "Commercial Refrigeration Cannonvale" at bounding box center [59, 299] width 82 height 6
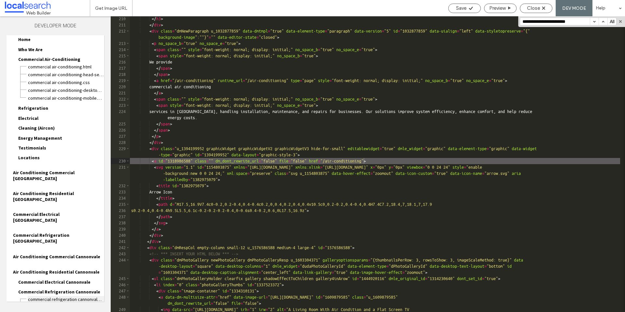
click at [60, 296] on span "Commercial Refrigeration Cannonvale.html" at bounding box center [66, 299] width 77 height 7
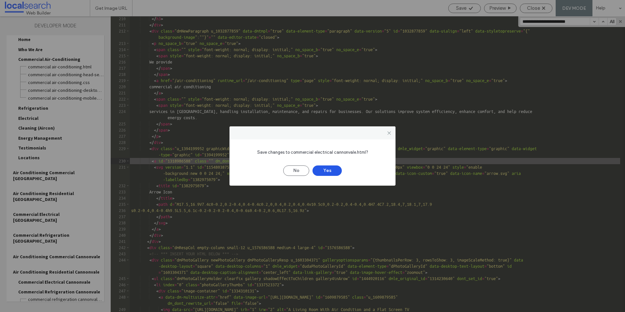
click at [332, 172] on button "Yes" at bounding box center [327, 170] width 29 height 10
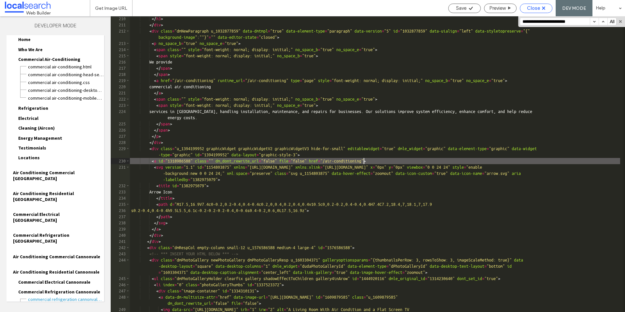
scroll to position [0, 0]
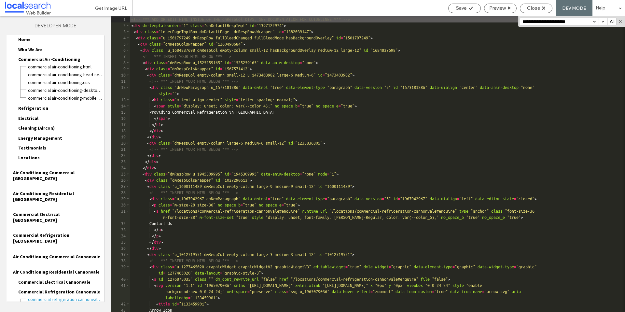
click at [595, 21] on button "button" at bounding box center [594, 21] width 9 height 7
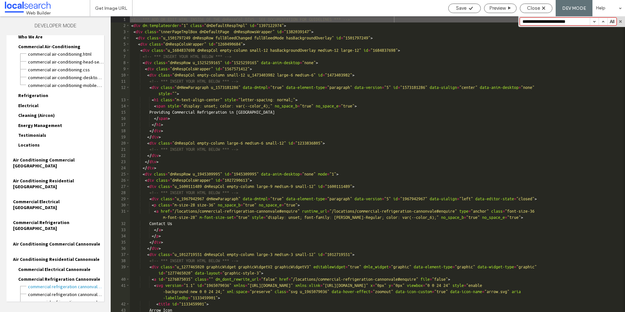
click at [63, 276] on span "Commercial Refrigeration Cannonvale" at bounding box center [59, 279] width 82 height 6
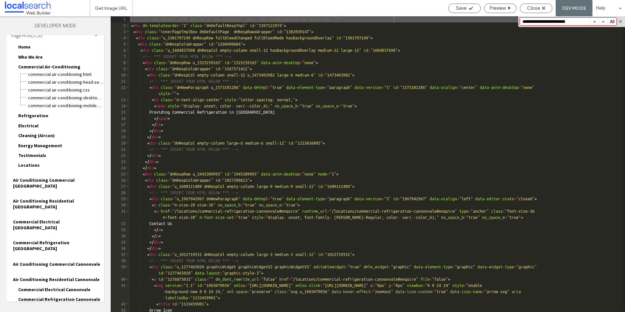
click at [29, 306] on span "Contact" at bounding box center [27, 309] width 18 height 6
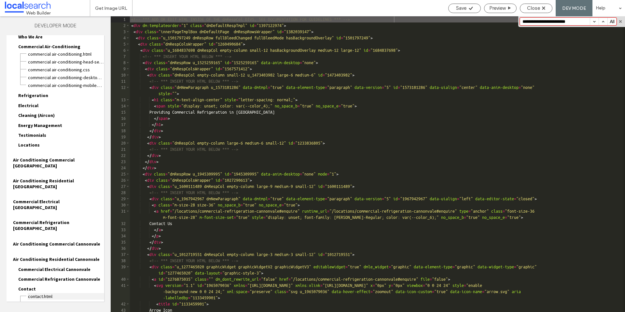
click at [46, 293] on span "Contact.html" at bounding box center [66, 296] width 77 height 7
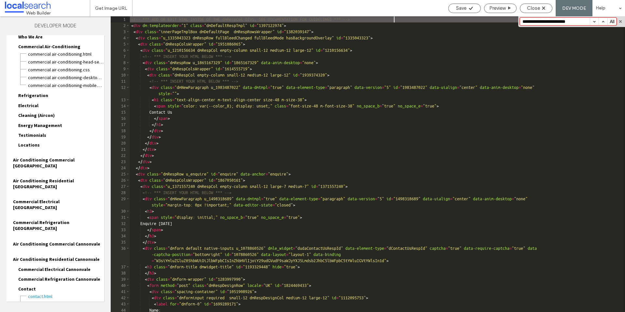
click at [48, 309] on span "Contact.css" at bounding box center [66, 312] width 77 height 7
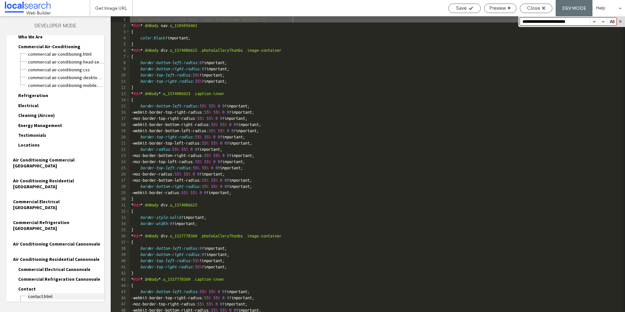
click at [48, 293] on span "Contact.html" at bounding box center [66, 296] width 77 height 7
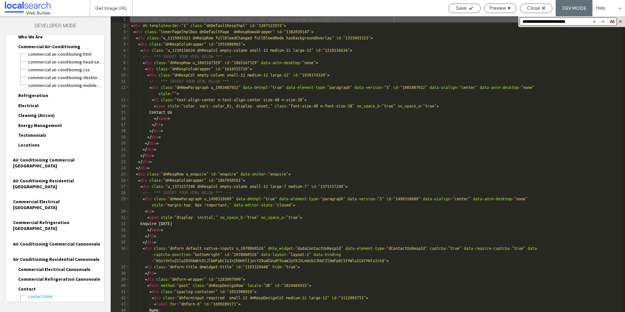
click at [594, 21] on button "button" at bounding box center [594, 21] width 9 height 7
click at [596, 21] on button "button" at bounding box center [594, 21] width 9 height 7
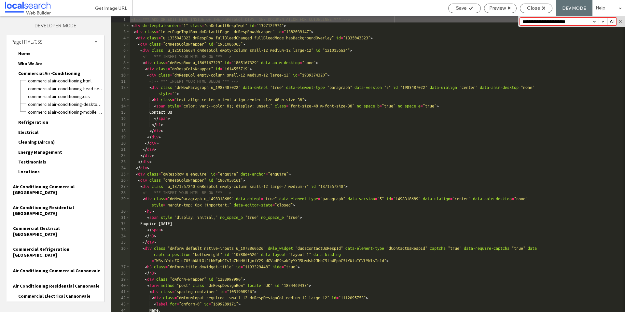
scroll to position [0, 0]
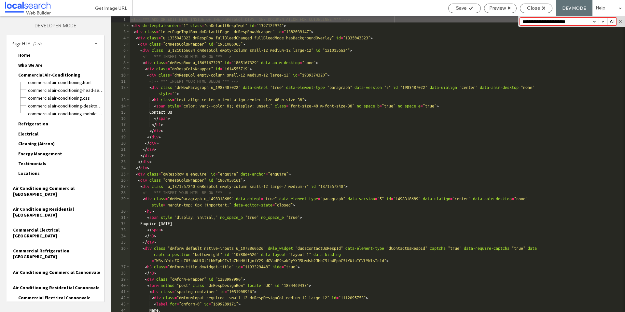
click at [39, 75] on span "Commercial Air-Conditioning" at bounding box center [49, 75] width 62 height 6
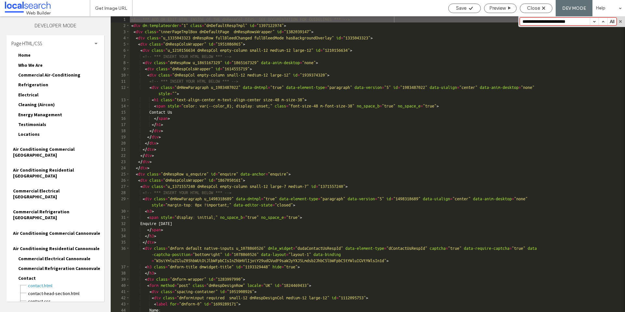
click at [23, 275] on div "Contact Contact.html Contact-head-section.html Contact.css Contact-desktop-tabl…" at bounding box center [58, 298] width 91 height 46
click at [24, 275] on span "Contact" at bounding box center [27, 278] width 18 height 6
click at [26, 285] on span "Header/Footer" at bounding box center [34, 288] width 33 height 6
click at [24, 56] on span "Home" at bounding box center [24, 55] width 12 height 6
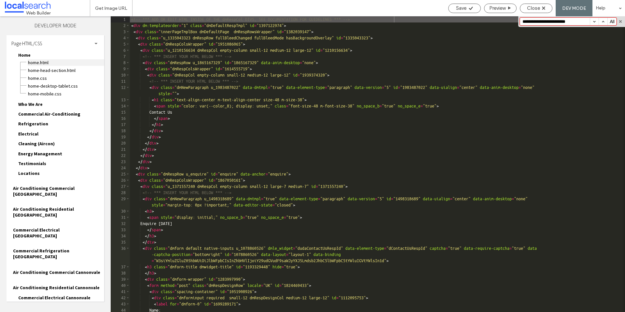
click at [29, 63] on span "Home.html" at bounding box center [66, 62] width 77 height 7
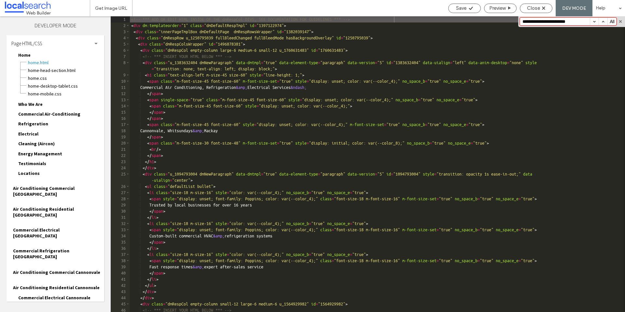
click at [541, 21] on input "**********" at bounding box center [555, 21] width 70 height 7
click at [542, 22] on input "**********" at bounding box center [555, 21] width 70 height 7
type input "**********"
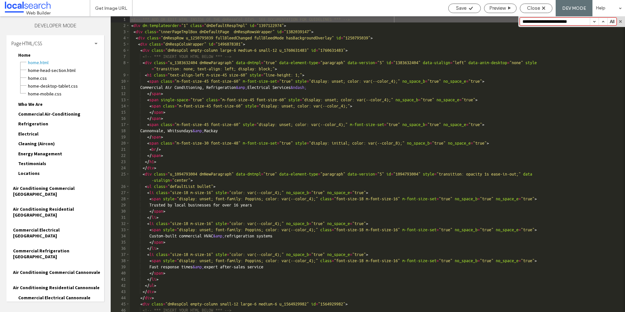
click at [23, 55] on span "Home" at bounding box center [24, 55] width 12 height 6
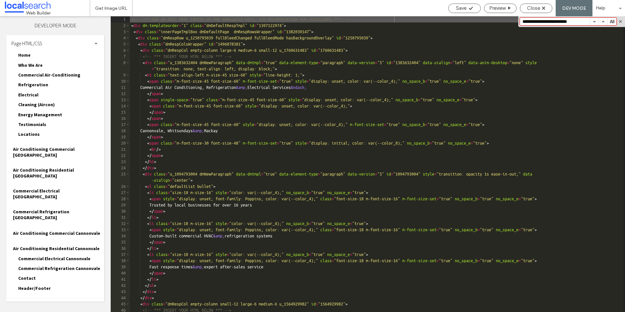
click at [31, 65] on span "Who We Are" at bounding box center [30, 65] width 24 height 6
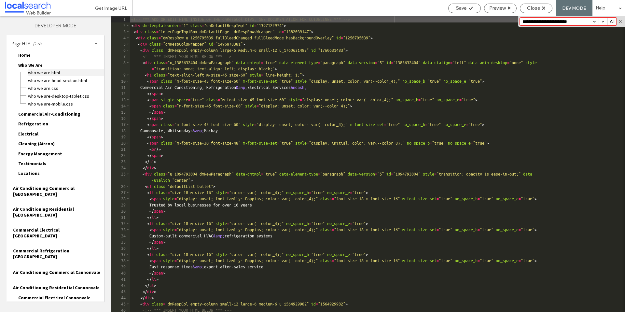
click at [34, 73] on span "Who We Are.html" at bounding box center [66, 72] width 77 height 7
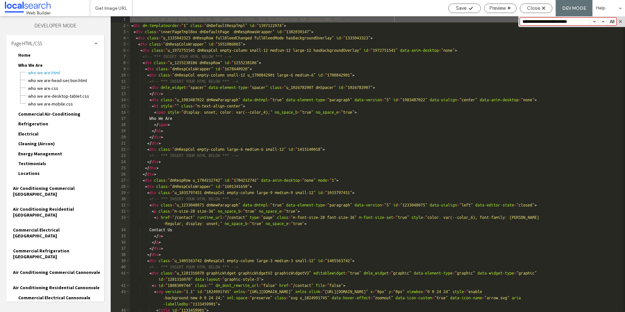
click at [594, 22] on button "button" at bounding box center [594, 21] width 9 height 7
click at [40, 113] on span "Commercial Air-Conditioning" at bounding box center [49, 114] width 62 height 6
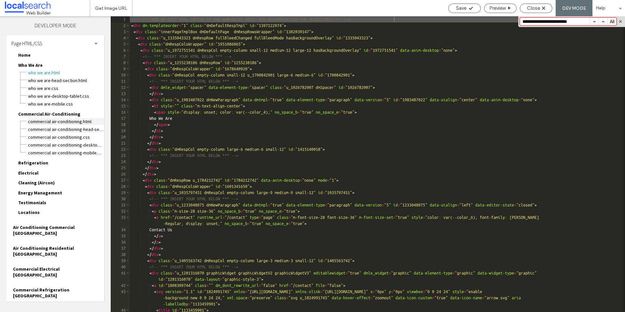
click at [39, 122] on span "Commercial Air-Conditioning.html" at bounding box center [66, 121] width 77 height 7
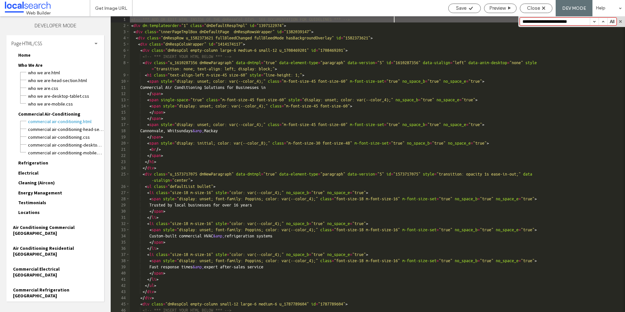
click at [593, 20] on button "button" at bounding box center [594, 21] width 9 height 7
click at [595, 21] on button "button" at bounding box center [594, 21] width 9 height 7
drag, startPoint x: 20, startPoint y: 166, endPoint x: 24, endPoint y: 165, distance: 5.1
click at [20, 166] on div "Refrigeration Refrigeration.html Refrigeration-head-section.html Refrigeration.…" at bounding box center [58, 164] width 91 height 10
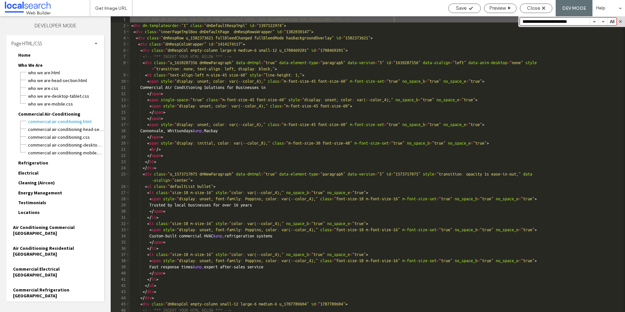
click at [26, 165] on span "Refrigeration" at bounding box center [33, 163] width 30 height 6
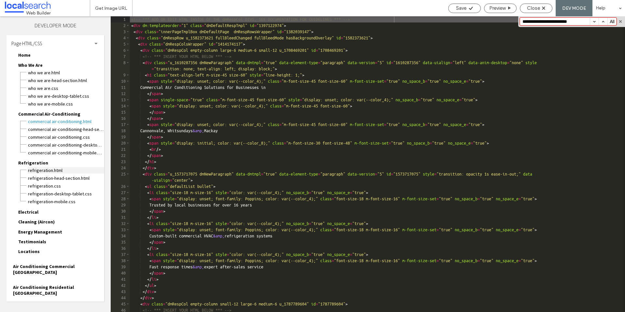
click at [37, 170] on span "Refrigeration.html" at bounding box center [66, 170] width 77 height 7
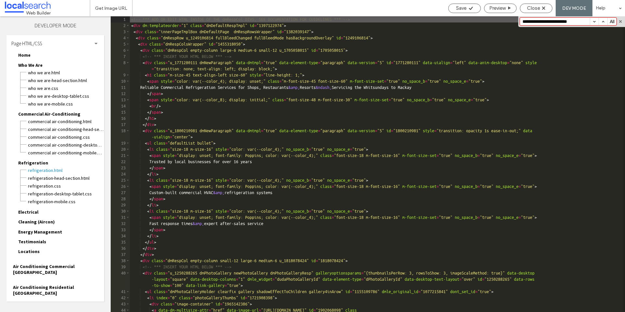
click at [594, 22] on button "button" at bounding box center [594, 21] width 9 height 7
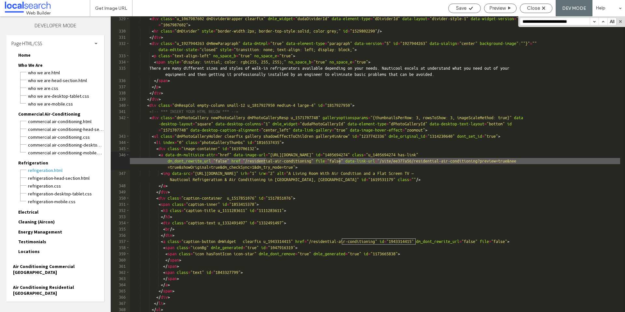
scroll to position [8125, 0]
drag, startPoint x: 304, startPoint y: 162, endPoint x: 272, endPoint y: 160, distance: 32.3
click at [272, 160] on div "< div class = "u_1067987602 dmDividerWrapper clearfix" dmle_widget = "dudaDivid…" at bounding box center [375, 173] width 490 height 314
drag, startPoint x: 471, startPoint y: 161, endPoint x: 439, endPoint y: 162, distance: 31.9
click at [439, 162] on div "< div class = "u_1067987602 dmDividerWrapper clearfix" dmle_widget = "dudaDivid…" at bounding box center [375, 173] width 490 height 314
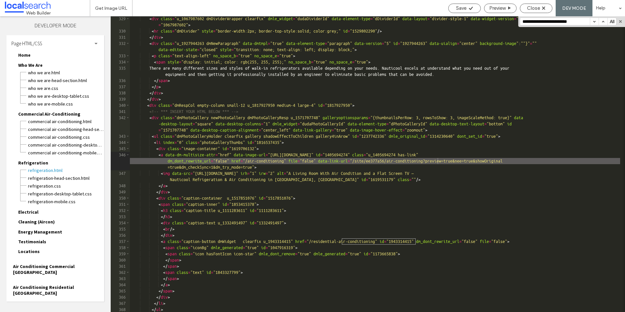
click at [603, 23] on button "button" at bounding box center [603, 21] width 9 height 7
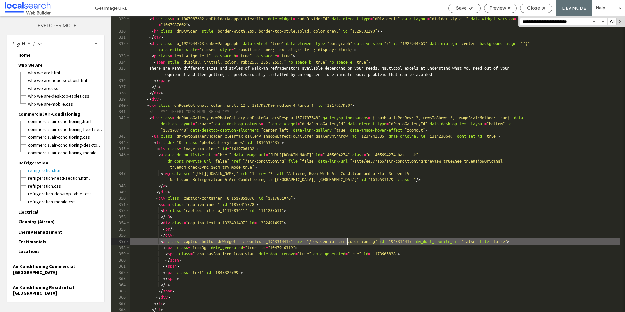
drag, startPoint x: 380, startPoint y: 241, endPoint x: 347, endPoint y: 242, distance: 33.6
click at [347, 242] on div "< div class = "u_1067987602 dmDividerWrapper clearfix" dmle_widget = "dudaDivid…" at bounding box center [375, 173] width 490 height 314
click at [593, 21] on button "button" at bounding box center [594, 21] width 9 height 7
click at [29, 208] on span "Electrical" at bounding box center [25, 211] width 25 height 7
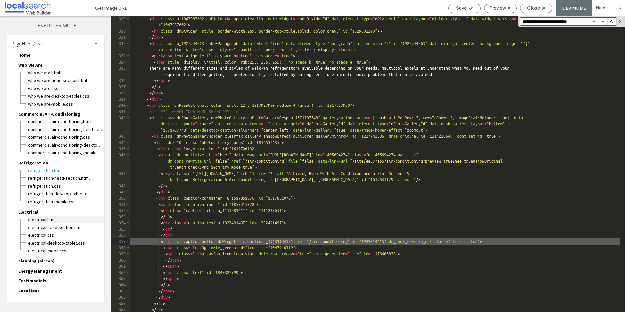
click at [34, 217] on span "Electrical.html" at bounding box center [66, 219] width 77 height 7
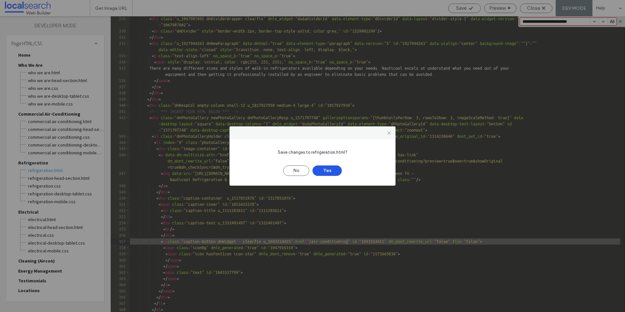
click at [325, 171] on button "Yes" at bounding box center [327, 170] width 29 height 10
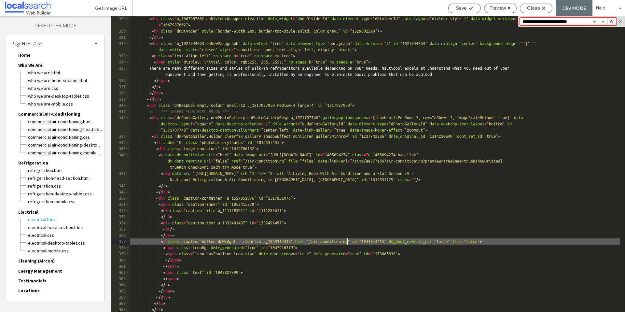
scroll to position [0, 0]
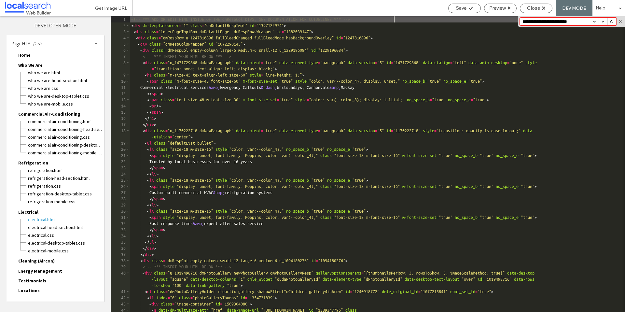
click at [38, 164] on span "Refrigeration" at bounding box center [33, 163] width 30 height 6
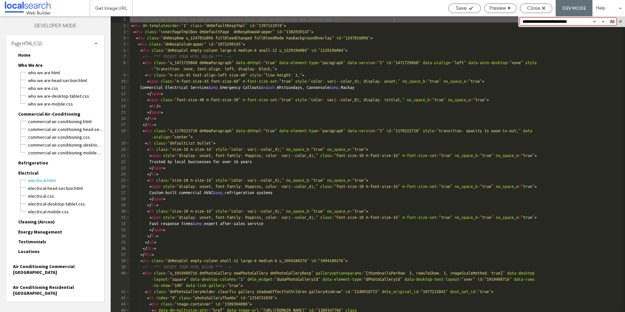
click at [44, 115] on span "Commercial Air-Conditioning" at bounding box center [49, 114] width 62 height 6
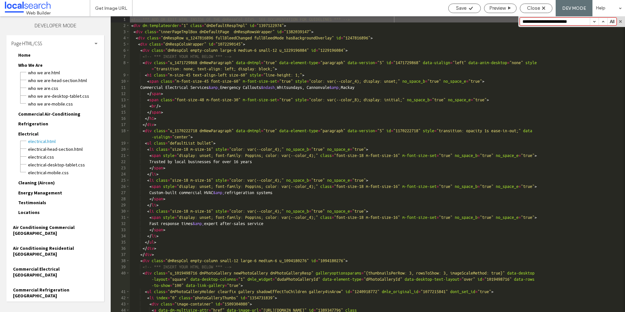
click at [33, 65] on span "Who We Are" at bounding box center [30, 65] width 24 height 6
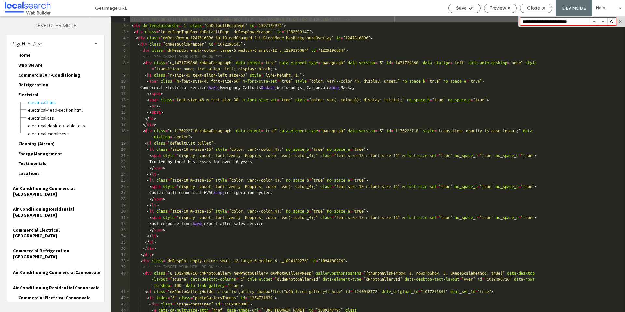
click at [596, 24] on button "button" at bounding box center [594, 21] width 9 height 7
click at [594, 21] on button "button" at bounding box center [594, 21] width 9 height 7
click at [32, 96] on span "Electrical" at bounding box center [28, 95] width 20 height 6
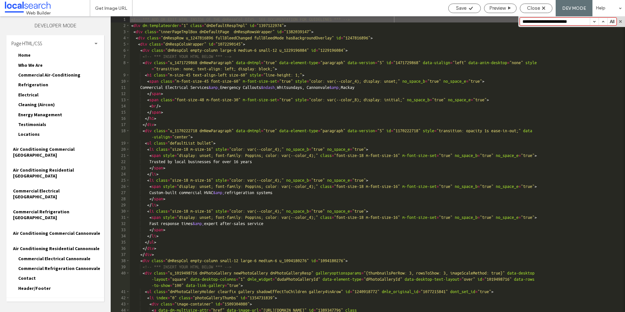
click at [34, 104] on span "Cleaning (Aircon)" at bounding box center [36, 105] width 36 height 6
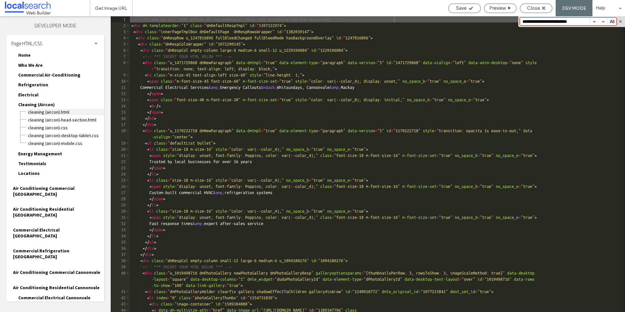
click at [36, 113] on span "Cleaning (Aircon).html" at bounding box center [66, 112] width 77 height 7
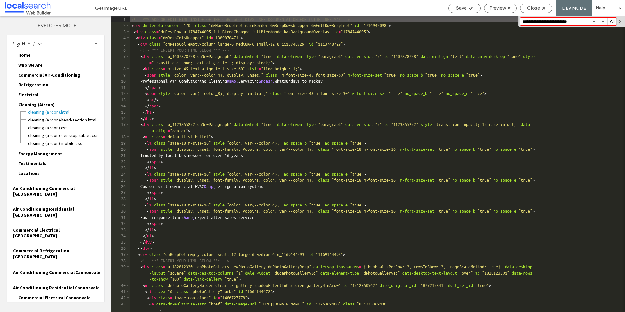
click at [594, 21] on button "button" at bounding box center [594, 21] width 9 height 7
click at [32, 105] on span "Cleaning (Aircon)" at bounding box center [36, 105] width 36 height 6
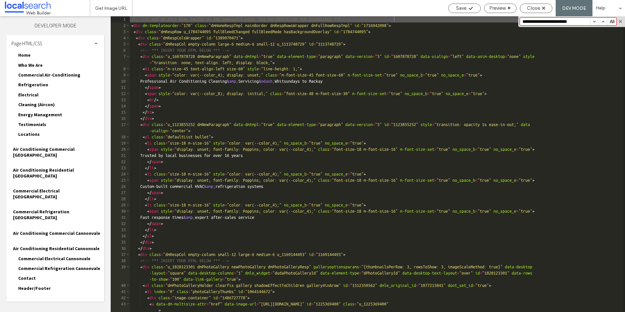
click at [34, 113] on span "Energy Management" at bounding box center [40, 115] width 44 height 6
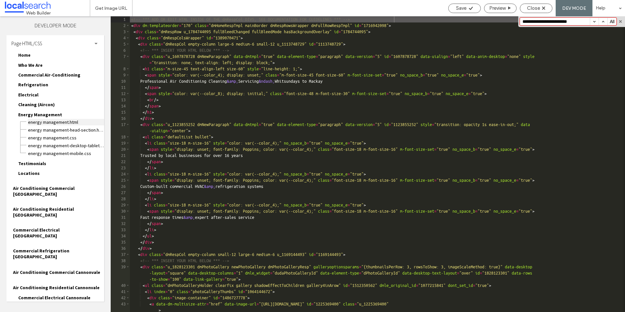
click at [36, 124] on span "Energy Management.html" at bounding box center [66, 122] width 77 height 7
click at [593, 21] on button "button" at bounding box center [594, 21] width 9 height 7
click at [33, 119] on span "Energy Management.html" at bounding box center [66, 122] width 77 height 7
click at [33, 115] on span "Energy Management" at bounding box center [40, 115] width 44 height 6
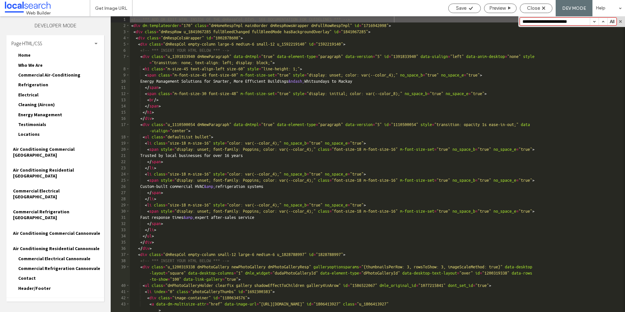
click at [31, 125] on span "Testimonials" at bounding box center [32, 124] width 28 height 6
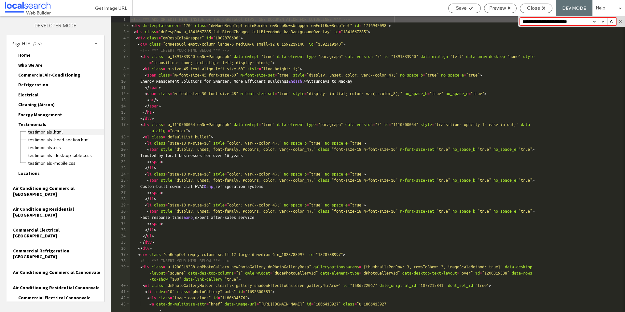
click at [36, 134] on span "Testimonials .html" at bounding box center [66, 132] width 77 height 7
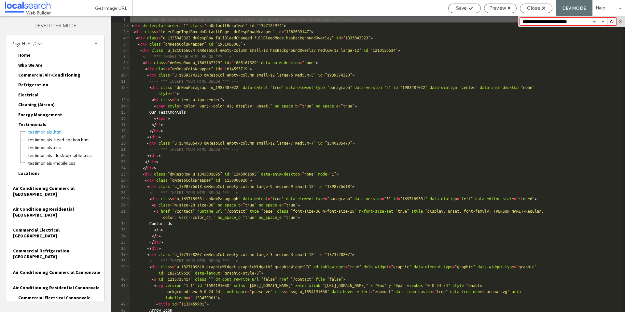
click at [594, 21] on button "button" at bounding box center [594, 21] width 9 height 7
click at [35, 124] on span "Testimonials" at bounding box center [32, 124] width 28 height 6
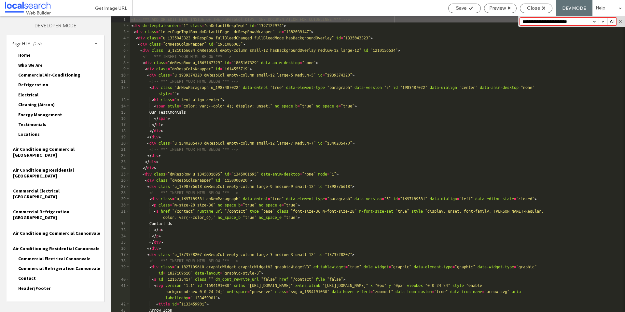
click at [32, 135] on span "Locations" at bounding box center [28, 134] width 21 height 6
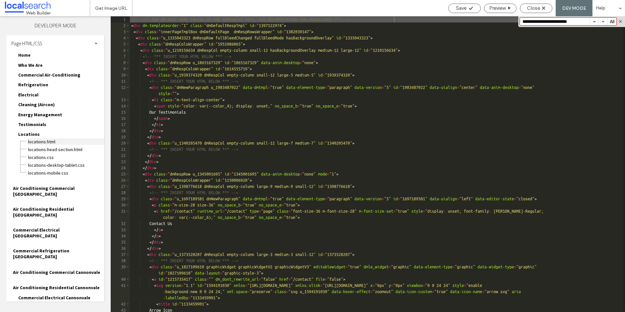
click at [36, 142] on span "Locations.html" at bounding box center [66, 141] width 77 height 7
click at [595, 22] on button "button" at bounding box center [594, 21] width 9 height 7
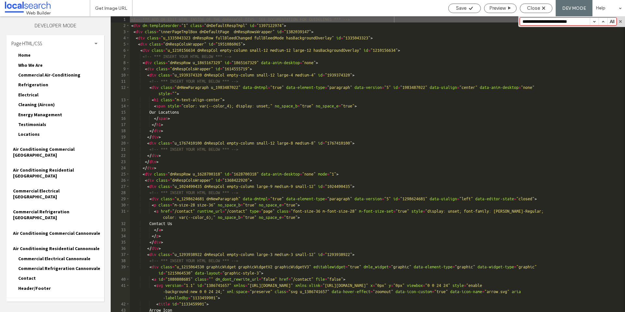
click at [30, 146] on span "Air Conditioning Commercial [GEOGRAPHIC_DATA]" at bounding box center [58, 152] width 91 height 12
click at [0, 0] on span "Air Conditioning Commercial [GEOGRAPHIC_DATA]html" at bounding box center [0, 0] width 0 height 0
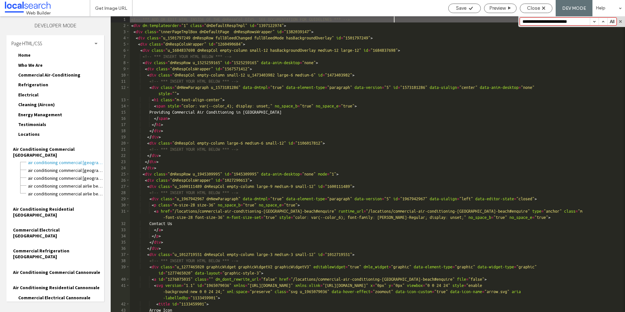
click at [596, 19] on button "button" at bounding box center [594, 21] width 9 height 7
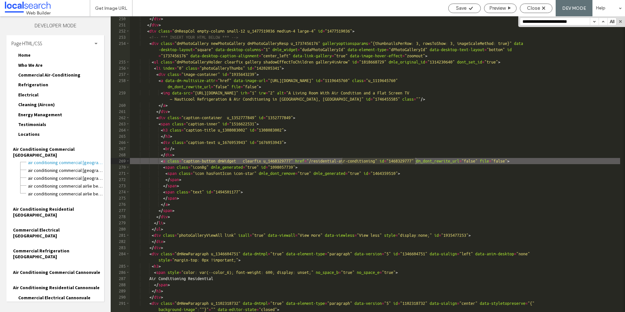
scroll to position [6907, 0]
drag, startPoint x: 380, startPoint y: 161, endPoint x: 348, endPoint y: 162, distance: 31.6
click at [348, 162] on div "</ div > </ div > < div class = "dmRespCol empty-column small-12 u_1477519036 m…" at bounding box center [375, 170] width 490 height 308
drag, startPoint x: 54, startPoint y: 143, endPoint x: 54, endPoint y: 150, distance: 7.2
click at [54, 146] on span "Air Conditioning Commercial [GEOGRAPHIC_DATA]" at bounding box center [58, 152] width 91 height 12
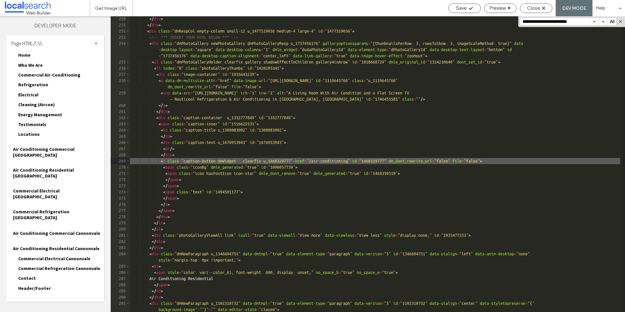
click at [54, 167] on span "Air Conditioning Residential [GEOGRAPHIC_DATA]" at bounding box center [58, 173] width 91 height 12
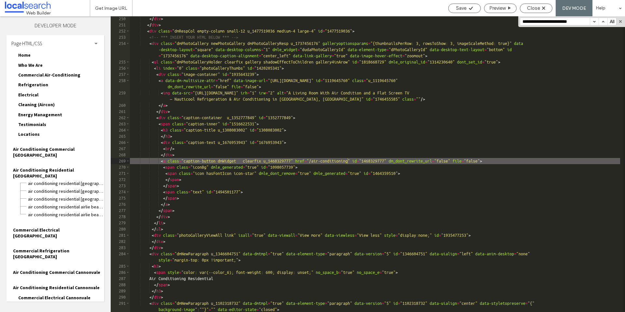
click at [55, 187] on div "Air Conditioning Residential [GEOGRAPHIC_DATA]-head-section.html" at bounding box center [66, 191] width 77 height 8
click at [55, 180] on span "Air Conditioning Residential [GEOGRAPHIC_DATA]html" at bounding box center [66, 183] width 77 height 7
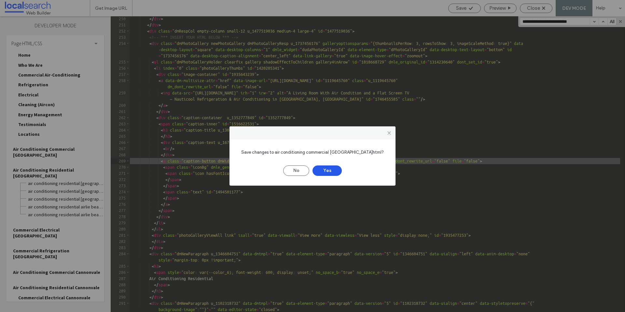
click at [331, 166] on button "Yes" at bounding box center [327, 170] width 29 height 10
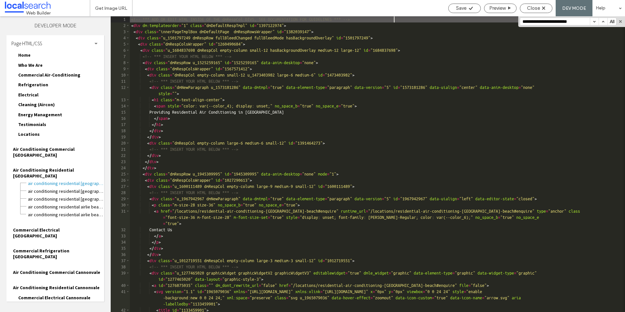
scroll to position [0, 0]
click at [592, 24] on button "button" at bounding box center [594, 21] width 9 height 7
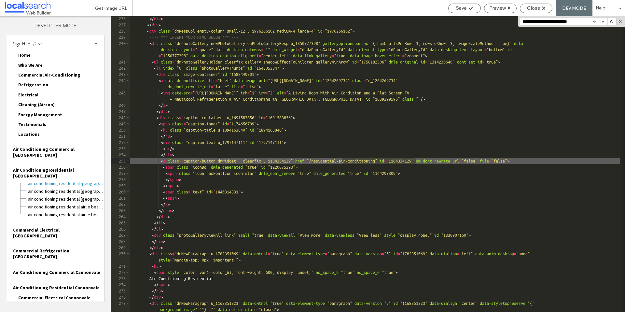
click at [596, 22] on button "button" at bounding box center [594, 21] width 9 height 7
click at [379, 165] on div "</ div > </ div > < div class = "dmRespCol empty-column small-12 u_1976266102 m…" at bounding box center [375, 170] width 490 height 308
drag, startPoint x: 380, startPoint y: 161, endPoint x: 348, endPoint y: 161, distance: 31.6
click at [348, 161] on div "</ div > </ div > < div class = "dmRespCol empty-column small-12 u_1976266102 m…" at bounding box center [375, 170] width 490 height 308
click at [594, 22] on button "button" at bounding box center [594, 21] width 9 height 7
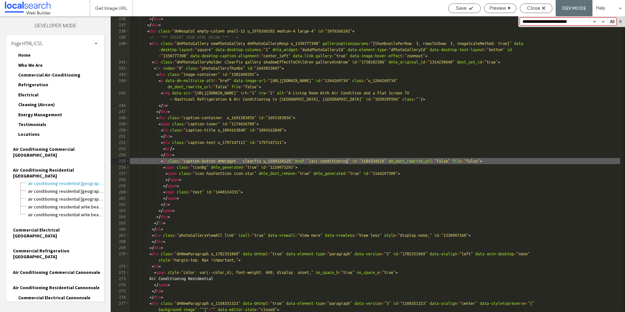
click at [596, 21] on button "button" at bounding box center [594, 21] width 9 height 7
click at [61, 227] on span "Commercial Electrical [GEOGRAPHIC_DATA]" at bounding box center [58, 233] width 91 height 12
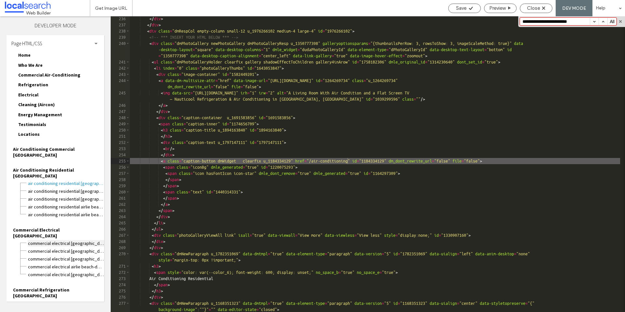
click at [62, 240] on span "Commercial Electrical [GEOGRAPHIC_DATA]html" at bounding box center [66, 243] width 77 height 7
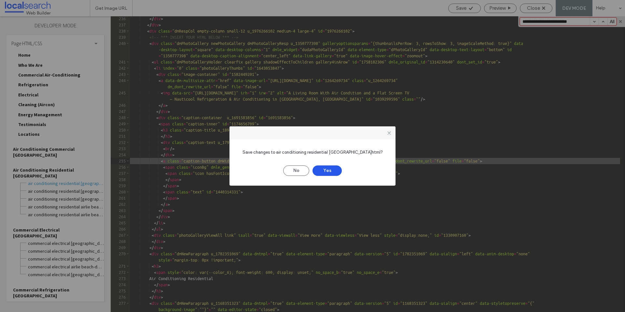
click at [334, 172] on button "Yes" at bounding box center [327, 170] width 29 height 10
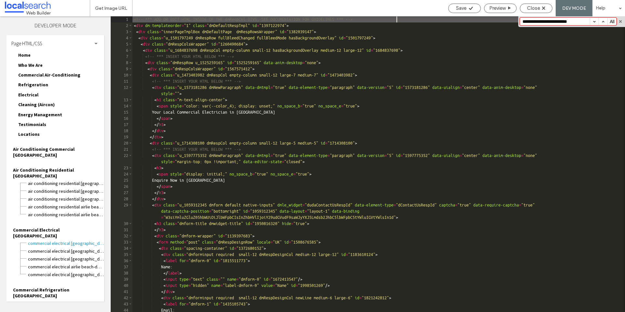
scroll to position [0, 0]
click at [69, 167] on span "Air Conditioning Residential [GEOGRAPHIC_DATA]" at bounding box center [58, 173] width 91 height 12
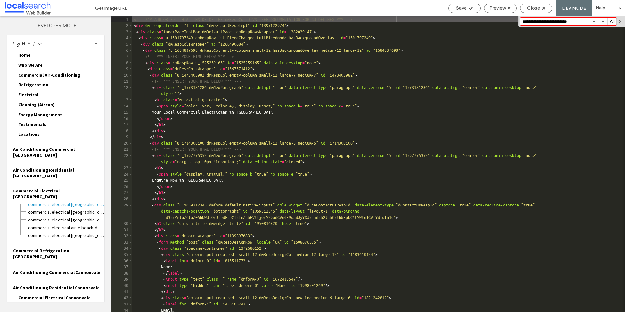
click at [596, 22] on button "button" at bounding box center [594, 21] width 9 height 7
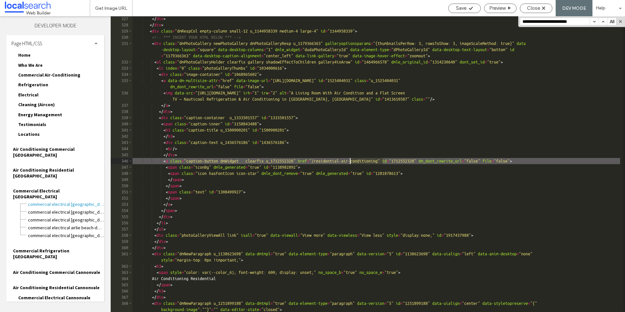
drag, startPoint x: 382, startPoint y: 161, endPoint x: 350, endPoint y: 162, distance: 31.6
click at [350, 162] on div "</ div > </ div > < div class = "dmRespCol empty-column small-12 u_1144958339 m…" at bounding box center [377, 170] width 488 height 308
click at [595, 23] on button "button" at bounding box center [594, 21] width 9 height 7
click at [50, 188] on span "Commercial Electrical [GEOGRAPHIC_DATA]" at bounding box center [58, 194] width 91 height 12
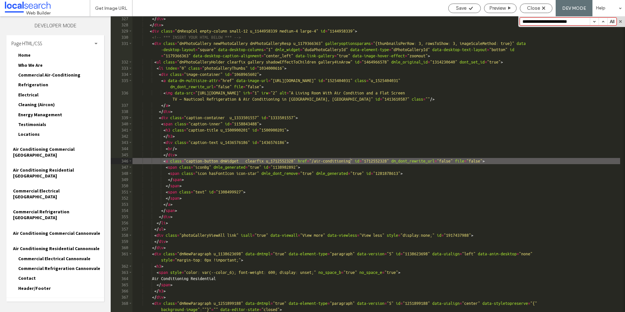
click at [51, 188] on span "Commercial Electrical [GEOGRAPHIC_DATA]" at bounding box center [58, 194] width 91 height 12
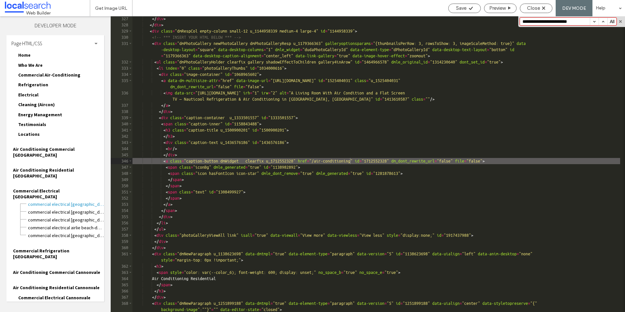
click at [52, 248] on span "Commercial Refrigeration [GEOGRAPHIC_DATA]" at bounding box center [58, 254] width 91 height 12
click at [52, 261] on span "Commercial Refrigeration [GEOGRAPHIC_DATA]html" at bounding box center [66, 264] width 77 height 7
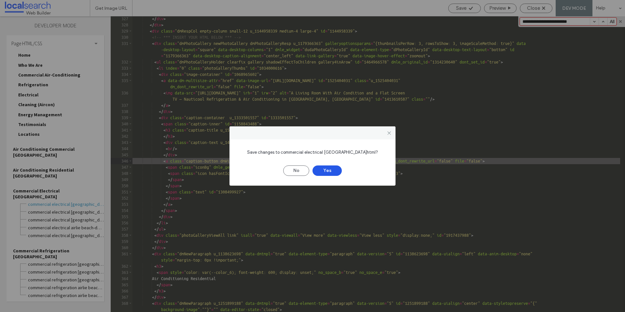
click at [324, 167] on button "Yes" at bounding box center [327, 170] width 29 height 10
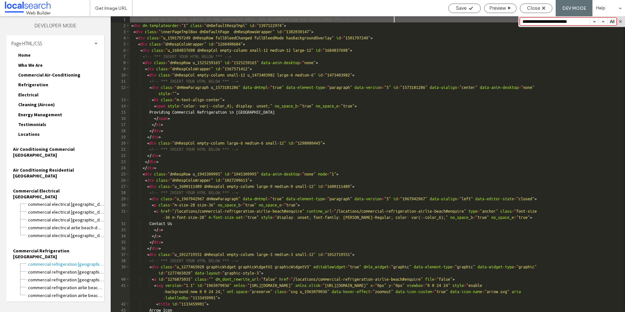
scroll to position [0, 0]
drag, startPoint x: 60, startPoint y: 170, endPoint x: 64, endPoint y: 168, distance: 4.1
click at [60, 188] on span "Commercial Electrical [GEOGRAPHIC_DATA]" at bounding box center [58, 194] width 91 height 12
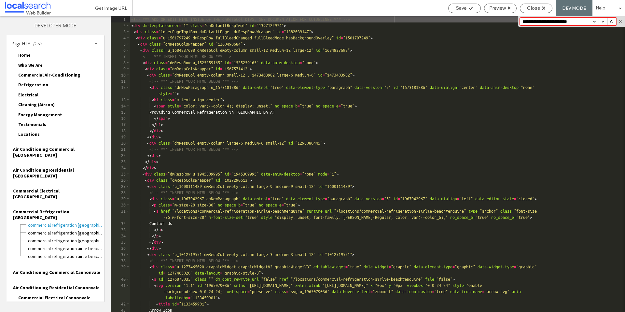
click at [596, 19] on button "button" at bounding box center [594, 21] width 9 height 7
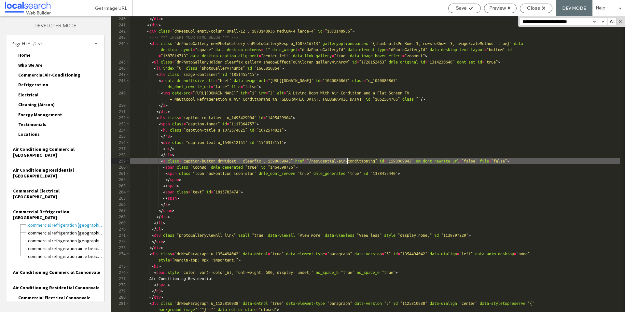
drag, startPoint x: 380, startPoint y: 162, endPoint x: 348, endPoint y: 161, distance: 32.2
click at [348, 161] on div "</ div > </ div > < div class = "dmRespCol empty-column small-12 u_1873148936 m…" at bounding box center [375, 170] width 490 height 308
type textarea "**"
click at [40, 263] on span "Air Conditioning Commercial Cannonvale" at bounding box center [58, 269] width 91 height 12
click at [42, 277] on span "Air Conditioning Commercial Cannonvale.html" at bounding box center [66, 280] width 77 height 7
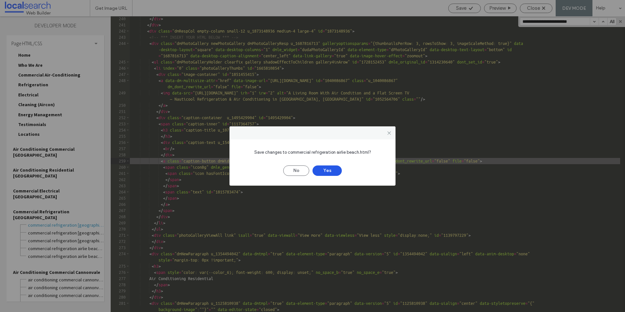
click at [326, 173] on button "Yes" at bounding box center [327, 170] width 29 height 10
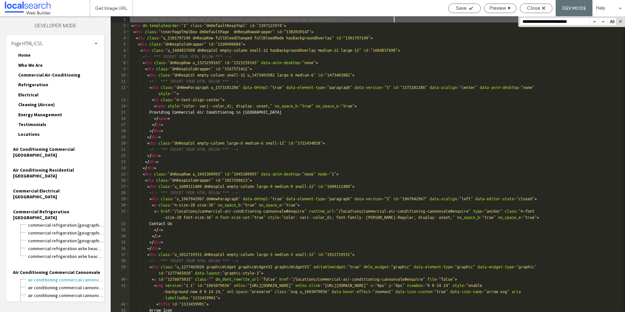
scroll to position [0, 0]
click at [597, 21] on button "button" at bounding box center [594, 21] width 9 height 7
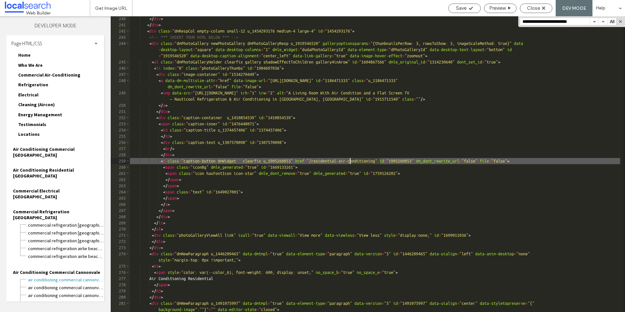
drag, startPoint x: 379, startPoint y: 161, endPoint x: 348, endPoint y: 162, distance: 31.0
click at [348, 162] on div "</ div > </ div > < div class = "dmRespCol empty-column small-12 u_1454293176 m…" at bounding box center [375, 170] width 490 height 308
click at [594, 21] on button "button" at bounding box center [594, 21] width 9 height 7
click at [60, 209] on span "Commercial Refrigeration [GEOGRAPHIC_DATA]" at bounding box center [58, 215] width 91 height 12
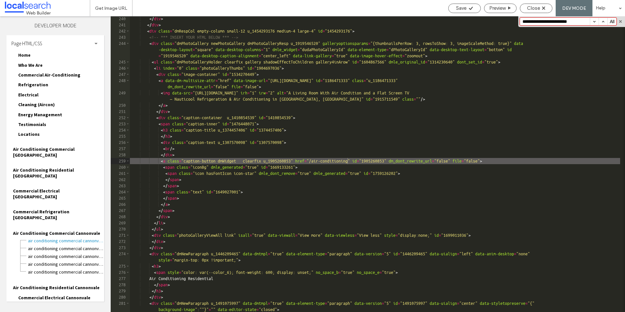
click at [62, 230] on span "Air Conditioning Commercial Cannonvale" at bounding box center [56, 233] width 87 height 6
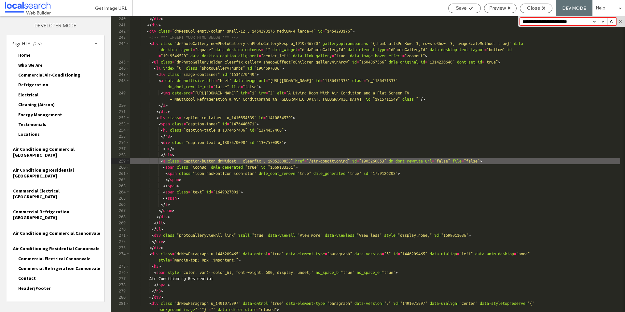
click at [62, 246] on span "Air Conditioning Residential Cannonvale" at bounding box center [56, 249] width 87 height 6
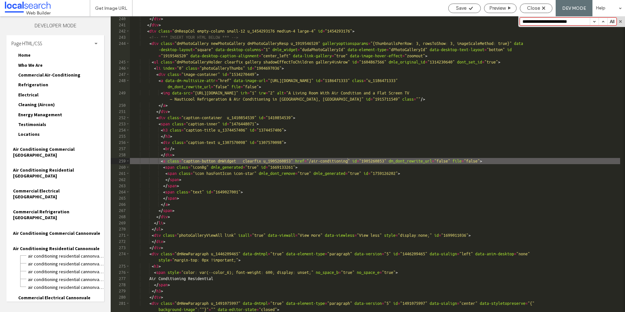
click at [64, 246] on span "Air Conditioning Residential Cannonvale" at bounding box center [56, 249] width 87 height 6
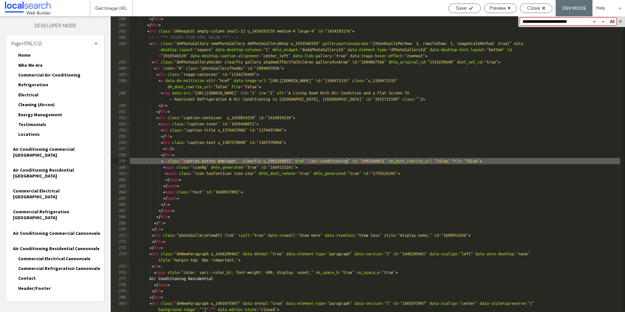
click at [63, 230] on span "Air Conditioning Commercial Cannonvale" at bounding box center [56, 233] width 87 height 6
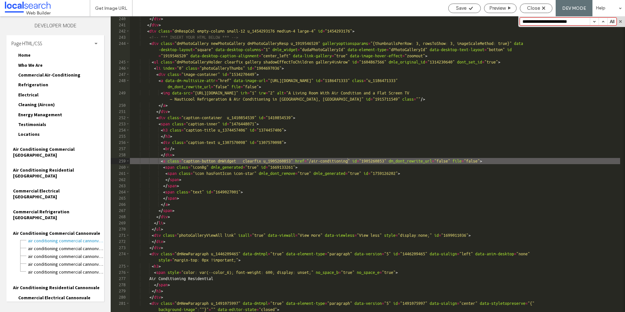
click at [65, 285] on span "Air Conditioning Residential Cannonvale" at bounding box center [56, 288] width 87 height 6
click at [67, 292] on span "Air Conditioning Residential Cannonvale.html" at bounding box center [66, 295] width 77 height 7
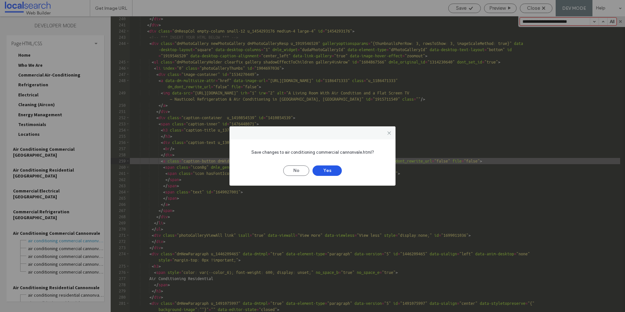
click at [329, 169] on button "Yes" at bounding box center [327, 170] width 29 height 10
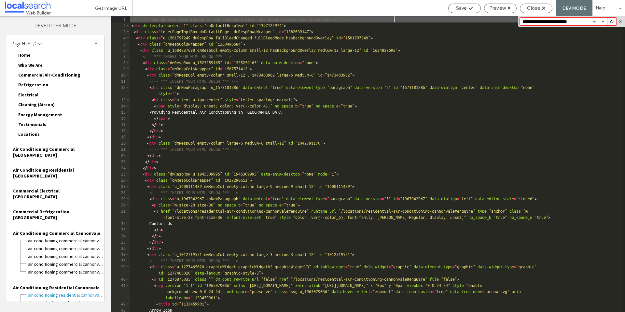
scroll to position [0, 0]
click at [596, 22] on button "button" at bounding box center [594, 21] width 9 height 7
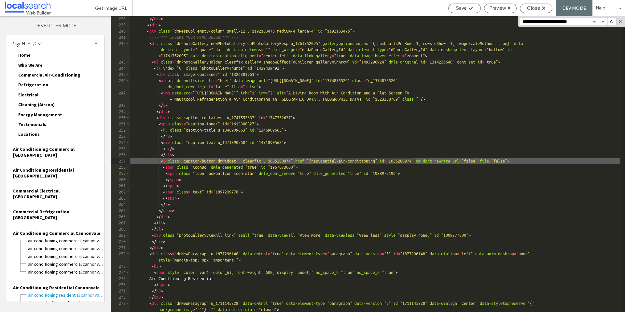
scroll to position [6801, 0]
drag, startPoint x: 374, startPoint y: 162, endPoint x: 347, endPoint y: 161, distance: 27.0
click at [347, 161] on div "</ div > </ div > < div class = "dmRespCol empty-column small-12 u_1192163475 m…" at bounding box center [375, 170] width 490 height 308
click at [597, 22] on button "button" at bounding box center [594, 21] width 9 height 7
click at [49, 230] on span "Air Conditioning Commercial Cannonvale" at bounding box center [56, 233] width 87 height 6
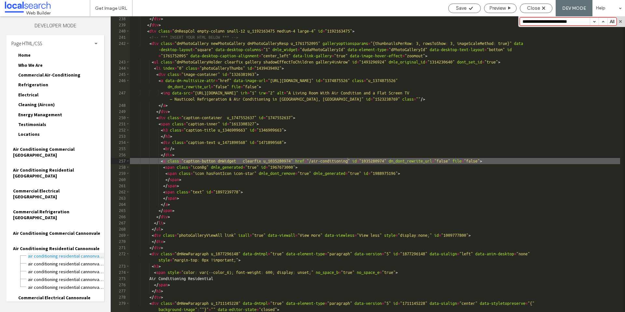
scroll to position [1, 0]
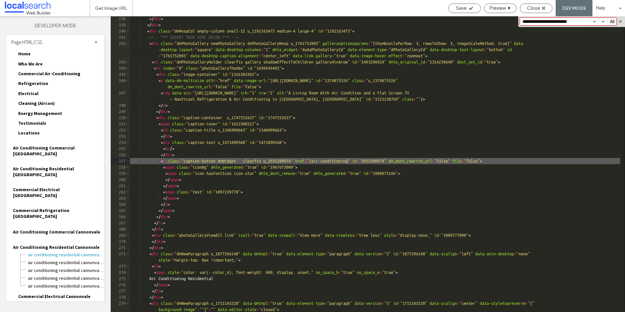
drag, startPoint x: 50, startPoint y: 250, endPoint x: 50, endPoint y: 254, distance: 4.0
click at [50, 293] on span "Commercial Electrical Cannonvale" at bounding box center [54, 296] width 72 height 6
click at [51, 301] on span "Commercial Electrical Cannonvale.html" at bounding box center [66, 304] width 77 height 7
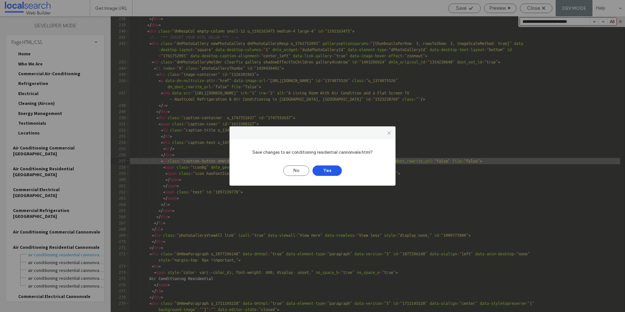
click at [336, 174] on button "Yes" at bounding box center [327, 170] width 29 height 10
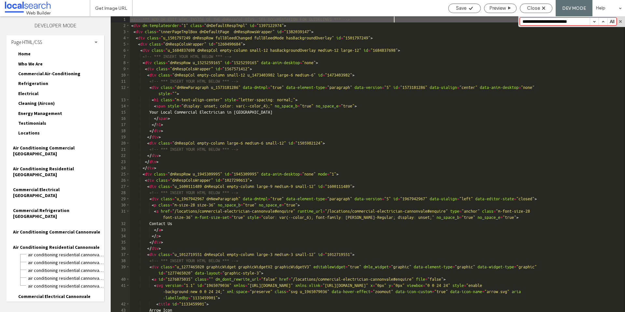
scroll to position [0, 0]
click at [595, 22] on button "button" at bounding box center [594, 21] width 9 height 7
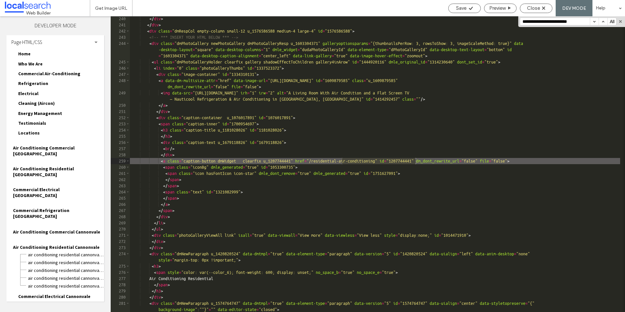
scroll to position [6818, 0]
click at [594, 23] on button "button" at bounding box center [594, 21] width 9 height 7
drag, startPoint x: 380, startPoint y: 163, endPoint x: 348, endPoint y: 162, distance: 32.2
click at [348, 162] on div "</ div > </ div > < div class = "dmRespCol empty-column small-12 u_1576586588 m…" at bounding box center [375, 170] width 490 height 308
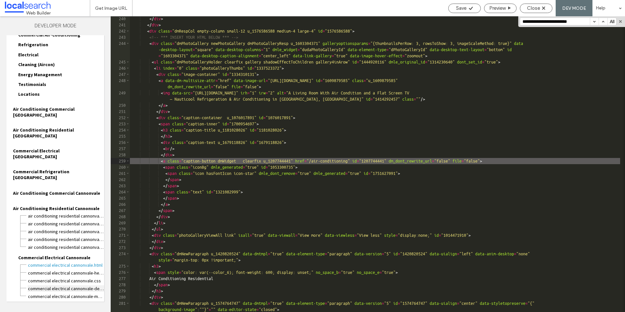
scroll to position [47, 0]
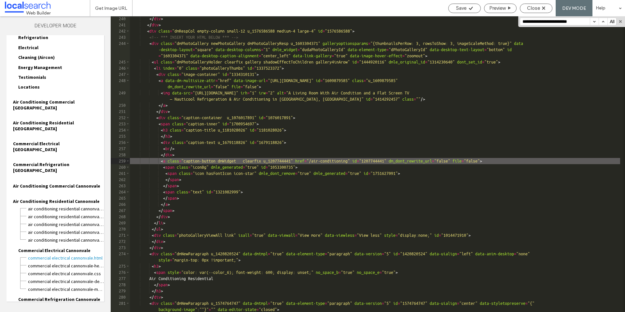
click at [60, 198] on span "Air Conditioning Residential Cannonvale" at bounding box center [56, 201] width 87 height 6
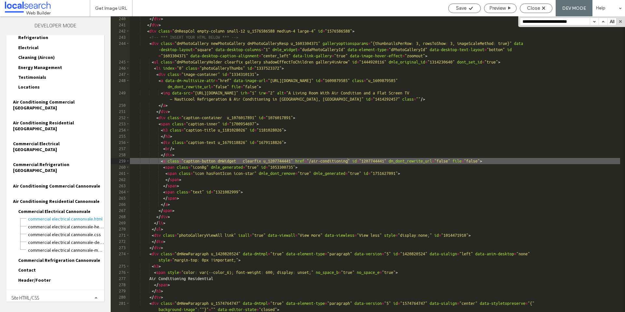
scroll to position [8, 0]
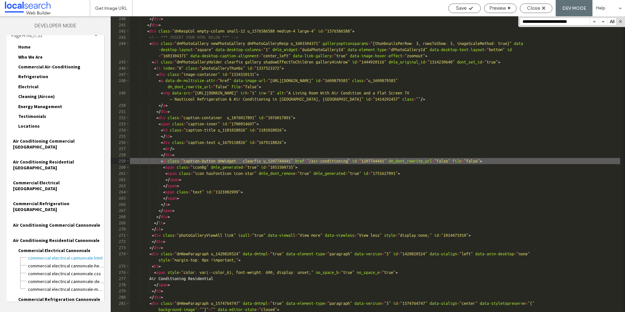
click at [62, 296] on span "Commercial Refrigeration Cannonvale" at bounding box center [59, 299] width 82 height 6
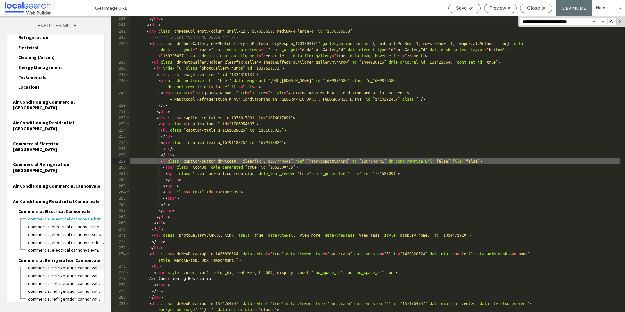
click at [62, 264] on span "Commercial Refrigeration Cannonvale.html" at bounding box center [66, 267] width 77 height 7
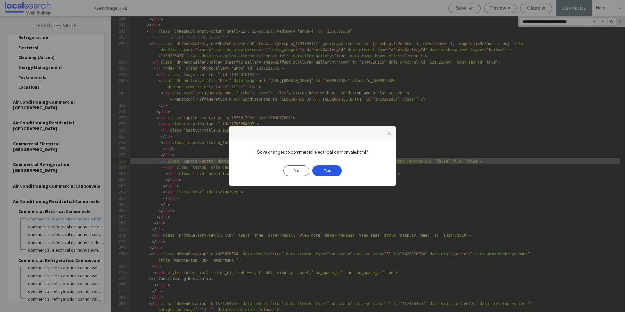
click at [325, 174] on button "Yes" at bounding box center [327, 170] width 29 height 10
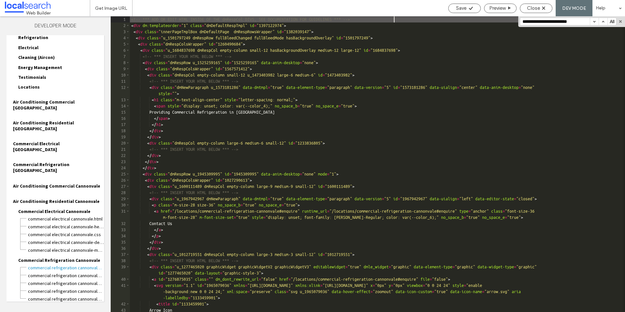
scroll to position [0, 0]
click at [597, 23] on button "button" at bounding box center [594, 21] width 9 height 7
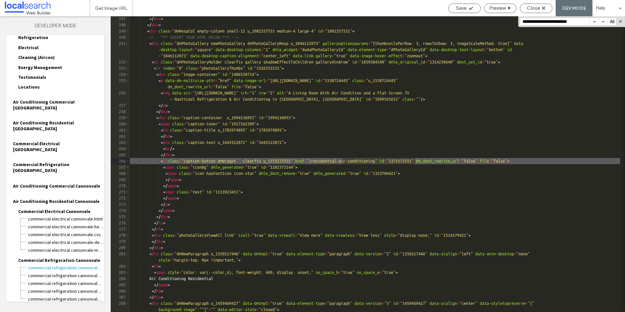
scroll to position [6874, 0]
drag, startPoint x: 379, startPoint y: 163, endPoint x: 347, endPoint y: 161, distance: 32.3
click at [347, 161] on div "</ div > </ div > < div class = "dmRespCol empty-column small-12 u_1082357531 m…" at bounding box center [375, 170] width 490 height 308
click at [30, 306] on span "Contact" at bounding box center [27, 309] width 18 height 6
click at [37, 312] on span "Contact.html" at bounding box center [66, 316] width 77 height 7
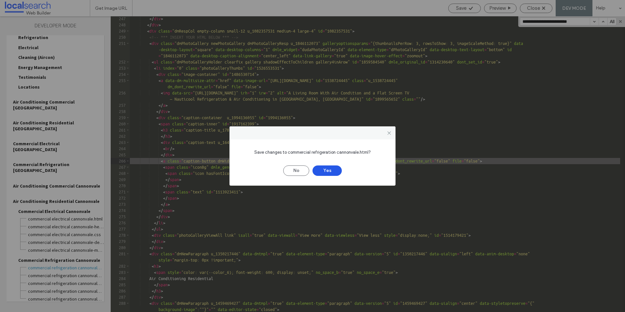
click at [338, 171] on button "Yes" at bounding box center [327, 170] width 29 height 10
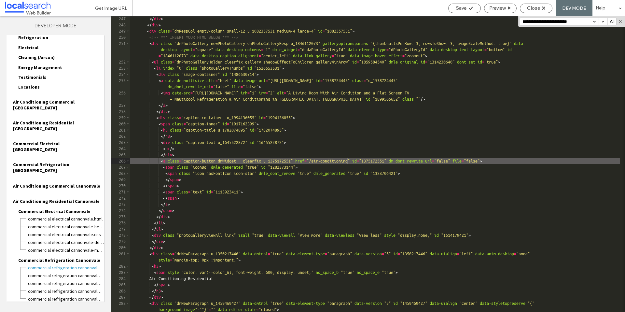
scroll to position [0, 0]
click at [593, 21] on button "button" at bounding box center [594, 21] width 9 height 7
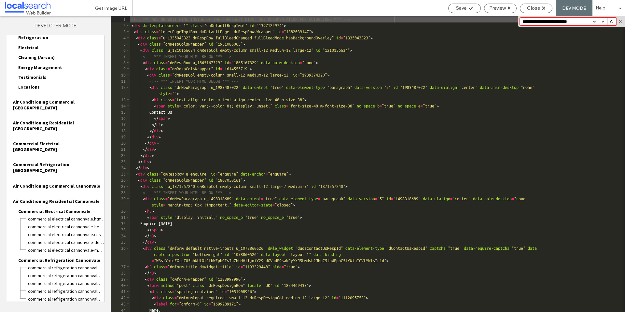
click at [593, 23] on button "button" at bounding box center [594, 21] width 9 height 7
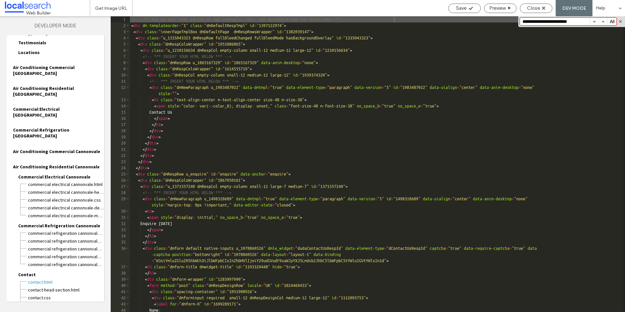
scroll to position [90, 0]
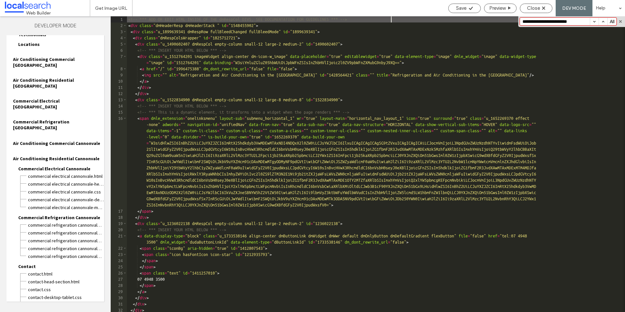
click at [595, 22] on button "button" at bounding box center [594, 21] width 9 height 7
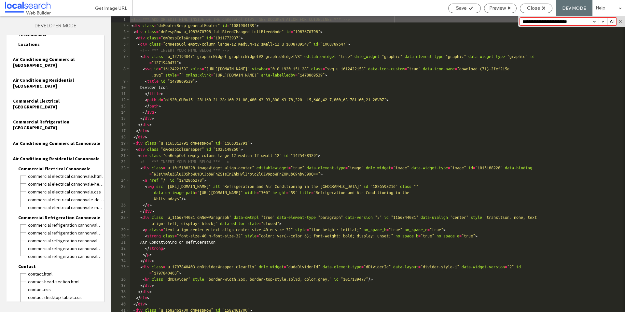
click at [594, 21] on button "button" at bounding box center [594, 21] width 9 height 7
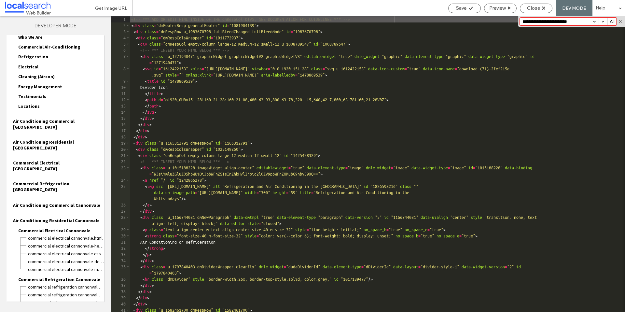
scroll to position [0, 0]
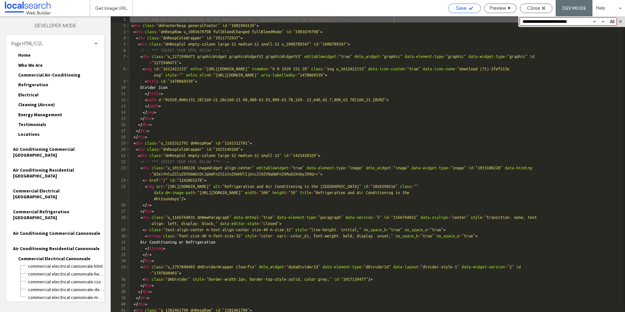
click at [469, 10] on icon at bounding box center [471, 8] width 5 height 5
click at [529, 8] on span "Close" at bounding box center [533, 8] width 13 height 6
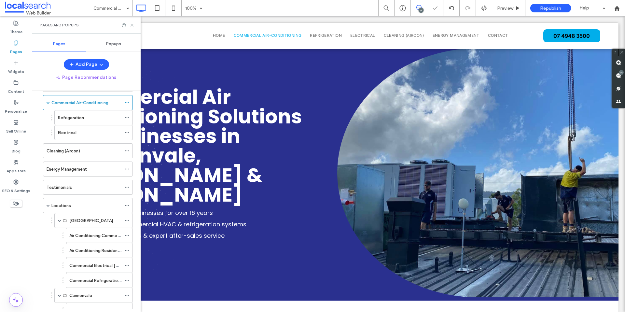
drag, startPoint x: 132, startPoint y: 25, endPoint x: 110, endPoint y: 0, distance: 33.2
click at [132, 25] on use at bounding box center [132, 25] width 3 height 3
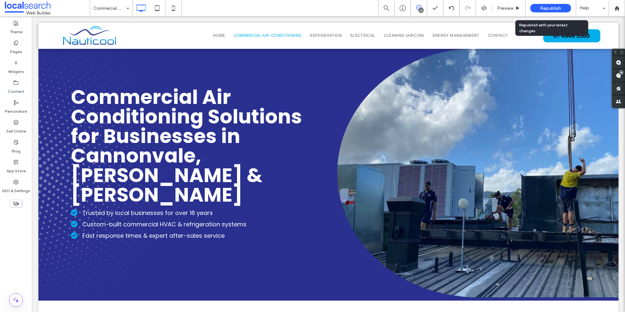
click at [559, 11] on div "Republish" at bounding box center [551, 8] width 41 height 8
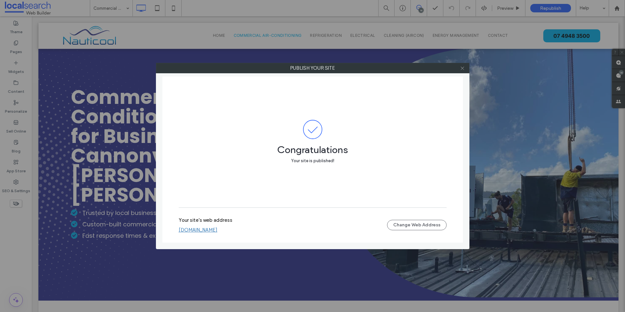
click at [463, 69] on use at bounding box center [462, 67] width 3 height 3
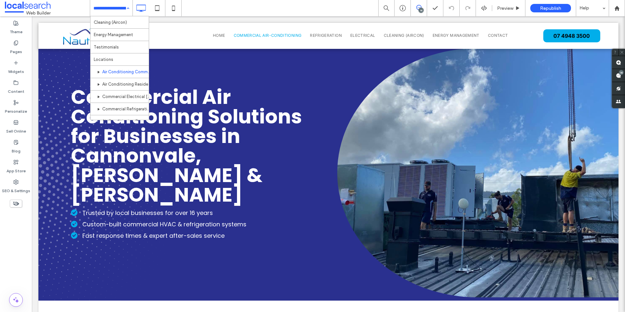
scroll to position [63, 0]
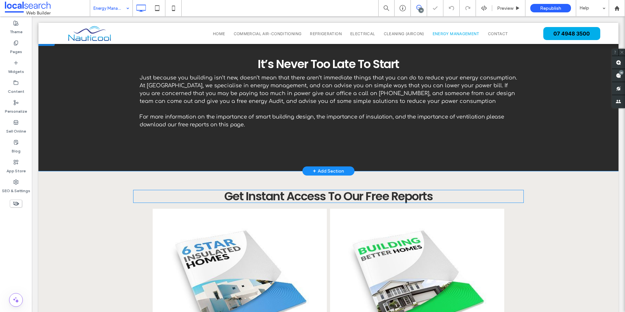
scroll to position [725, 0]
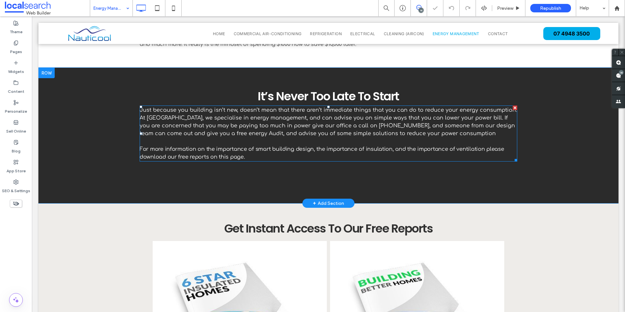
click at [177, 107] on span "Just because you building isn’t new, doesn’t mean that there aren’t immediate t…" at bounding box center [328, 121] width 377 height 29
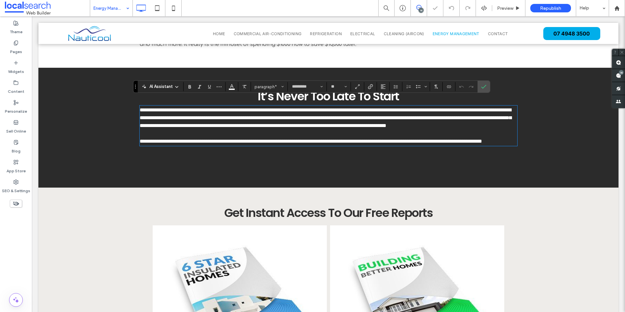
click at [185, 107] on span "**********" at bounding box center [326, 117] width 372 height 21
drag, startPoint x: 483, startPoint y: 87, endPoint x: 451, endPoint y: 71, distance: 36.1
click at [483, 87] on icon "Confirm" at bounding box center [483, 86] width 5 height 5
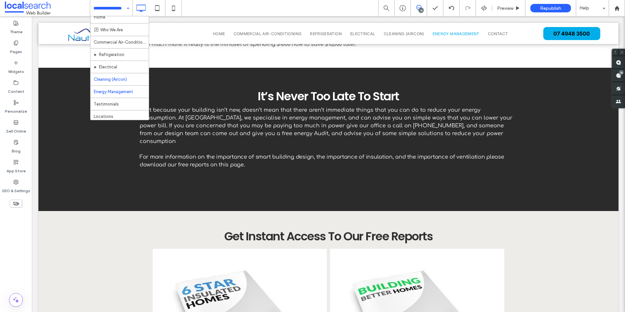
scroll to position [6, 0]
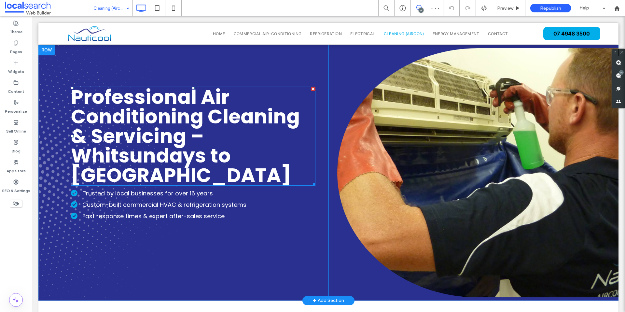
scroll to position [271, 0]
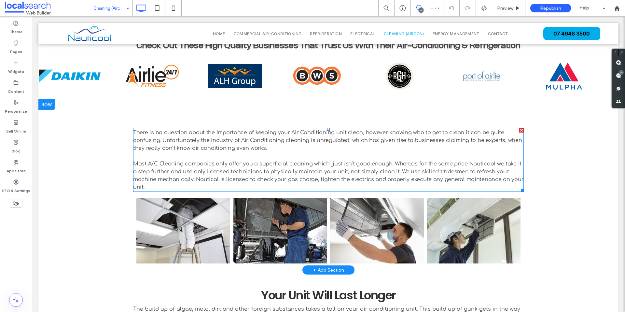
click at [339, 167] on p "Most A/C Cleaning companies only offer you a superficial cleaning which jjust i…" at bounding box center [328, 175] width 391 height 31
type input "*********"
type input "**"
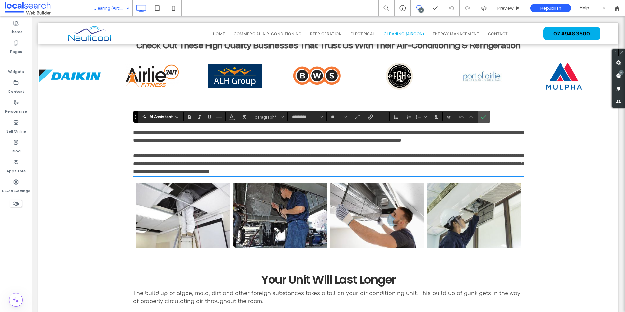
click at [327, 162] on span "**********" at bounding box center [328, 163] width 391 height 21
click at [486, 119] on icon "Confirm" at bounding box center [483, 116] width 5 height 5
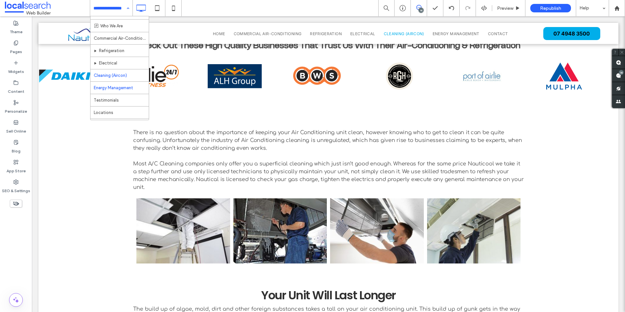
scroll to position [20, 0]
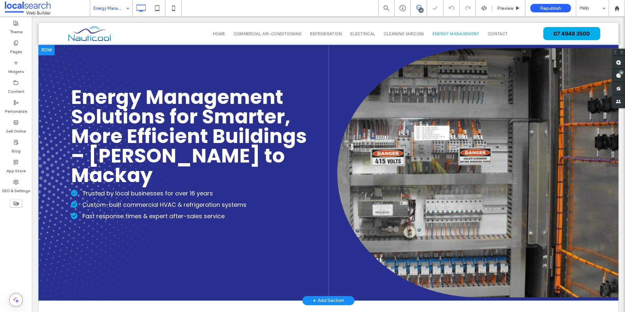
scroll to position [589, 0]
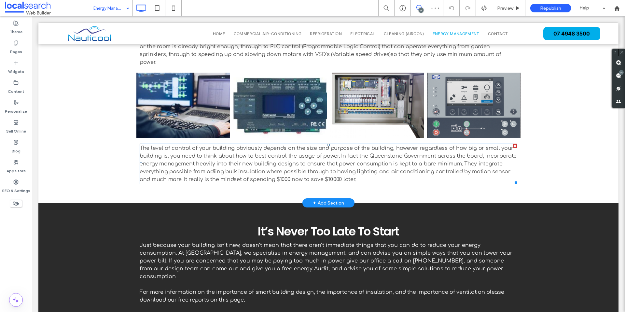
click at [215, 161] on span "The level of control of your building obviously depends on the size and purpose…" at bounding box center [328, 163] width 377 height 37
type input "*********"
type input "**"
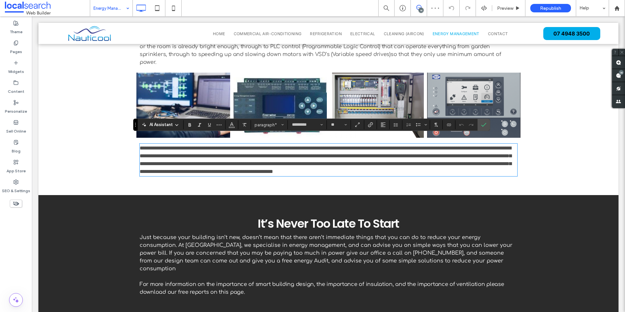
click at [212, 164] on span "**********" at bounding box center [326, 160] width 372 height 28
click at [484, 126] on icon "Confirm" at bounding box center [483, 124] width 5 height 5
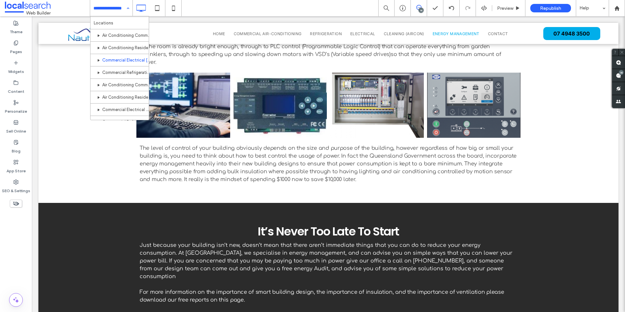
scroll to position [119, 0]
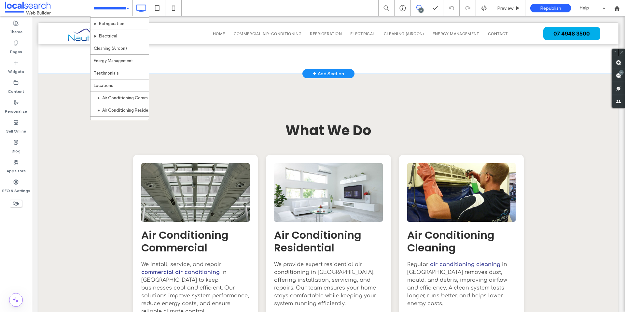
scroll to position [927, 0]
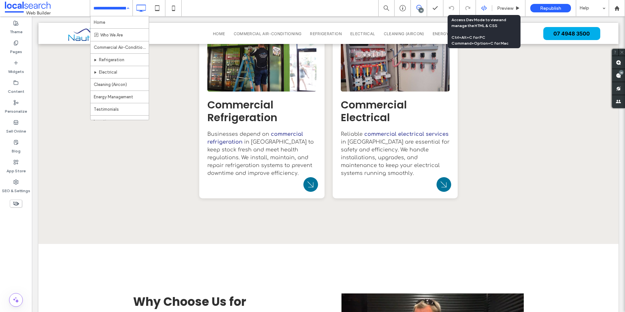
click at [484, 10] on icon at bounding box center [484, 8] width 6 height 6
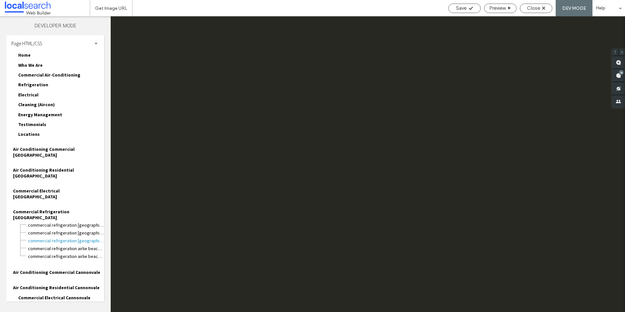
scroll to position [0, 0]
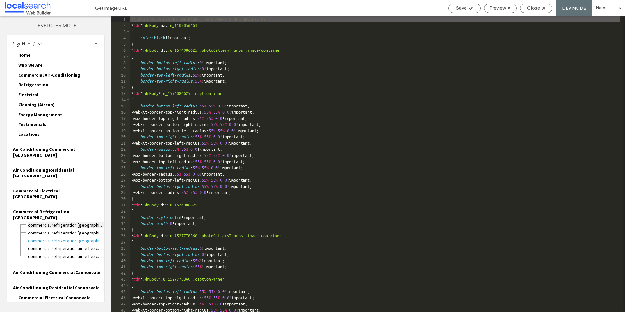
click at [71, 222] on span "Commercial Refrigeration Airlie Beach.html" at bounding box center [66, 225] width 77 height 7
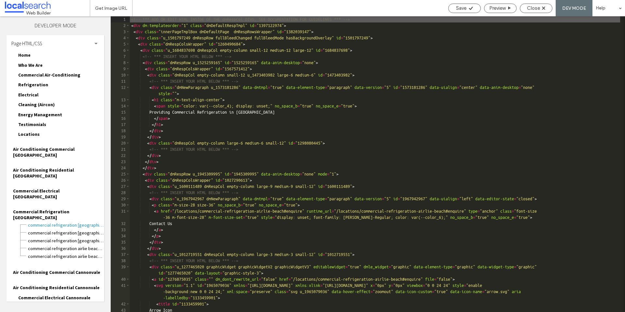
click at [346, 149] on div "<!-- *** ADD OR EDIT HTML INSIDE OF THE dmRespCol DIVS, SEE DOCUMENTATION FOR G…" at bounding box center [375, 170] width 490 height 308
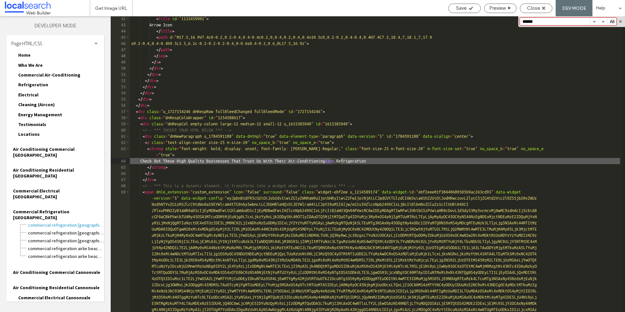
scroll to position [231, 0]
type input "**********"
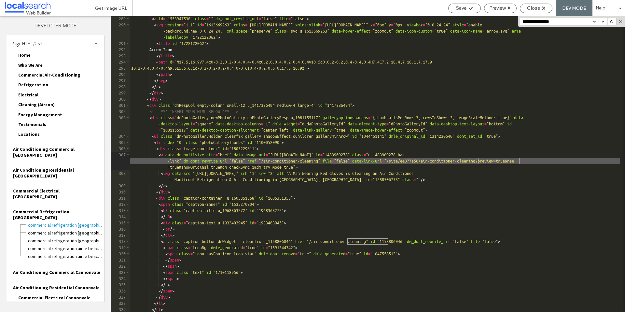
scroll to position [7176, 0]
type input "**********"
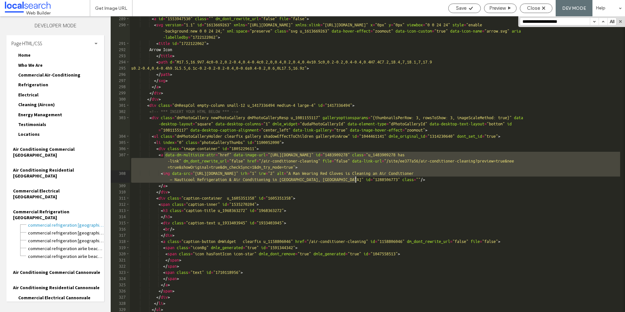
drag, startPoint x: 164, startPoint y: 154, endPoint x: 520, endPoint y: 188, distance: 356.9
click at [518, 188] on div "< a id = "1553947530" class = "" dm_dont_rewrite_url = "false" file = "false" >…" at bounding box center [375, 170] width 490 height 308
click at [549, 175] on div "< a id = "1553947530" class = "" dm_dont_rewrite_url = "false" file = "false" >…" at bounding box center [375, 170] width 490 height 308
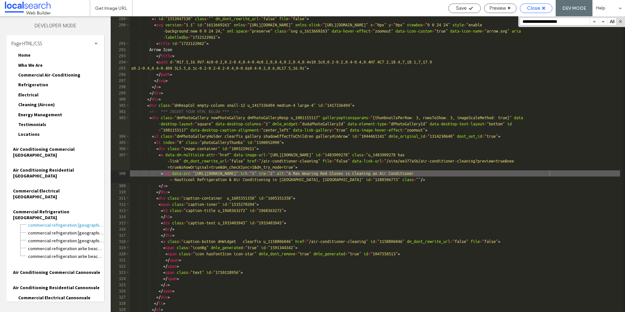
click at [530, 8] on span "Close" at bounding box center [533, 8] width 13 height 6
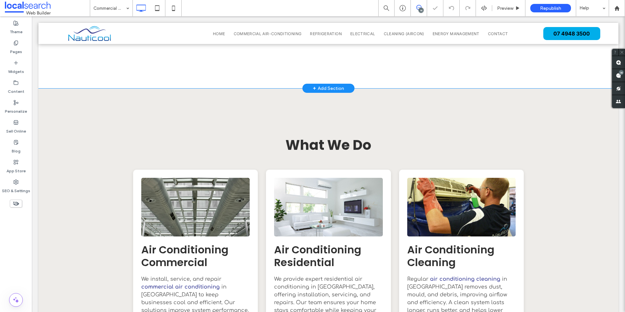
scroll to position [682, 0]
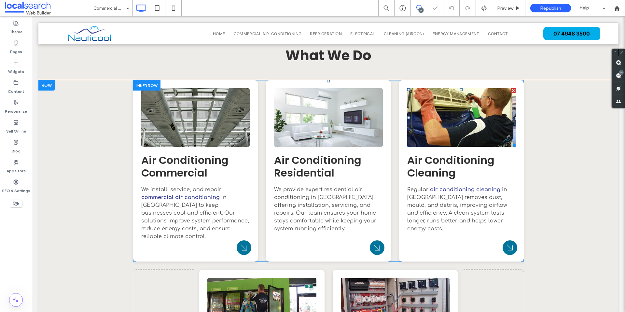
click at [462, 87] on link at bounding box center [461, 118] width 115 height 62
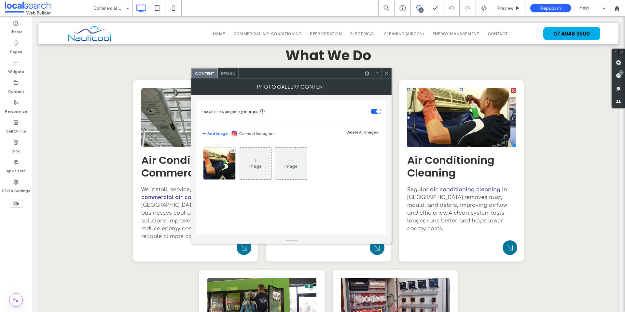
click at [388, 74] on icon at bounding box center [386, 73] width 5 height 5
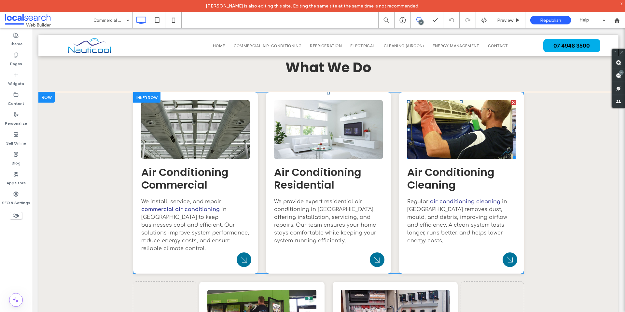
click at [439, 111] on link at bounding box center [461, 130] width 115 height 62
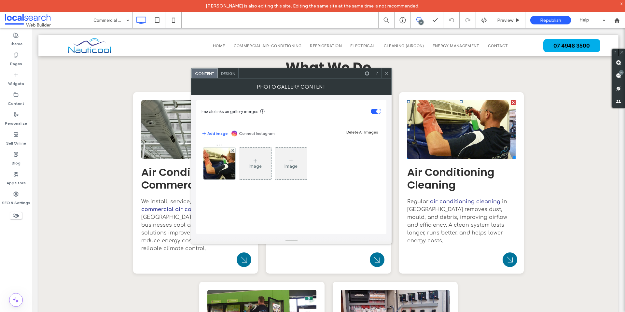
click at [236, 162] on div "Image Image" at bounding box center [291, 165] width 179 height 42
click at [230, 163] on img at bounding box center [219, 164] width 43 height 32
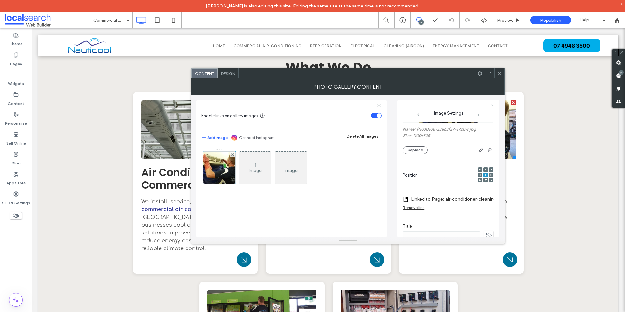
scroll to position [52, 0]
click at [436, 195] on label "Linked to Page: air-conditioner-cleaning (Deleted)" at bounding box center [456, 194] width 91 height 12
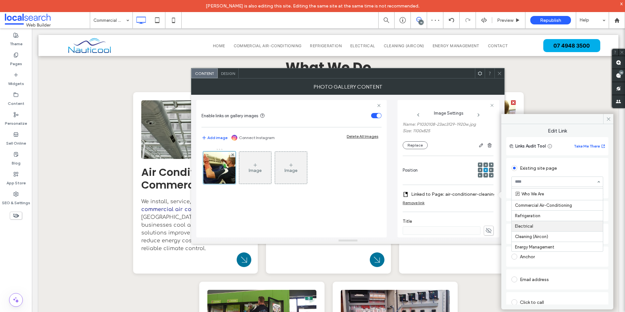
scroll to position [17, 0]
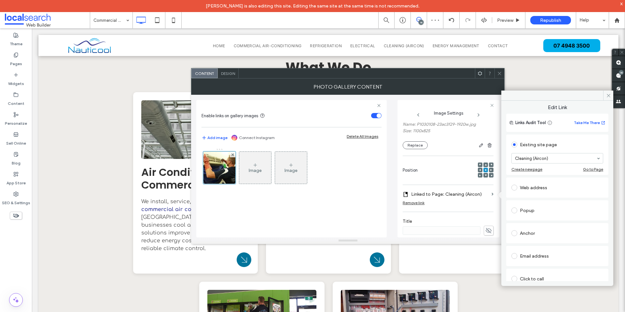
click at [498, 74] on icon at bounding box center [499, 73] width 5 height 5
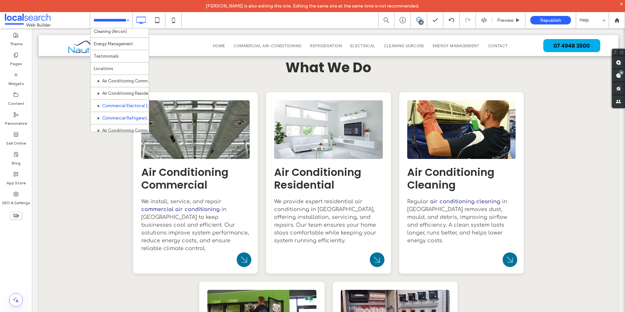
scroll to position [65, 0]
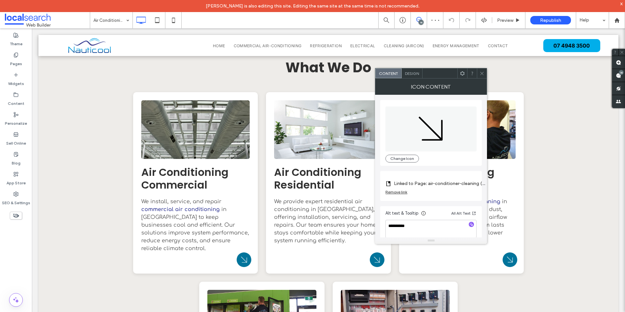
click at [424, 182] on label "Linked to Page: air-conditioner-cleaning (Deleted)" at bounding box center [439, 183] width 91 height 12
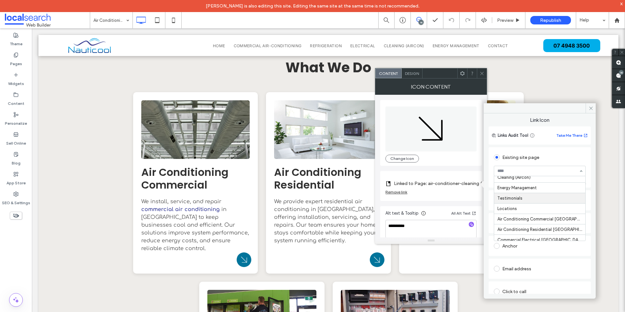
scroll to position [56, 0]
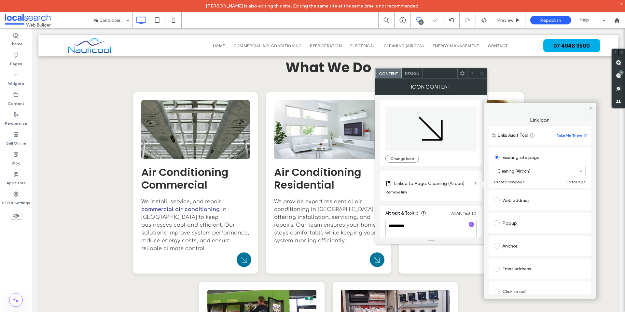
drag, startPoint x: 592, startPoint y: 106, endPoint x: 485, endPoint y: 81, distance: 110.8
click at [590, 106] on icon at bounding box center [591, 108] width 5 height 5
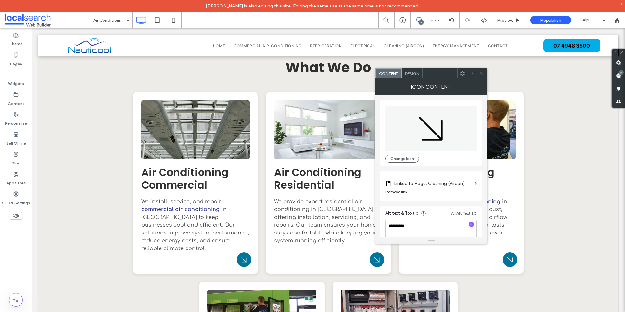
click at [481, 75] on icon at bounding box center [482, 73] width 5 height 5
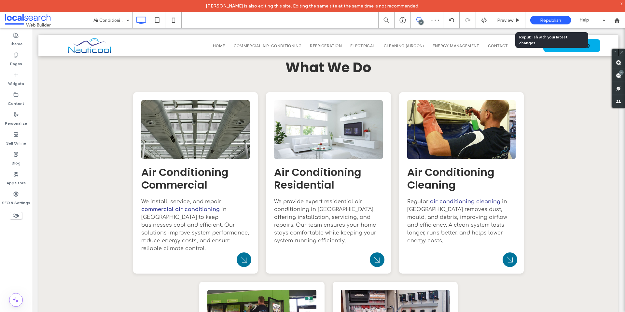
click at [558, 16] on div "Republish" at bounding box center [551, 20] width 41 height 8
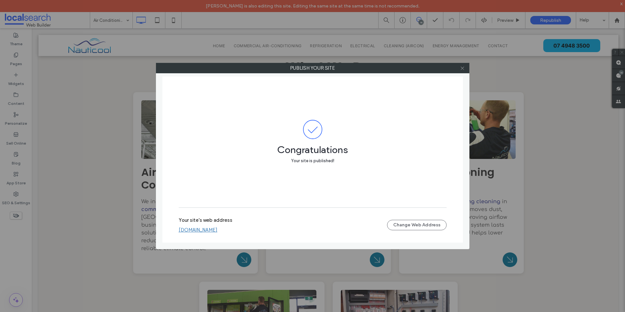
click at [461, 68] on icon at bounding box center [462, 68] width 5 height 5
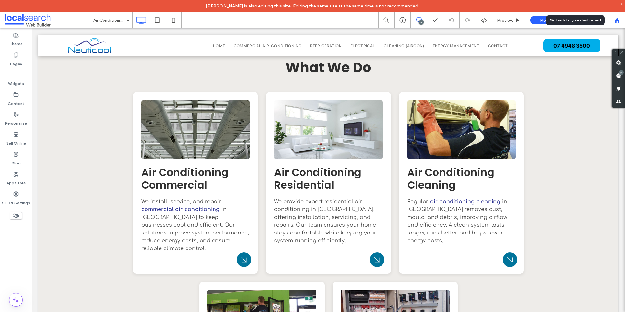
click at [618, 20] on use at bounding box center [617, 20] width 5 height 5
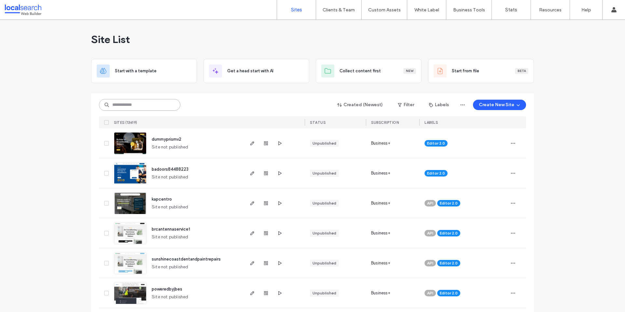
click at [123, 105] on input at bounding box center [139, 105] width 81 height 12
paste input "********"
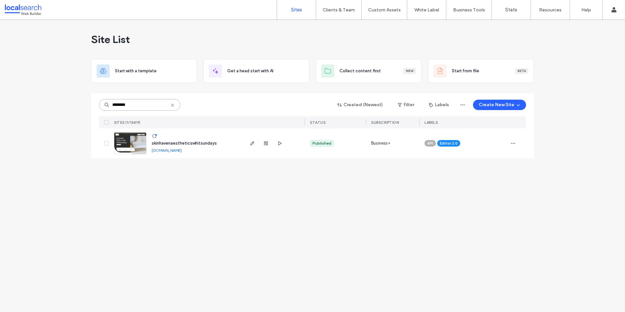
type input "********"
click at [169, 149] on link "[DOMAIN_NAME]" at bounding box center [167, 150] width 30 height 5
click at [122, 147] on img at bounding box center [130, 155] width 32 height 44
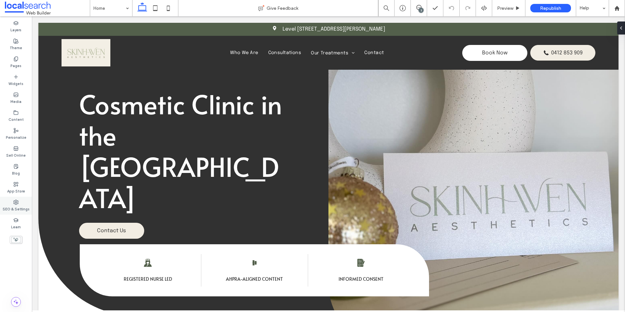
click at [13, 210] on label "SEO & Settings" at bounding box center [16, 208] width 27 height 7
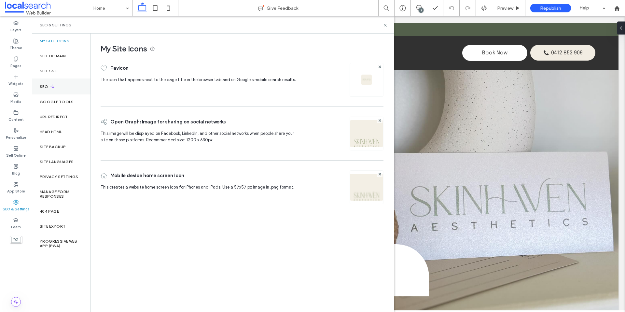
click at [55, 91] on div "SEO" at bounding box center [61, 86] width 59 height 16
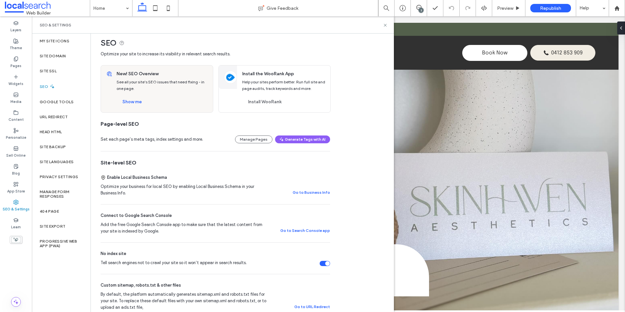
scroll to position [11, 0]
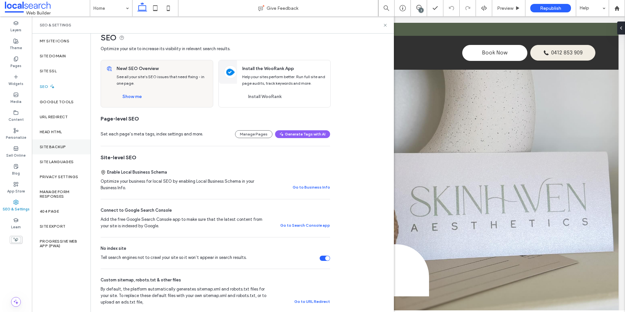
click at [57, 150] on div "Site Backup" at bounding box center [61, 146] width 59 height 15
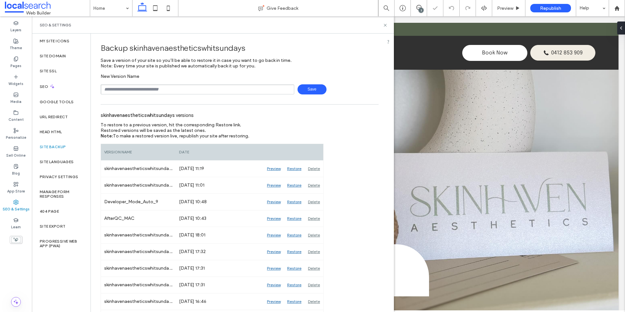
click at [158, 92] on input "text" at bounding box center [198, 89] width 194 height 10
type input "**********"
click at [311, 90] on span "Save" at bounding box center [312, 89] width 29 height 10
click at [51, 126] on div "Head HTML" at bounding box center [61, 131] width 59 height 15
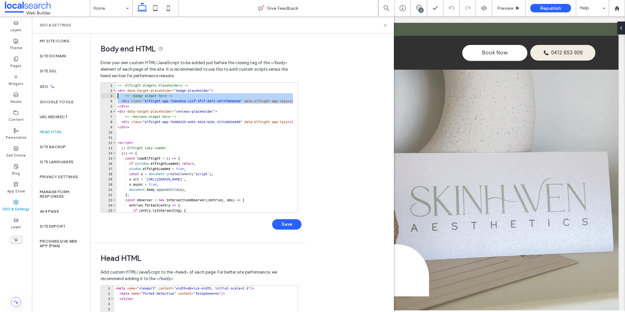
drag, startPoint x: 118, startPoint y: 105, endPoint x: 117, endPoint y: 96, distance: 9.2
click at [117, 96] on div "<!-- Elfsight Widgets Placeholders --> < div data-target-placeholder = "badge-p…" at bounding box center [306, 150] width 380 height 135
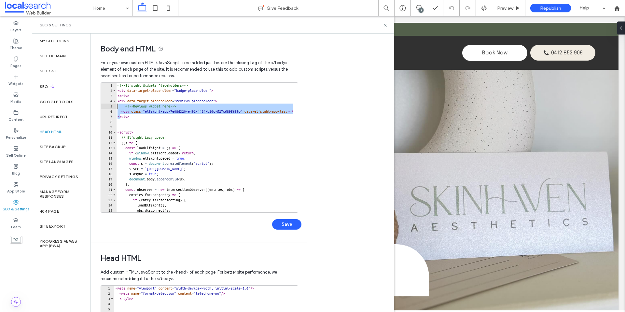
drag, startPoint x: 119, startPoint y: 116, endPoint x: 118, endPoint y: 108, distance: 7.9
click at [118, 108] on div "<!-- Elfsight Widgets Placeholders --> < div data-target-placeholder = "badge-p…" at bounding box center [306, 150] width 380 height 135
click at [118, 117] on div "<!-- Elfsight Widgets Placeholders --> < div data-target-placeholder = "badge-p…" at bounding box center [306, 150] width 380 height 135
drag, startPoint x: 118, startPoint y: 116, endPoint x: 117, endPoint y: 106, distance: 9.5
click at [117, 106] on div "<!-- Elfsight Widgets Placeholders --> < div data-target-placeholder = "badge-p…" at bounding box center [306, 150] width 380 height 135
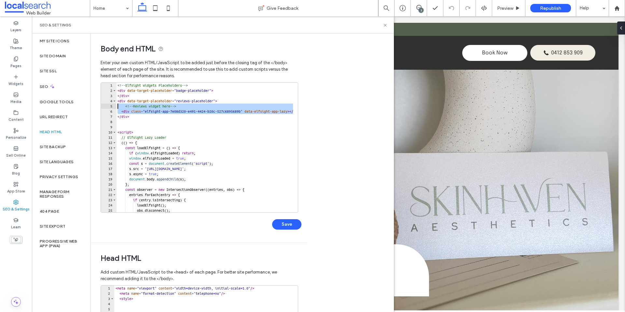
type textarea "******"
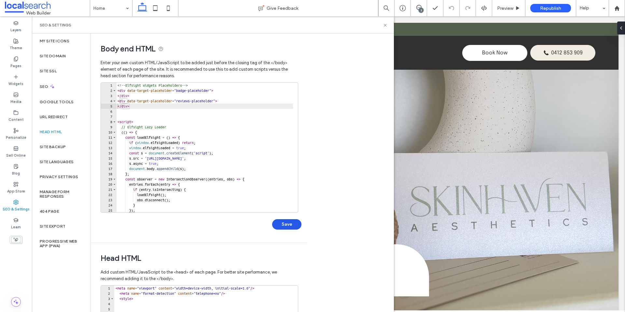
click at [296, 223] on button "Save" at bounding box center [286, 224] width 29 height 10
click at [58, 121] on div "URL Redirect" at bounding box center [61, 116] width 59 height 15
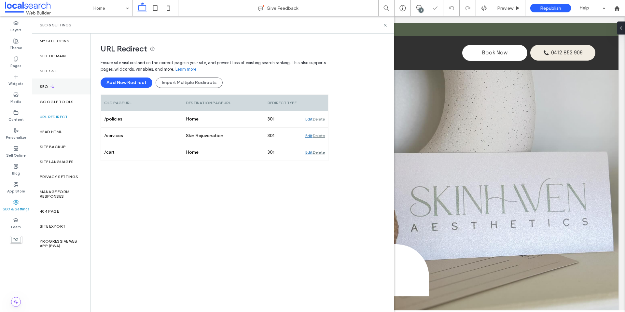
click at [55, 91] on div "SEO" at bounding box center [61, 86] width 59 height 16
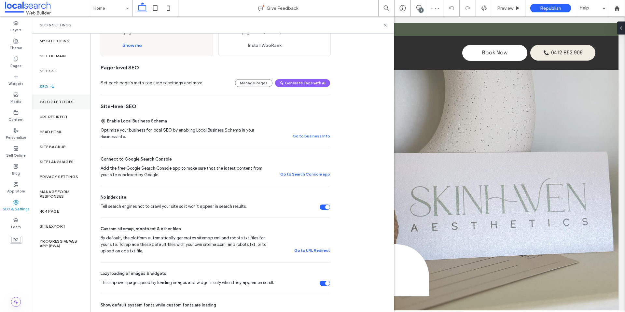
scroll to position [64, 0]
click at [387, 25] on icon at bounding box center [385, 25] width 5 height 5
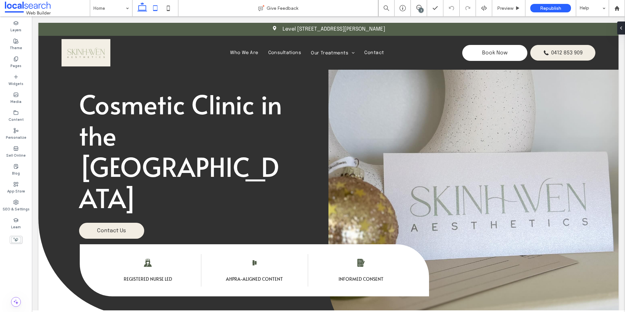
click at [152, 9] on icon at bounding box center [155, 8] width 13 height 13
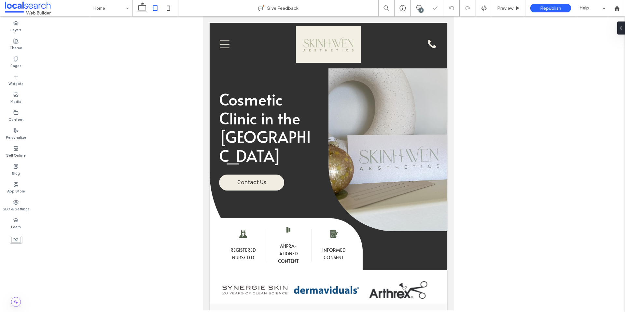
scroll to position [0, 3]
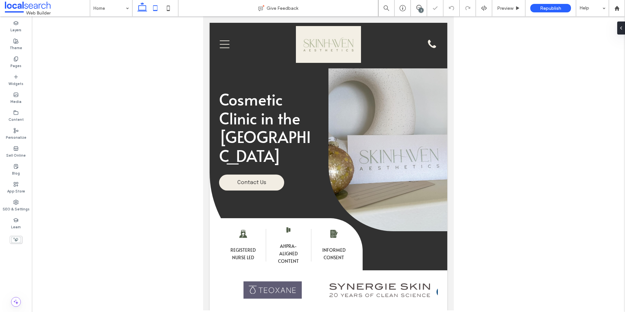
click at [144, 8] on icon at bounding box center [142, 8] width 13 height 13
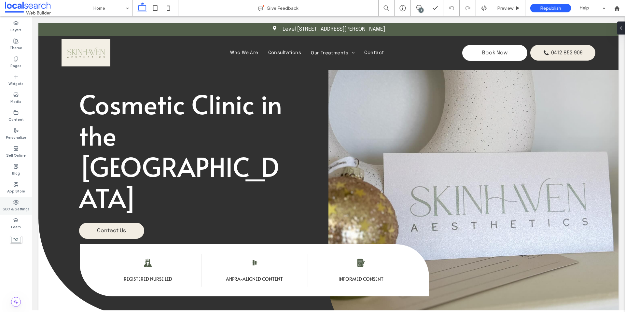
click at [23, 205] on label "SEO & Settings" at bounding box center [16, 208] width 27 height 7
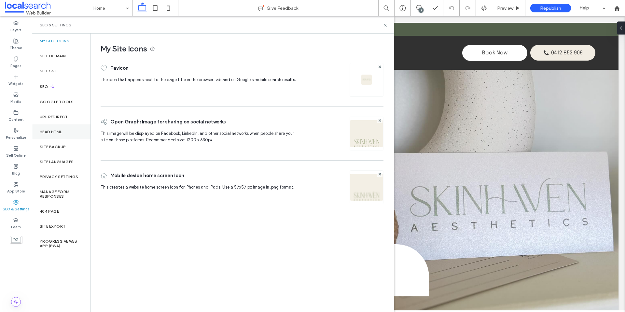
click at [59, 139] on div "Head HTML" at bounding box center [61, 131] width 59 height 15
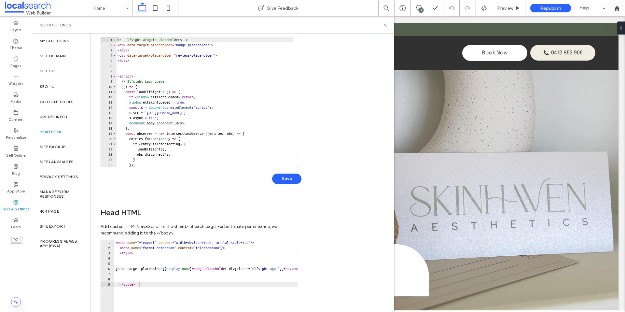
scroll to position [50, 0]
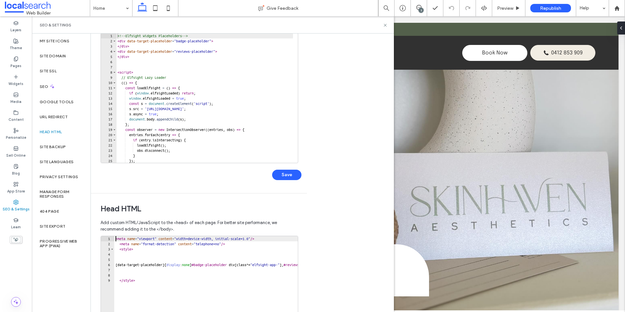
click at [116, 239] on div "< meta name = "viewport" content = "width=device-width, initial-scale=1.0" /> <…" at bounding box center [295, 303] width 362 height 135
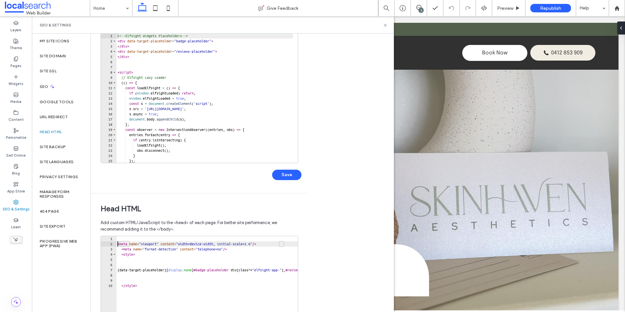
type textarea "**********"
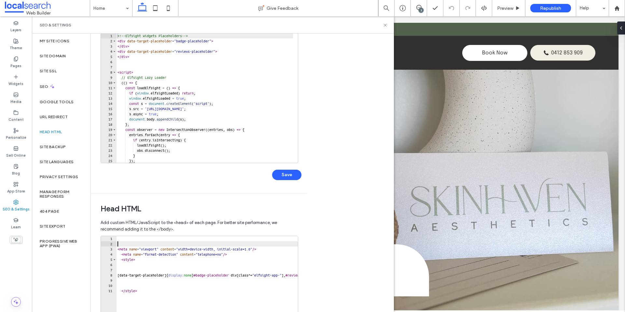
type textarea "********"
click at [122, 238] on div "< meta name = "viewport" content = "width=device-width, initial-scale=1.0" /> <…" at bounding box center [297, 303] width 362 height 135
paste textarea "**********"
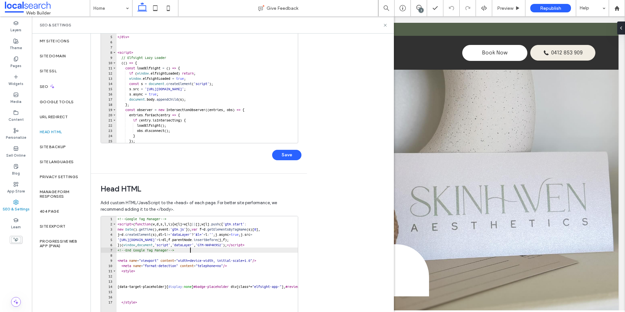
scroll to position [134, 0]
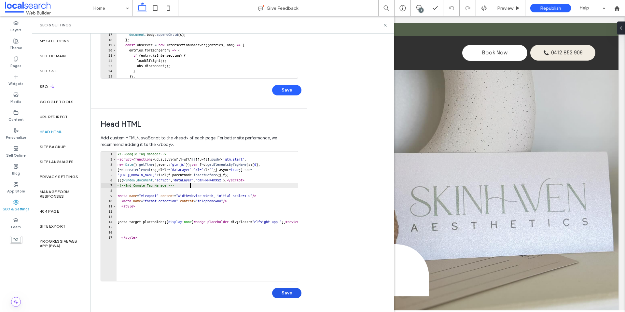
click at [288, 291] on button "Save" at bounding box center [286, 293] width 29 height 10
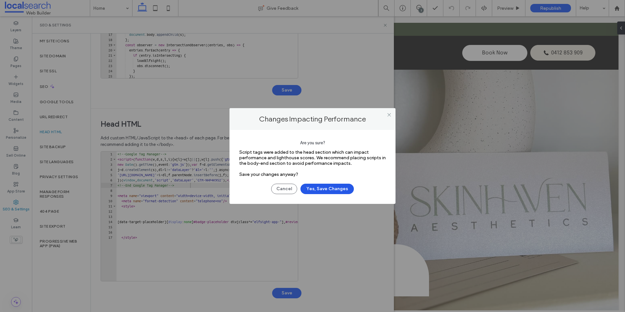
click at [322, 185] on button "Yes, Save Changes" at bounding box center [327, 189] width 53 height 10
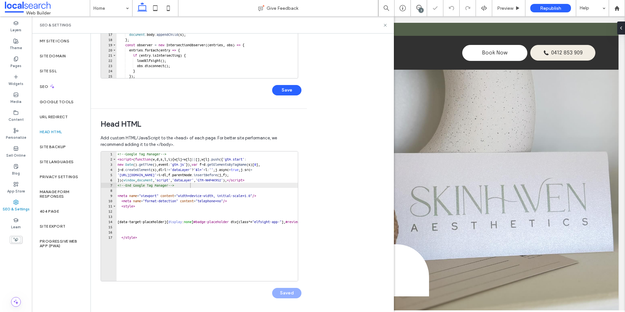
type textarea "**********"
drag, startPoint x: 242, startPoint y: 179, endPoint x: 215, endPoint y: 179, distance: 27.4
click at [215, 179] on div "<!-- Google Tag Manager --> < script > ( function ( w , d , s , l , i ) { w [ l…" at bounding box center [297, 218] width 362 height 135
click at [384, 26] on icon at bounding box center [385, 25] width 5 height 5
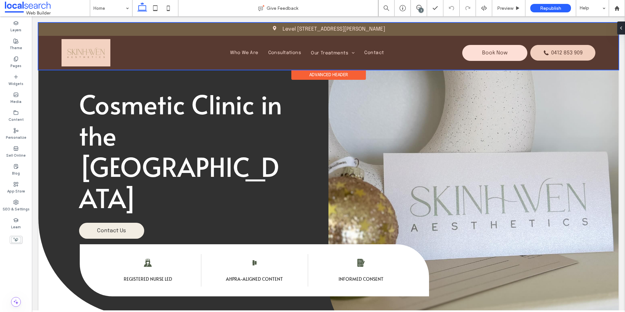
click at [99, 55] on div at bounding box center [328, 46] width 580 height 47
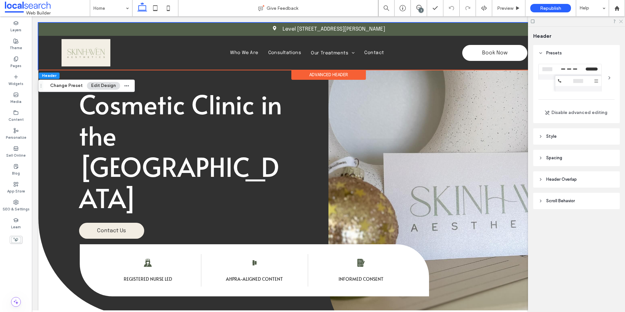
click at [622, 21] on icon at bounding box center [621, 21] width 4 height 4
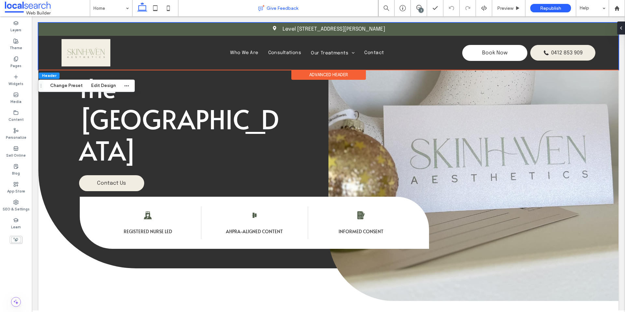
scroll to position [86, 0]
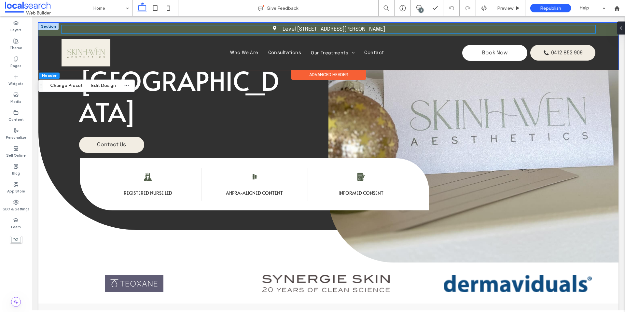
click at [314, 29] on link "Level [STREET_ADDRESS][PERSON_NAME]" at bounding box center [334, 29] width 103 height 6
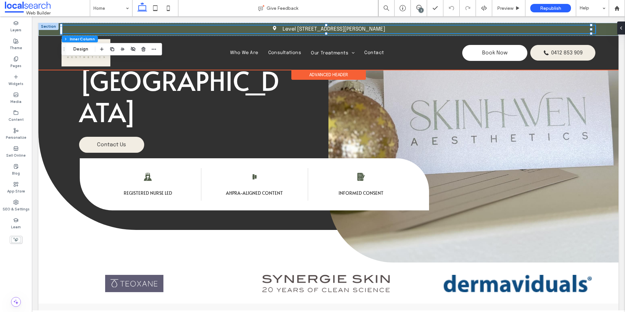
click at [311, 27] on link "Level [STREET_ADDRESS][PERSON_NAME]" at bounding box center [334, 29] width 103 height 6
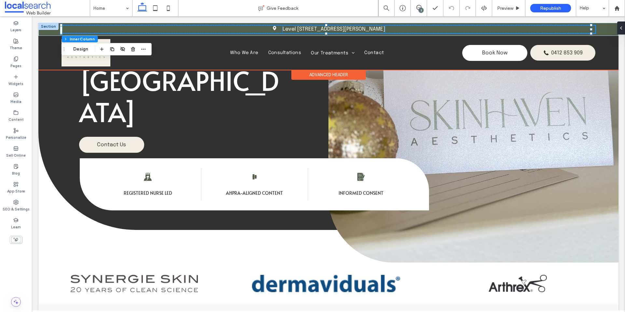
click at [310, 29] on link "Level [STREET_ADDRESS][PERSON_NAME]" at bounding box center [334, 29] width 103 height 6
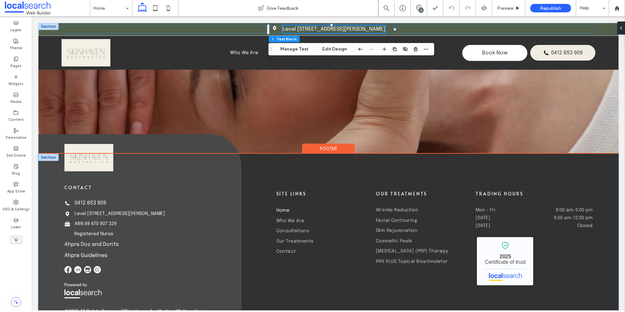
scroll to position [1917, 0]
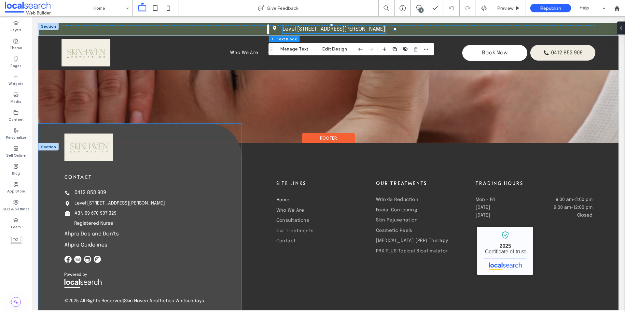
click at [127, 187] on div "Phone Icon 0412 853 909 Pin Icon Level [STREET_ADDRESS][PERSON_NAME] Suitcase I…" at bounding box center [136, 218] width 145 height 63
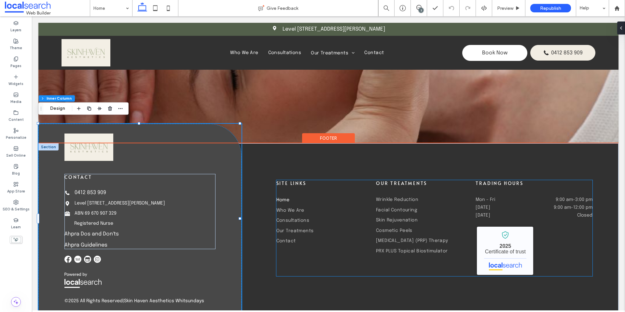
click at [510, 205] on dt "[DATE]" at bounding box center [499, 207] width 47 height 5
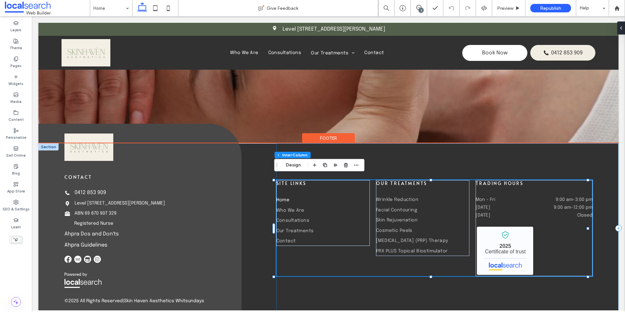
click at [509, 205] on dt "[DATE]" at bounding box center [499, 207] width 47 height 5
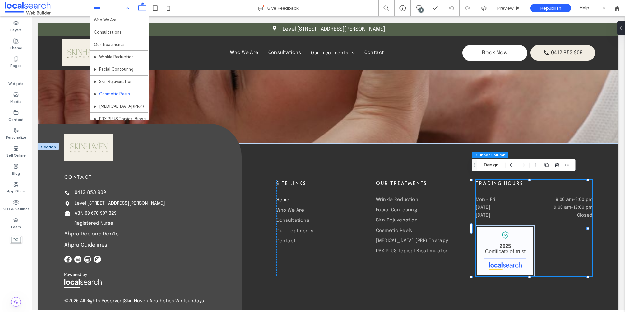
scroll to position [32, 0]
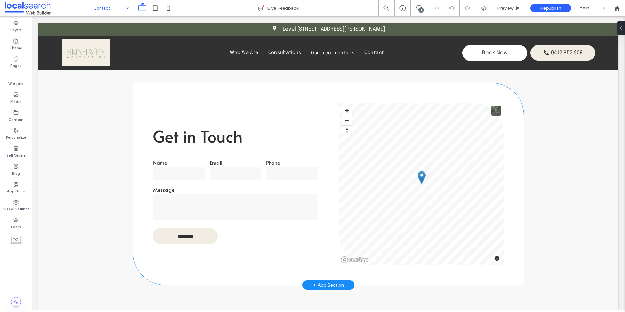
scroll to position [254, 0]
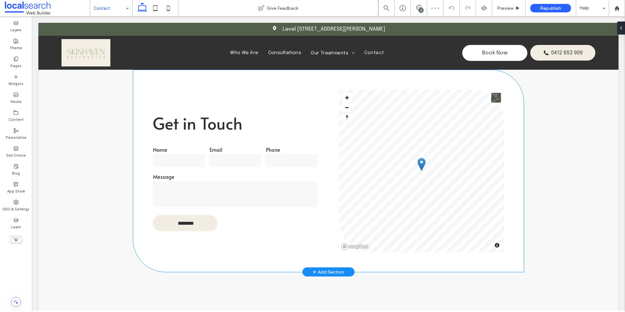
click at [268, 194] on textarea at bounding box center [235, 194] width 165 height 26
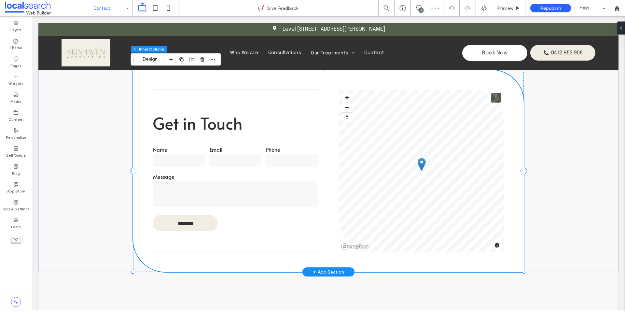
click at [259, 184] on textarea at bounding box center [235, 194] width 165 height 26
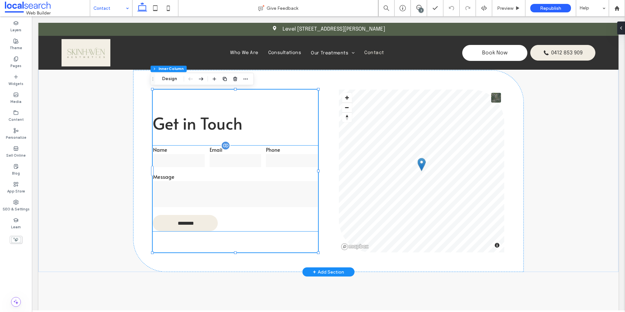
click at [248, 165] on input "email" at bounding box center [236, 160] width 52 height 13
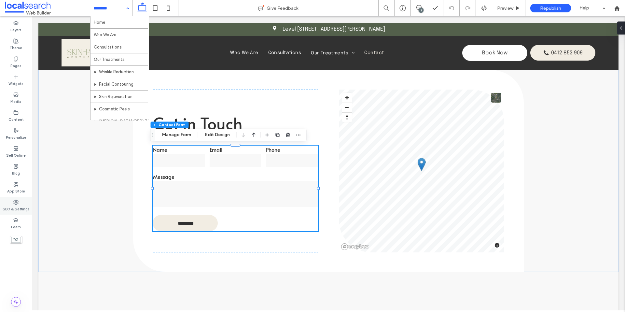
click at [17, 205] on label "SEO & Settings" at bounding box center [16, 208] width 27 height 7
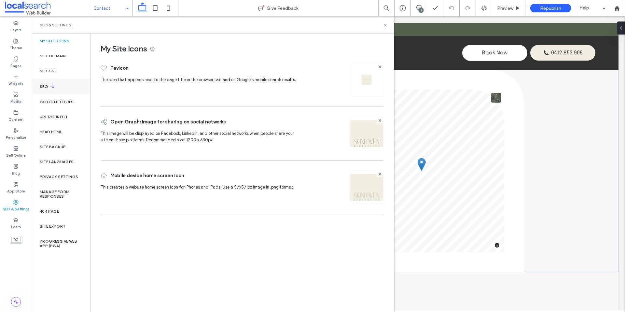
click at [45, 91] on div "SEO" at bounding box center [61, 86] width 59 height 16
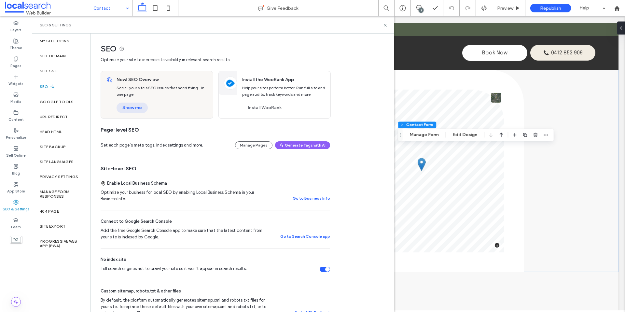
click at [135, 112] on button "Show me" at bounding box center [132, 108] width 31 height 10
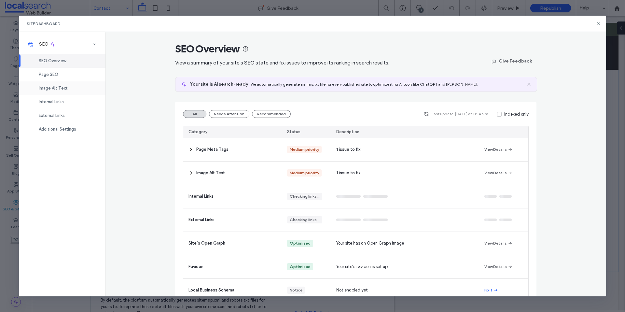
click at [55, 83] on div "Image Alt Text" at bounding box center [62, 88] width 87 height 14
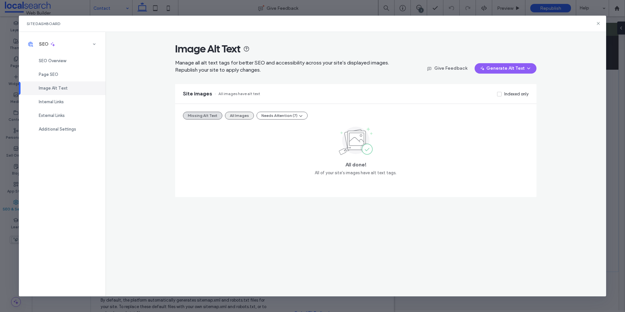
click at [230, 115] on button "All Images" at bounding box center [239, 116] width 29 height 8
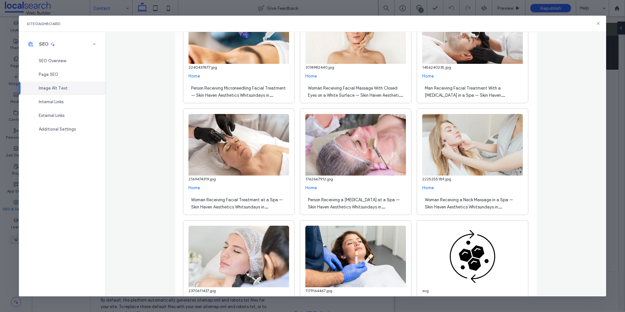
scroll to position [0, 0]
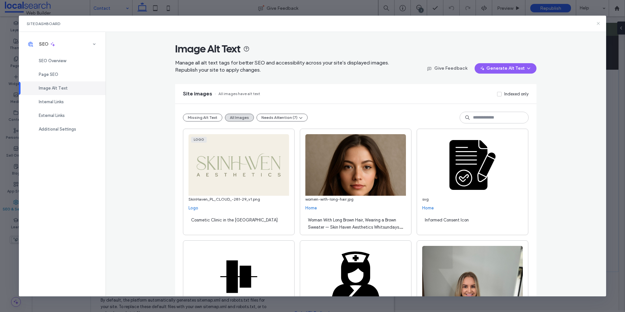
click at [600, 24] on icon at bounding box center [598, 23] width 5 height 5
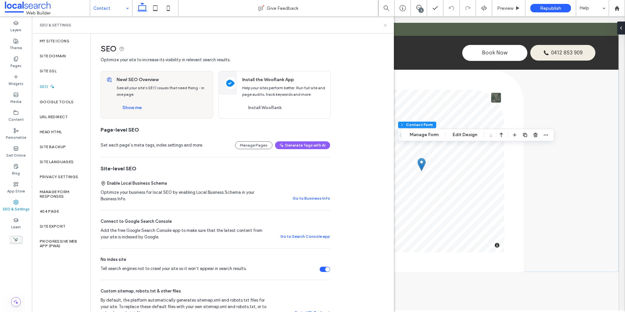
drag, startPoint x: 384, startPoint y: 24, endPoint x: 352, endPoint y: 8, distance: 36.4
click at [384, 24] on use at bounding box center [385, 25] width 3 height 3
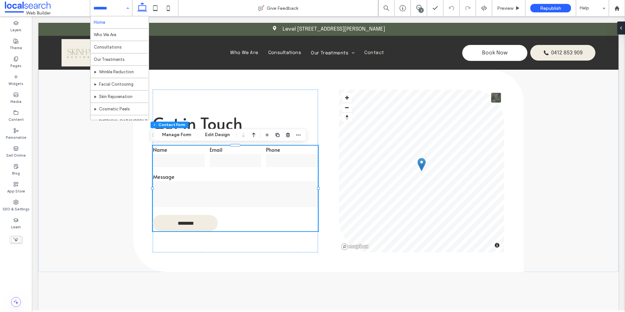
drag, startPoint x: 116, startPoint y: 7, endPoint x: 114, endPoint y: 20, distance: 13.2
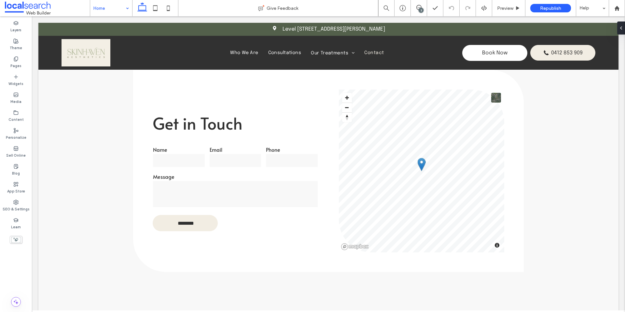
click at [156, 7] on icon at bounding box center [155, 8] width 13 height 13
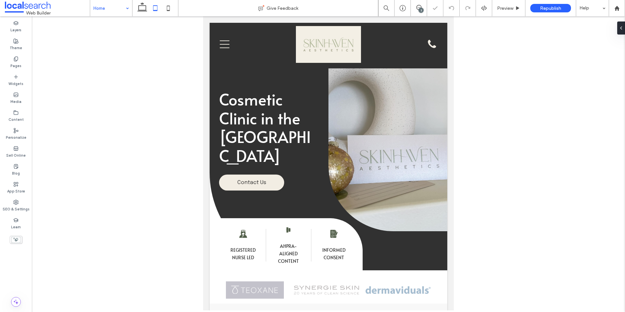
scroll to position [0, 3]
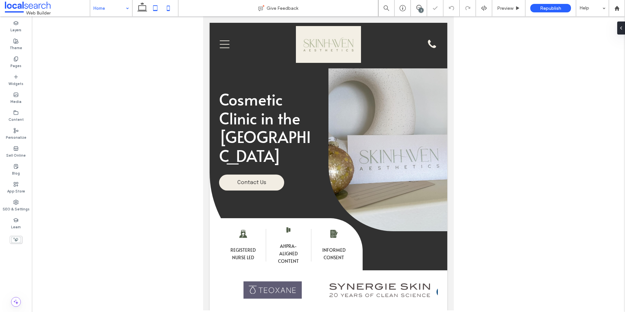
click at [171, 10] on icon at bounding box center [168, 8] width 13 height 13
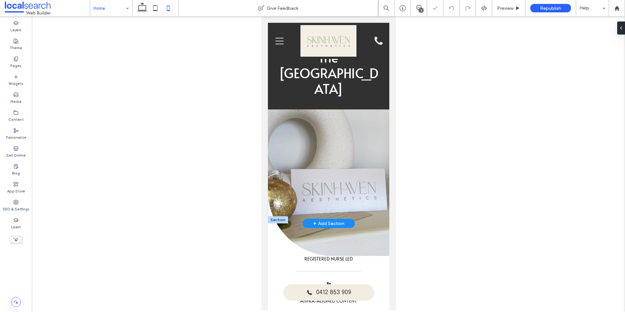
scroll to position [0, 0]
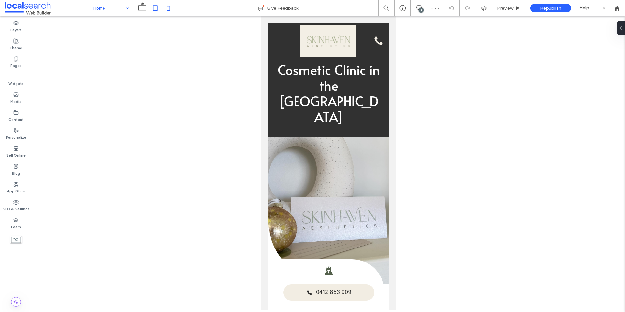
click at [156, 9] on icon at bounding box center [155, 8] width 13 height 13
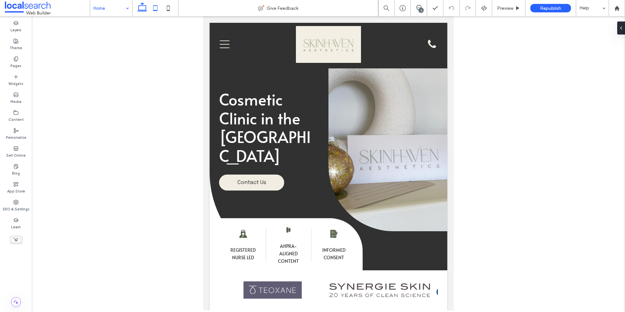
click at [143, 8] on icon at bounding box center [142, 8] width 13 height 13
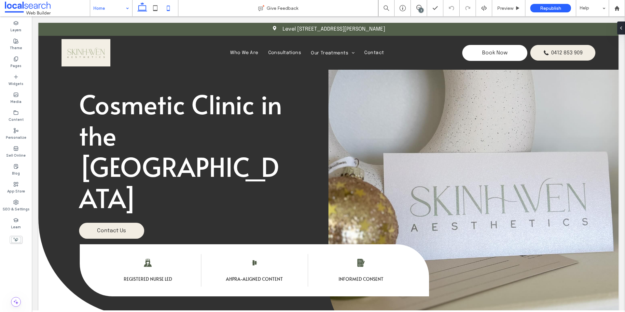
click at [163, 10] on icon at bounding box center [168, 8] width 13 height 13
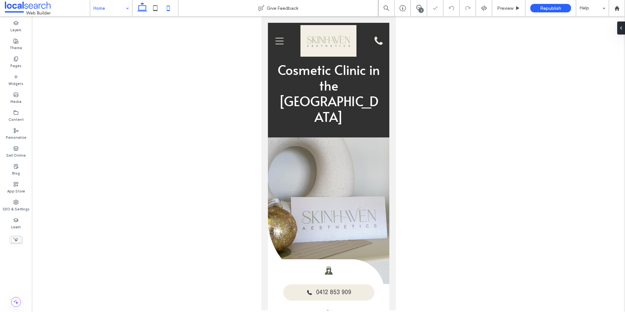
click at [145, 11] on icon at bounding box center [142, 8] width 13 height 13
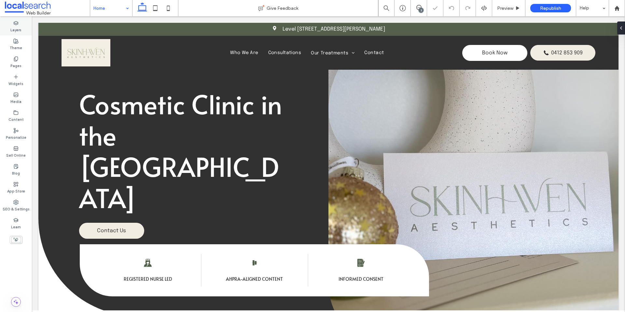
click at [22, 28] on div "Layers" at bounding box center [16, 27] width 32 height 18
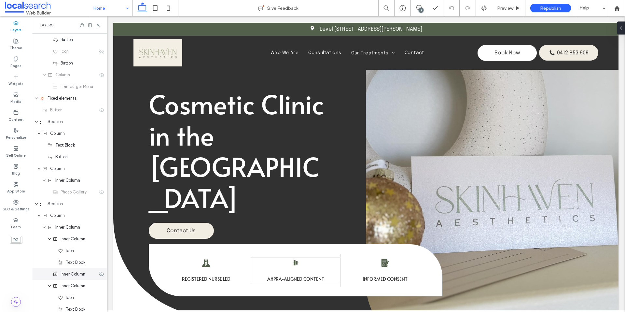
scroll to position [185, 0]
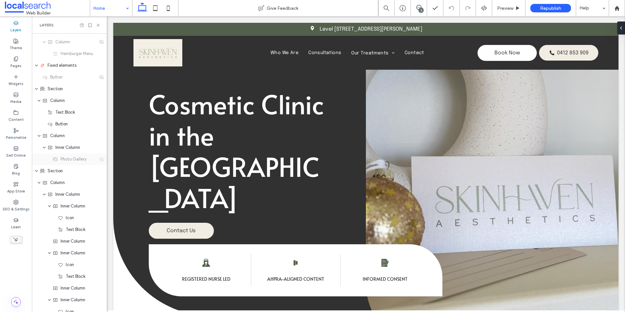
click at [99, 157] on icon at bounding box center [101, 159] width 5 height 5
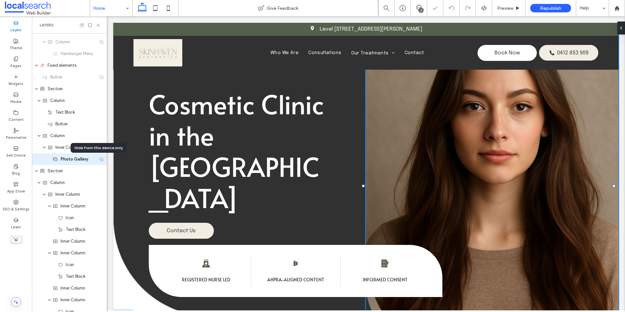
scroll to position [172, 0]
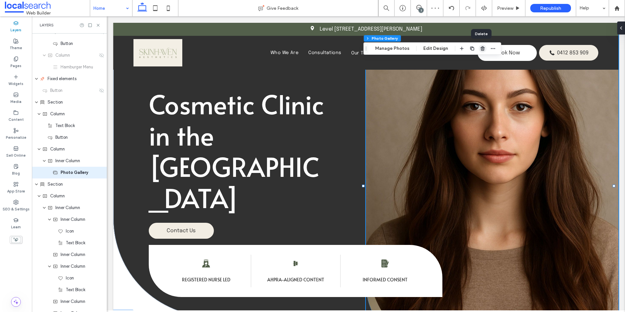
drag, startPoint x: 481, startPoint y: 47, endPoint x: 373, endPoint y: 37, distance: 108.2
click at [481, 47] on use "button" at bounding box center [483, 48] width 4 height 4
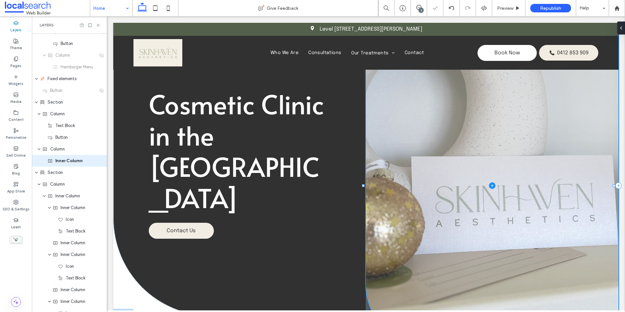
scroll to position [160, 0]
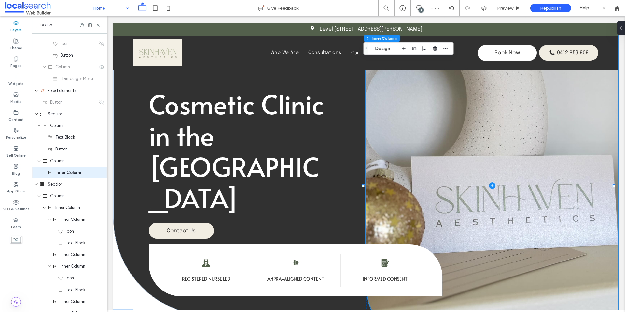
click at [97, 24] on icon at bounding box center [98, 25] width 5 height 5
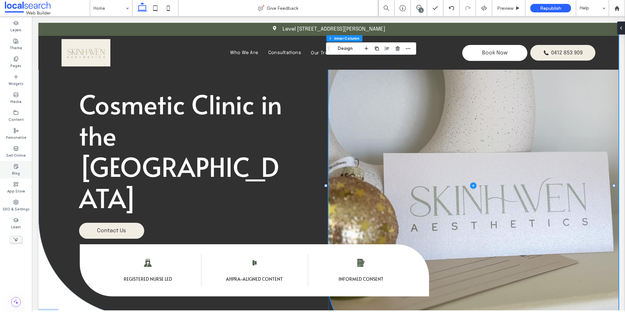
click at [17, 170] on label "Blog" at bounding box center [16, 172] width 8 height 7
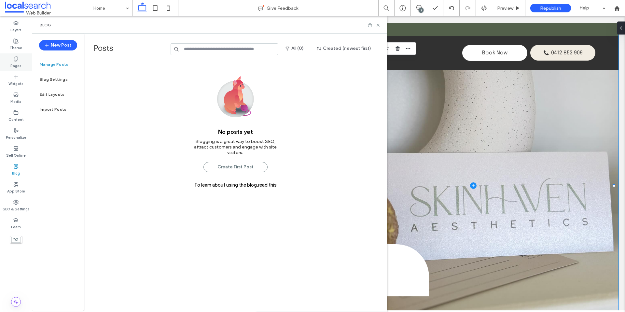
click at [20, 64] on label "Pages" at bounding box center [15, 65] width 11 height 7
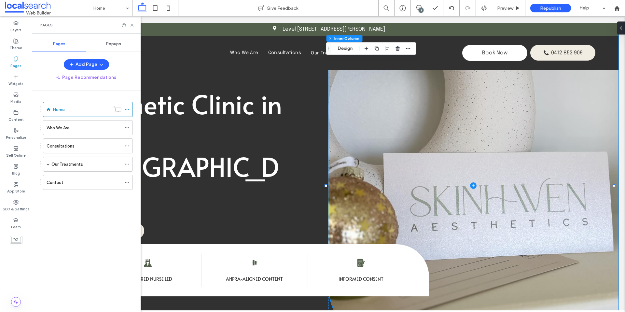
click at [114, 44] on span "Popups" at bounding box center [113, 43] width 15 height 5
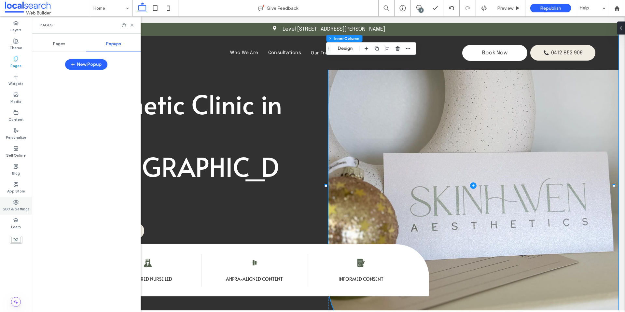
click at [18, 205] on label "SEO & Settings" at bounding box center [16, 208] width 27 height 7
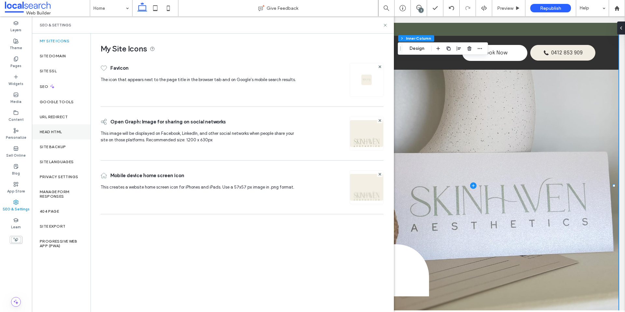
click at [67, 129] on div "Head HTML" at bounding box center [61, 131] width 59 height 15
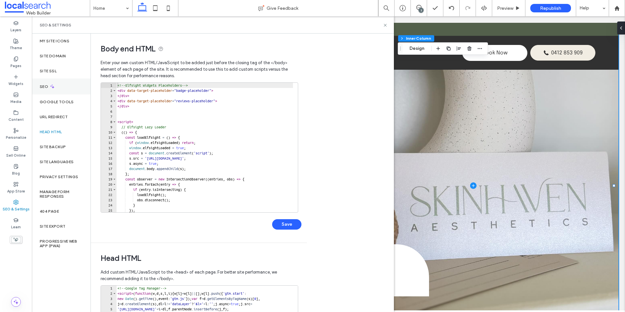
click at [63, 88] on div "SEO" at bounding box center [61, 86] width 59 height 16
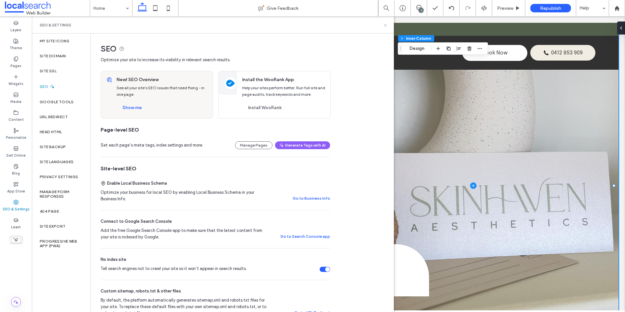
click at [385, 25] on use at bounding box center [385, 25] width 3 height 3
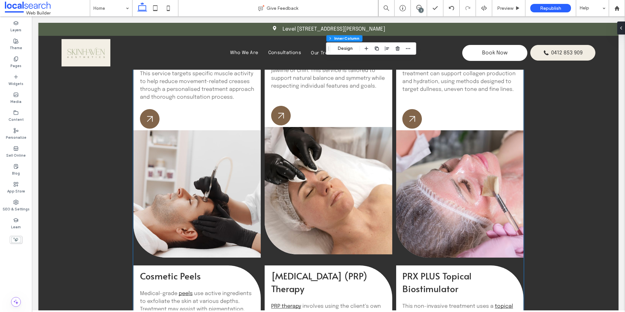
scroll to position [888, 0]
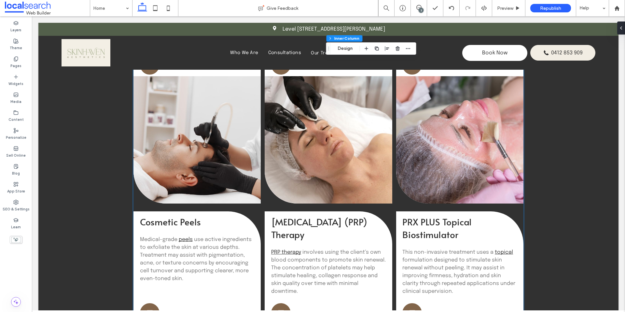
click at [315, 235] on h3 "Platelet Rich Plasma (PRP) Therapy" at bounding box center [328, 227] width 114 height 25
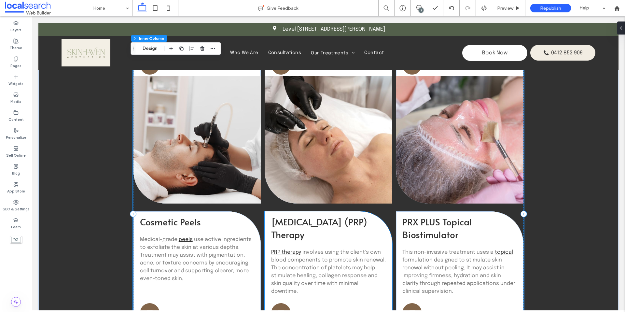
click at [321, 237] on div "Platelet Rich Plasma (PRP) Therapy PRP therapy involves using the client’s own …" at bounding box center [328, 255] width 127 height 80
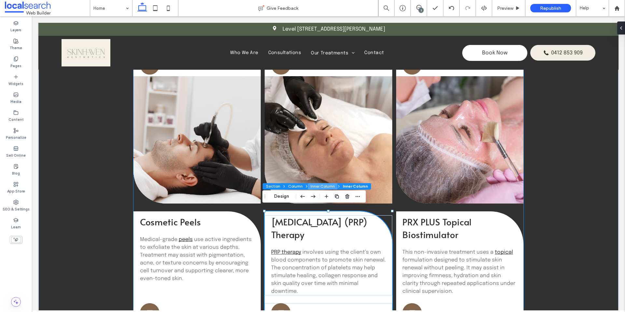
click at [313, 186] on button "Inner Column" at bounding box center [323, 186] width 30 height 7
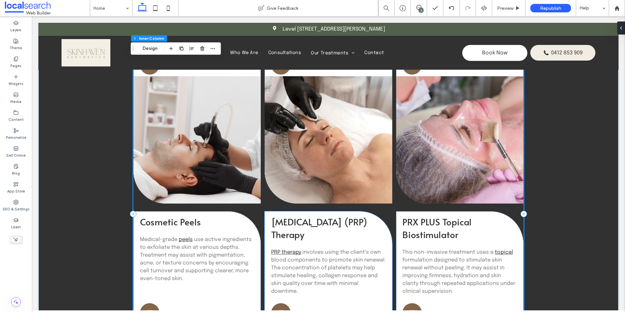
click at [386, 227] on div "Platelet Rich Plasma (PRP) Therapy PRP therapy involves using the client’s own …" at bounding box center [328, 255] width 127 height 80
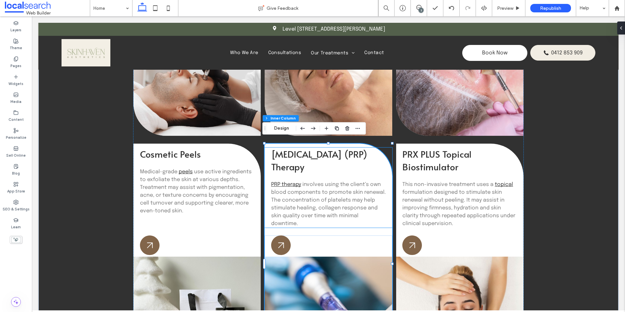
scroll to position [944, 0]
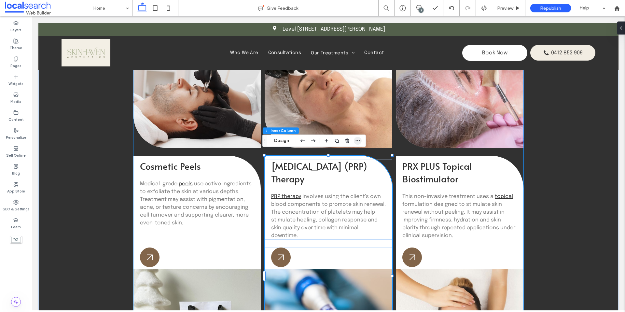
click at [357, 141] on use "button" at bounding box center [358, 140] width 4 height 1
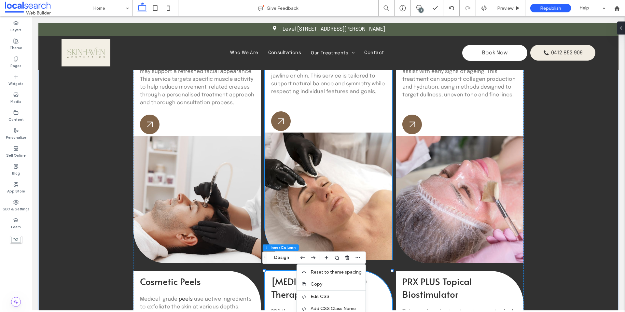
scroll to position [823, 0]
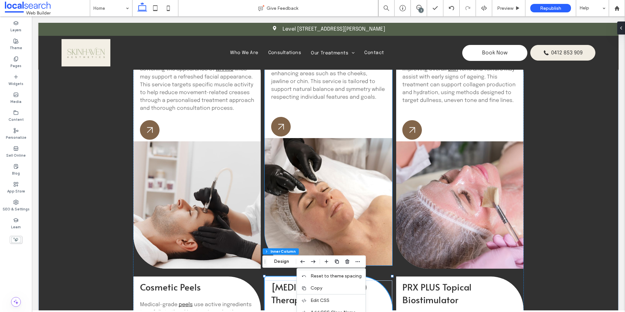
click at [386, 124] on div "Arrow Icon" at bounding box center [328, 127] width 127 height 20
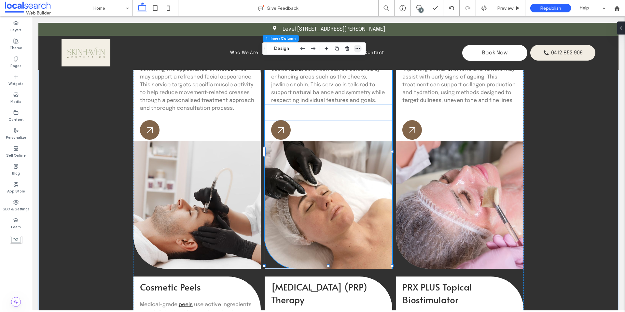
click at [355, 49] on icon "button" at bounding box center [357, 48] width 5 height 5
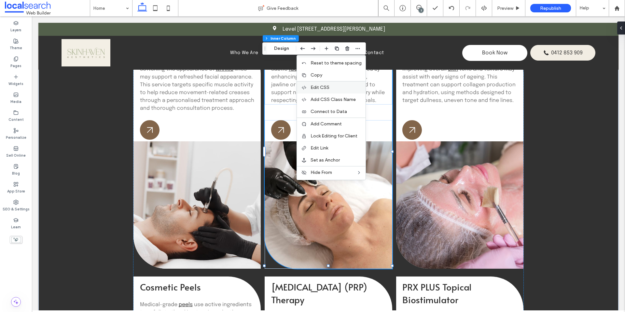
click at [337, 85] on label "Edit CSS" at bounding box center [336, 88] width 51 height 6
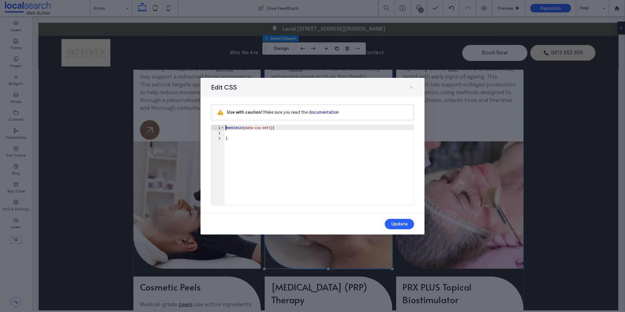
click at [411, 86] on icon at bounding box center [411, 87] width 5 height 5
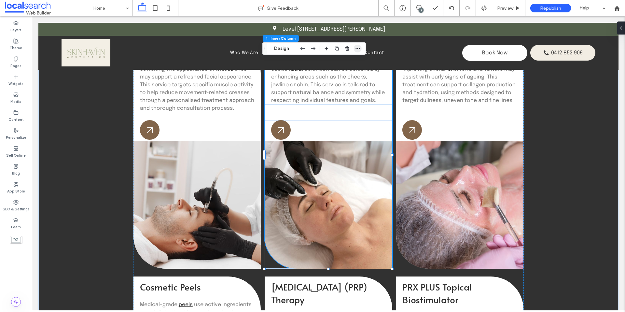
click at [360, 48] on icon "button" at bounding box center [357, 48] width 5 height 5
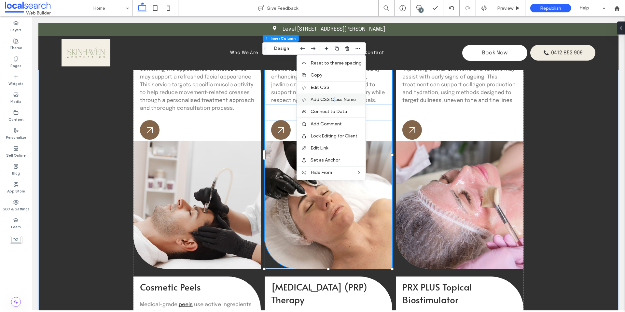
click at [336, 98] on span "Add CSS Class Name" at bounding box center [333, 100] width 45 height 6
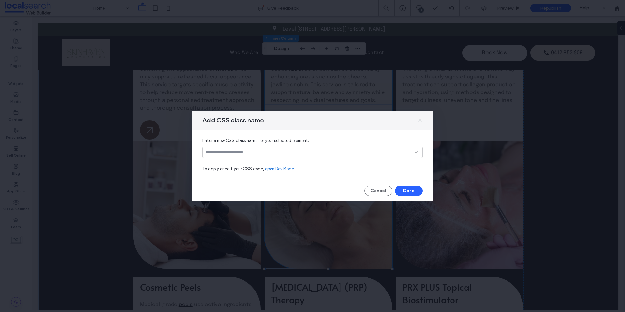
drag, startPoint x: 419, startPoint y: 120, endPoint x: 345, endPoint y: 130, distance: 74.5
click at [419, 120] on icon at bounding box center [420, 120] width 5 height 5
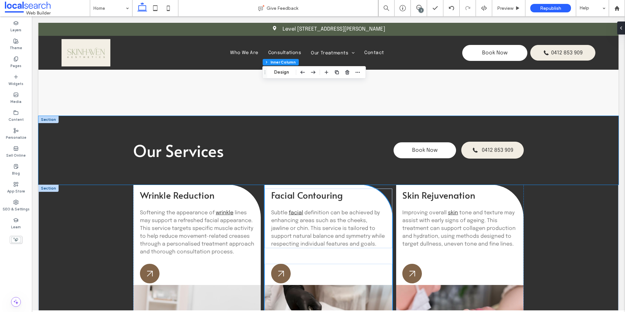
scroll to position [679, 0]
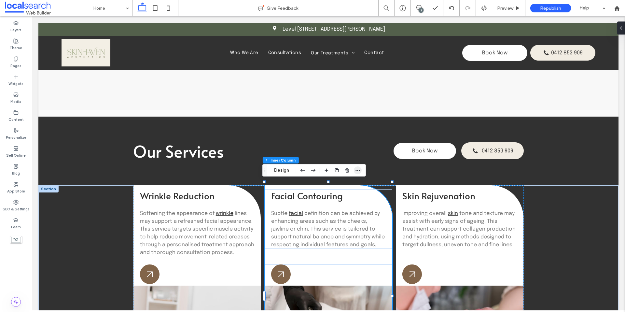
click at [357, 174] on span "button" at bounding box center [358, 170] width 8 height 8
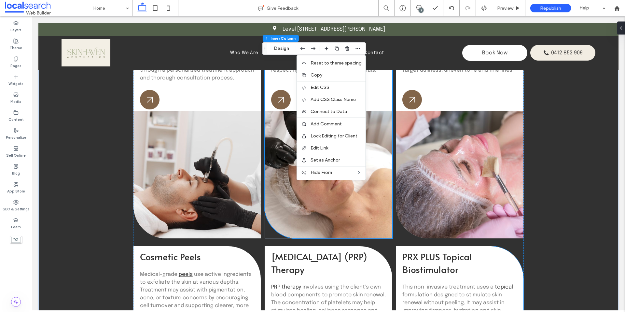
scroll to position [942, 0]
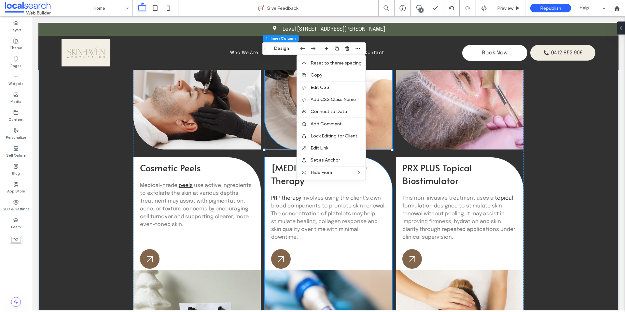
click at [386, 180] on div "Platelet Rich Plasma (PRP) Therapy PRP therapy involves using the client’s own …" at bounding box center [328, 201] width 127 height 80
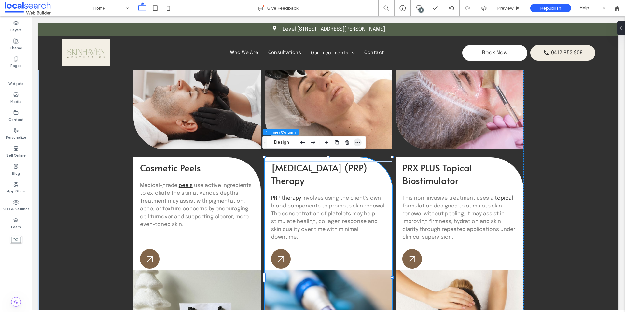
click at [358, 140] on icon "button" at bounding box center [357, 142] width 5 height 5
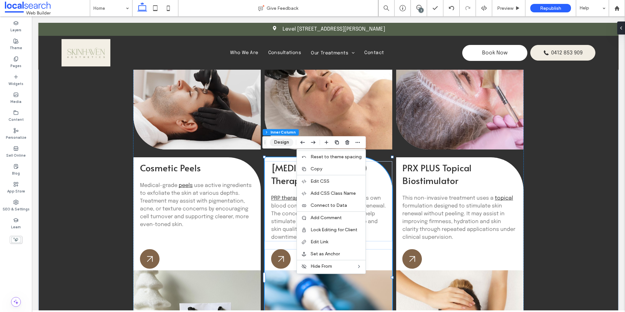
click at [281, 143] on button "Design" at bounding box center [281, 142] width 23 height 8
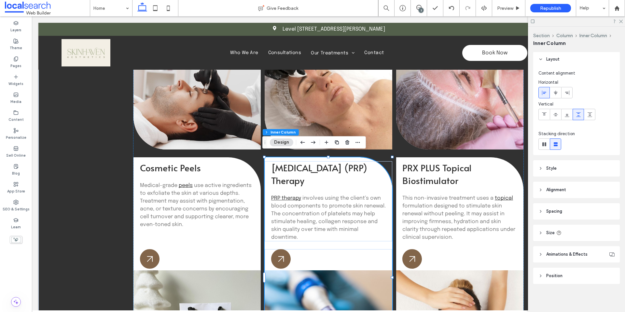
scroll to position [2, 0]
click at [573, 253] on span "Animations & Effects" at bounding box center [567, 253] width 41 height 7
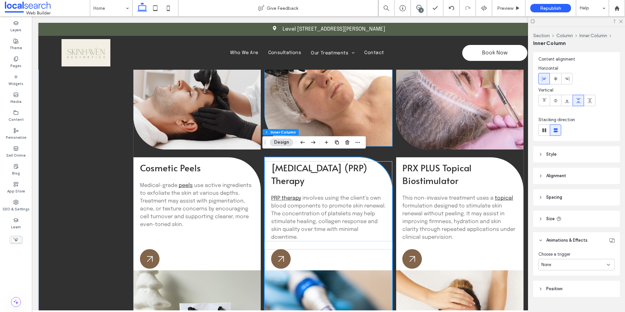
scroll to position [778, 0]
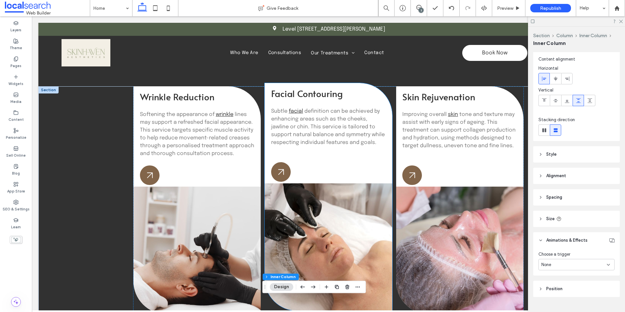
click at [385, 148] on div "Facial Contouring Subtle facial definition can be achieved by enhancing areas s…" at bounding box center [328, 197] width 127 height 228
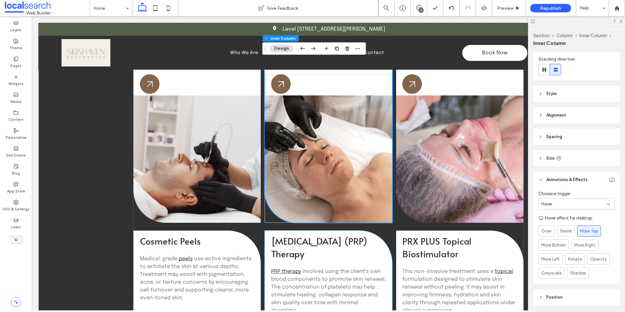
scroll to position [923, 0]
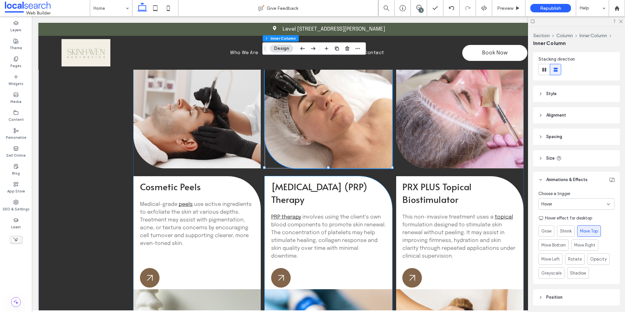
click at [362, 252] on p "PRP therapy involves using the client’s own blood components to promote skin re…" at bounding box center [328, 236] width 115 height 47
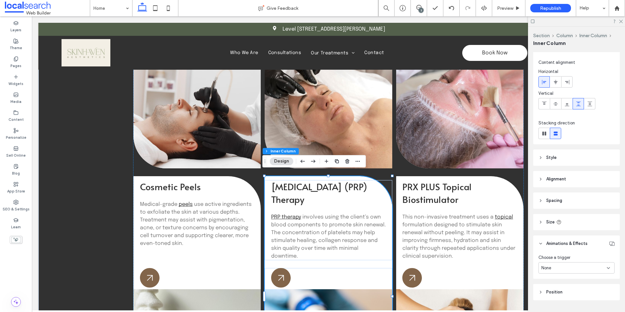
scroll to position [29, 0]
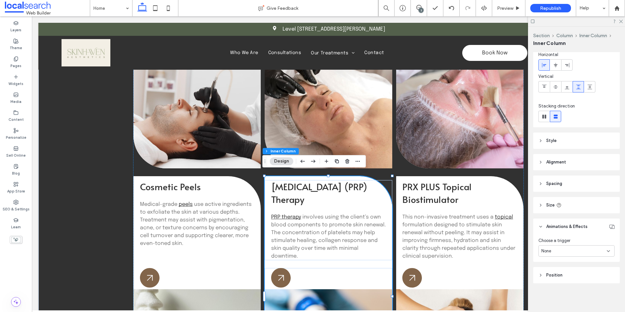
click at [571, 255] on div "None" at bounding box center [577, 250] width 76 height 11
click at [560, 273] on div "Hover" at bounding box center [575, 273] width 72 height 11
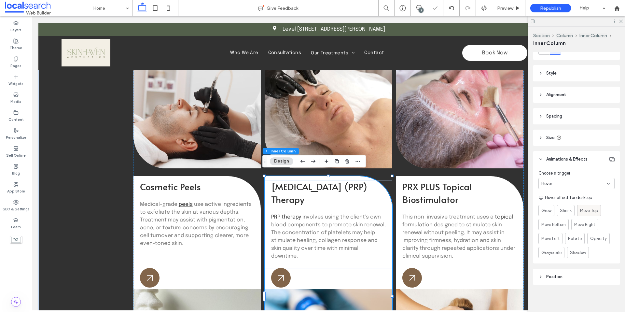
click at [593, 214] on div "Move Top" at bounding box center [589, 210] width 18 height 11
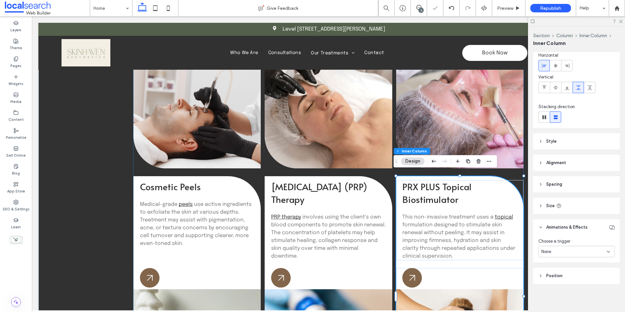
scroll to position [29, 0]
click at [574, 247] on div "None" at bounding box center [577, 250] width 76 height 11
click at [570, 271] on div "Hover" at bounding box center [575, 273] width 72 height 11
click at [583, 276] on span "Move Top" at bounding box center [589, 278] width 18 height 7
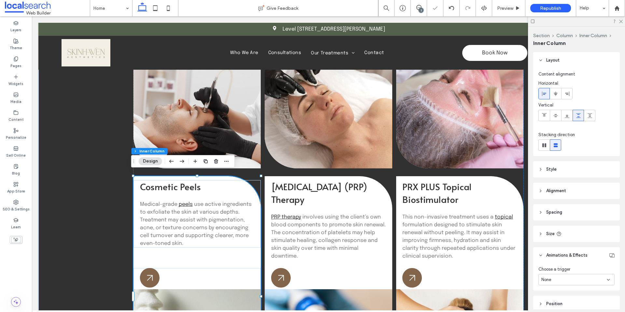
click at [576, 275] on div "None" at bounding box center [577, 279] width 76 height 11
click at [569, 244] on div "Hover" at bounding box center [575, 243] width 72 height 11
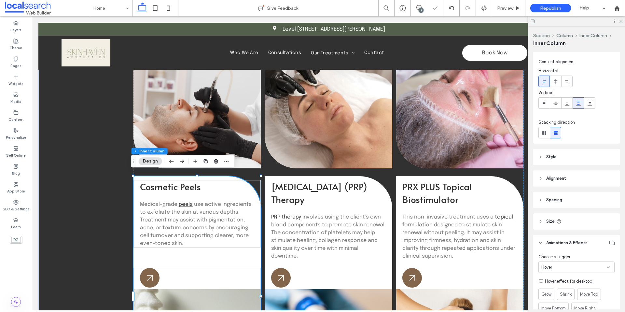
scroll to position [18, 0]
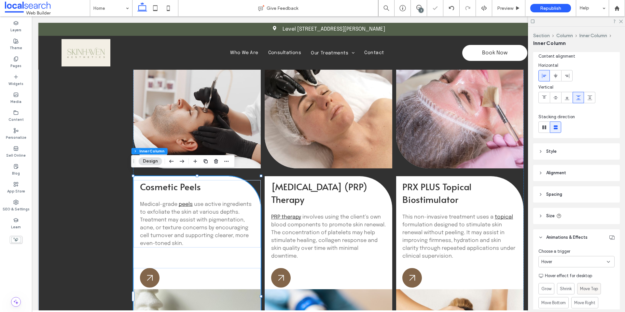
click at [591, 291] on span "Move Top" at bounding box center [589, 289] width 18 height 7
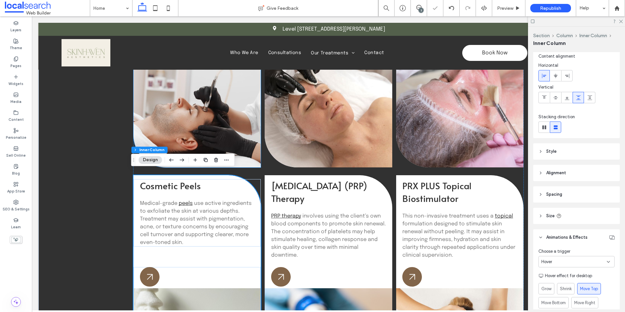
scroll to position [925, 0]
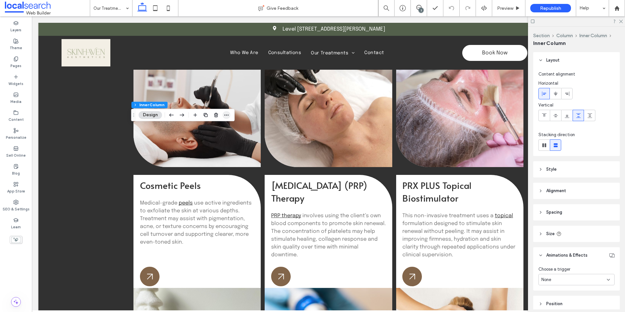
click at [227, 116] on icon "button" at bounding box center [226, 114] width 5 height 5
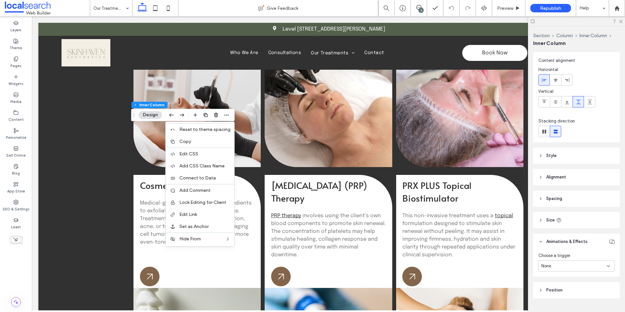
scroll to position [29, 0]
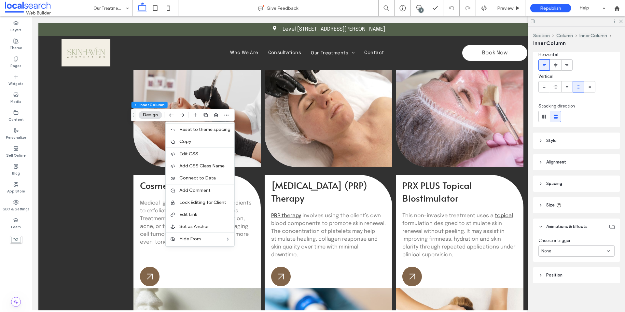
click at [576, 248] on div "None" at bounding box center [574, 251] width 65 height 7
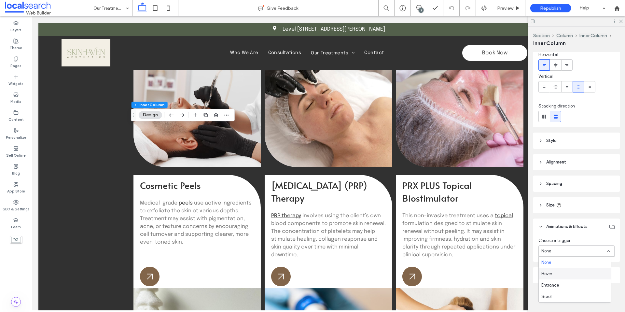
click at [565, 275] on div "Hover" at bounding box center [575, 273] width 72 height 11
click at [585, 276] on span "Move Top" at bounding box center [589, 278] width 18 height 7
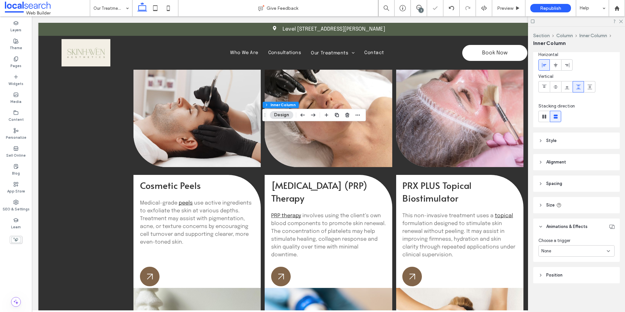
click at [575, 251] on div "None" at bounding box center [574, 251] width 65 height 7
click at [564, 276] on div "Hover" at bounding box center [575, 273] width 72 height 11
click at [598, 276] on span "Move Top" at bounding box center [589, 278] width 18 height 7
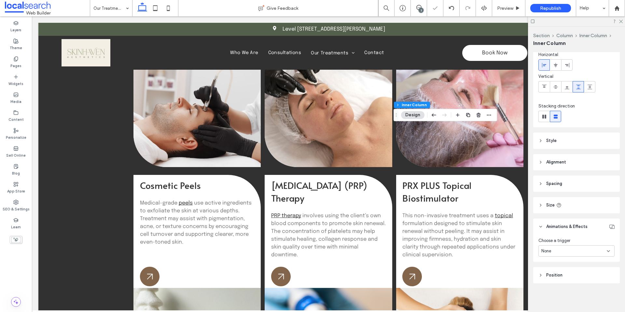
click at [575, 254] on div "None" at bounding box center [574, 251] width 65 height 7
drag, startPoint x: 585, startPoint y: 263, endPoint x: 583, endPoint y: 269, distance: 6.7
click at [585, 264] on div "None" at bounding box center [575, 262] width 72 height 11
click at [579, 250] on div "None" at bounding box center [574, 251] width 65 height 7
click at [570, 274] on div "Hover" at bounding box center [575, 273] width 72 height 11
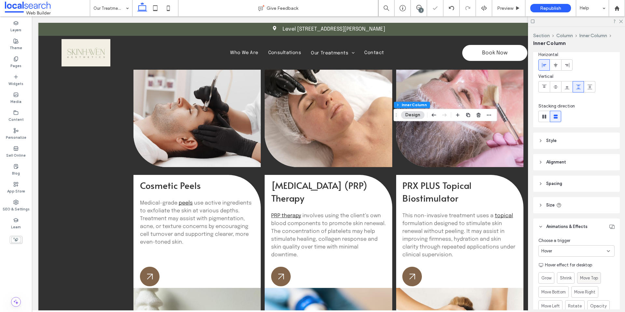
click at [588, 277] on span "Move Top" at bounding box center [589, 278] width 18 height 7
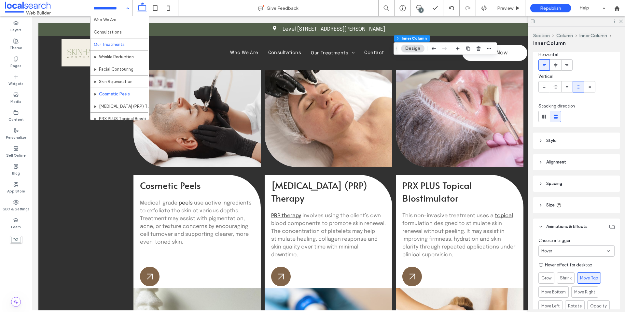
scroll to position [32, 0]
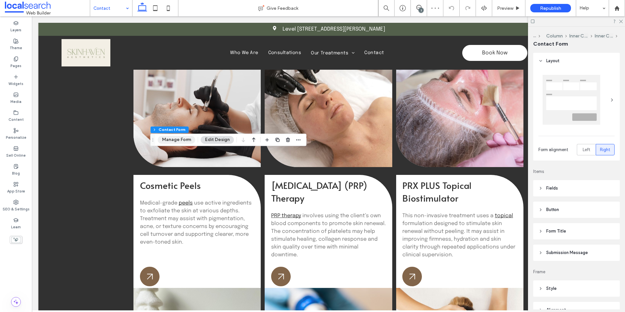
click at [184, 141] on button "Manage Form" at bounding box center [176, 140] width 37 height 8
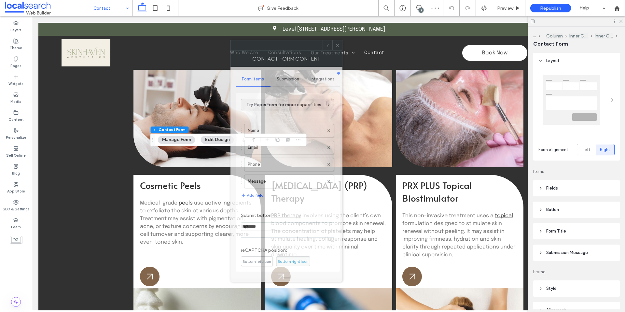
drag, startPoint x: 545, startPoint y: 42, endPoint x: 288, endPoint y: 48, distance: 257.0
click at [288, 48] on div at bounding box center [277, 45] width 92 height 10
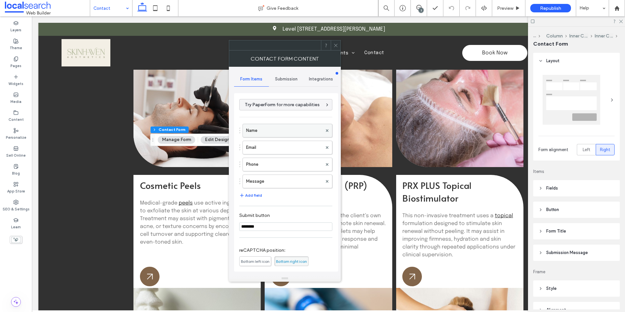
click at [254, 132] on label "Name" at bounding box center [284, 130] width 76 height 13
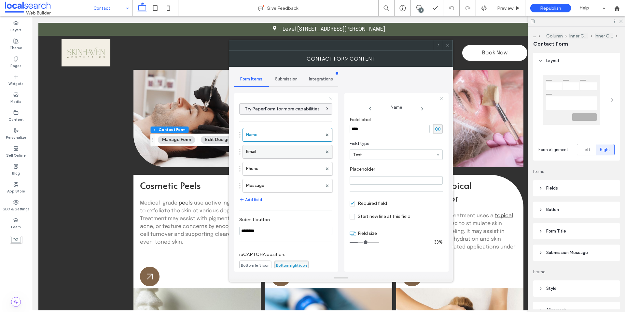
click at [260, 150] on label "Email" at bounding box center [284, 151] width 76 height 13
click at [266, 166] on label "Phone" at bounding box center [284, 168] width 76 height 13
click at [265, 184] on label "Message" at bounding box center [284, 185] width 76 height 13
type input "**"
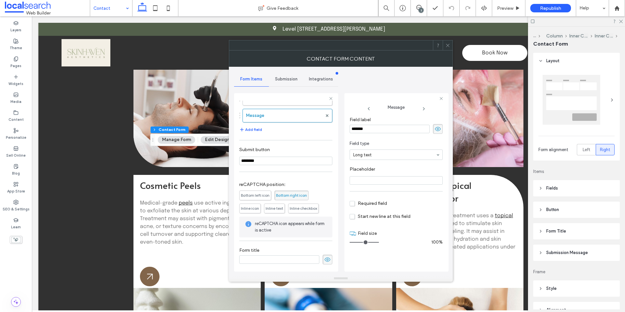
click at [284, 79] on span "Submission" at bounding box center [286, 79] width 22 height 5
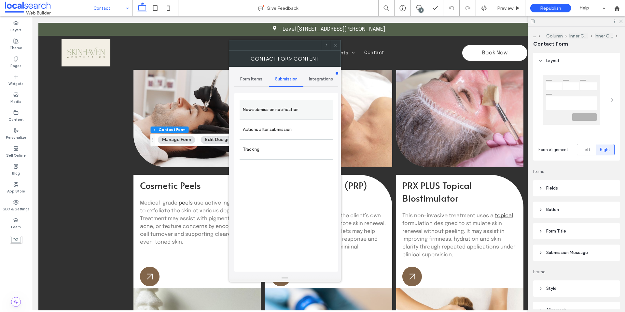
click at [282, 107] on label "New submission notification" at bounding box center [286, 109] width 87 height 13
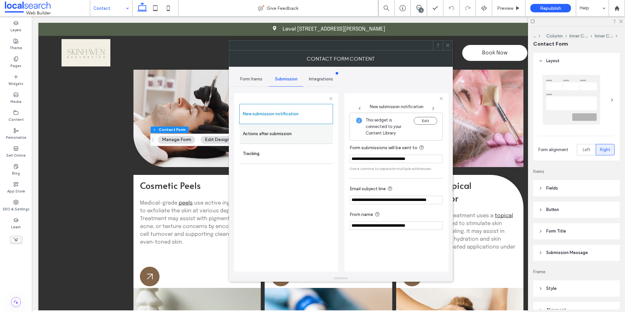
click at [268, 126] on div "Actions after submission" at bounding box center [286, 134] width 93 height 20
click at [278, 139] on label "Actions after submission" at bounding box center [286, 133] width 87 height 13
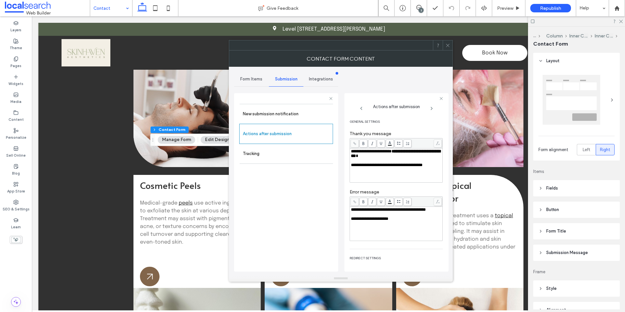
click at [448, 46] on icon at bounding box center [448, 45] width 5 height 5
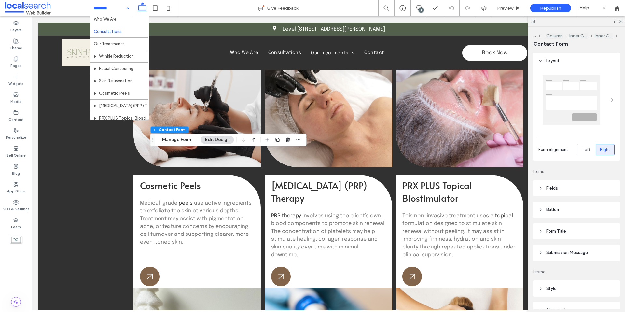
scroll to position [0, 0]
click at [114, 13] on input at bounding box center [109, 8] width 32 height 16
click at [130, 6] on div "Home Who We Are Consultations Our Treatments Wrinkle Reduction Facial Contourin…" at bounding box center [111, 8] width 42 height 16
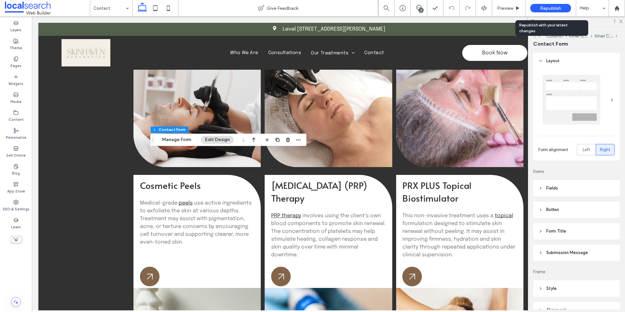
click at [548, 7] on span "Republish" at bounding box center [550, 9] width 21 height 6
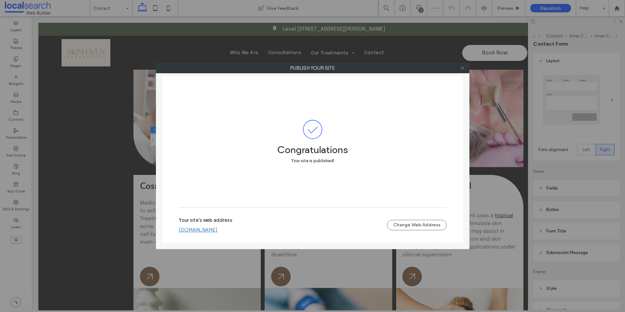
click at [462, 71] on span at bounding box center [462, 68] width 5 height 10
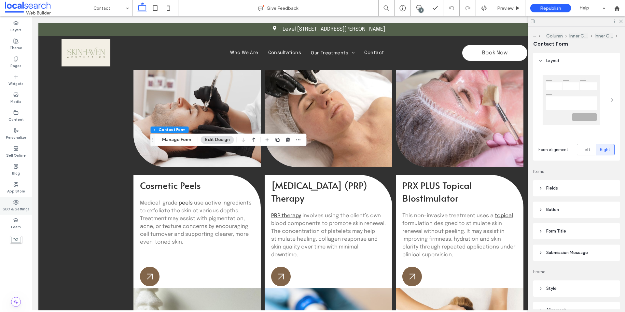
click at [15, 208] on label "SEO & Settings" at bounding box center [16, 208] width 27 height 7
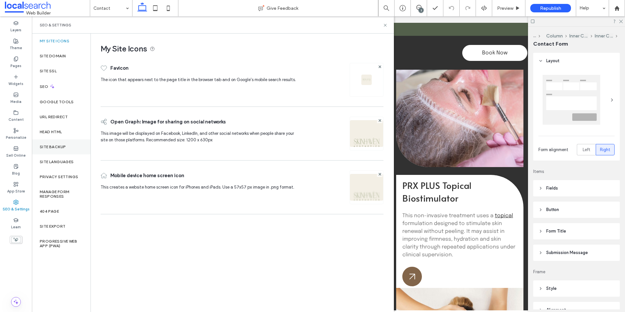
click at [60, 142] on div "Site Backup" at bounding box center [61, 146] width 59 height 15
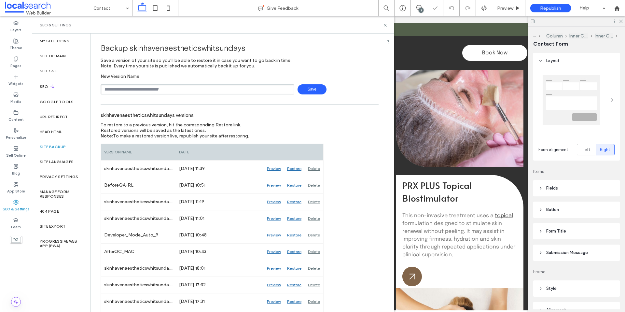
click at [164, 90] on input "text" at bounding box center [198, 89] width 194 height 10
type input "**********"
click at [309, 90] on span "Save" at bounding box center [312, 89] width 29 height 10
click at [385, 24] on icon at bounding box center [385, 25] width 5 height 5
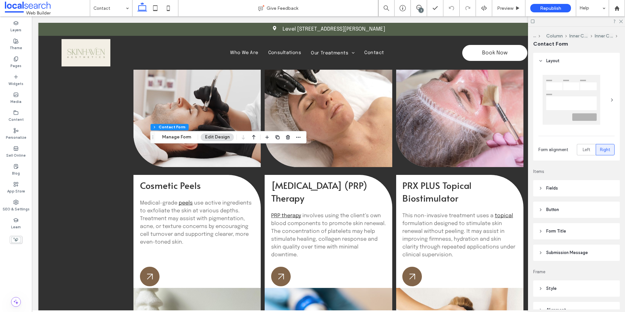
click at [623, 22] on div at bounding box center [576, 21] width 97 height 10
click at [617, 8] on use at bounding box center [617, 8] width 5 height 5
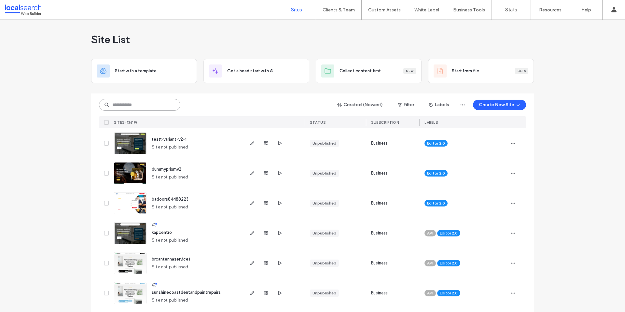
click at [152, 103] on input at bounding box center [139, 105] width 81 height 12
paste input "********"
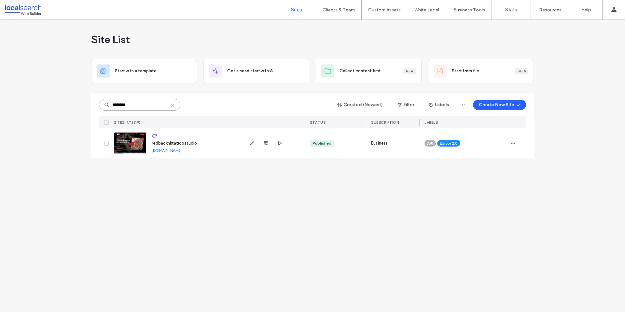
type input "********"
click at [171, 151] on link "[DOMAIN_NAME]" at bounding box center [167, 150] width 30 height 5
click at [130, 148] on img at bounding box center [130, 155] width 32 height 44
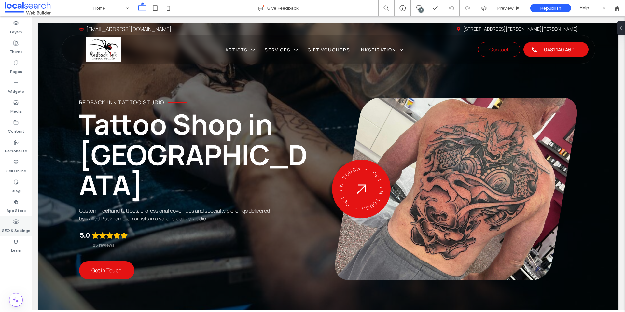
click at [22, 226] on label "SEO & Settings" at bounding box center [16, 228] width 28 height 9
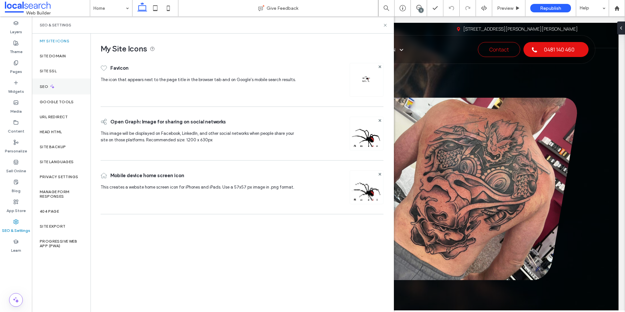
click at [54, 87] on icon at bounding box center [53, 87] width 6 height 6
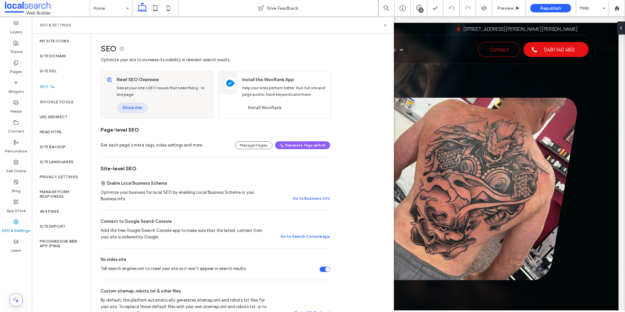
click at [130, 108] on button "Show me" at bounding box center [132, 108] width 31 height 10
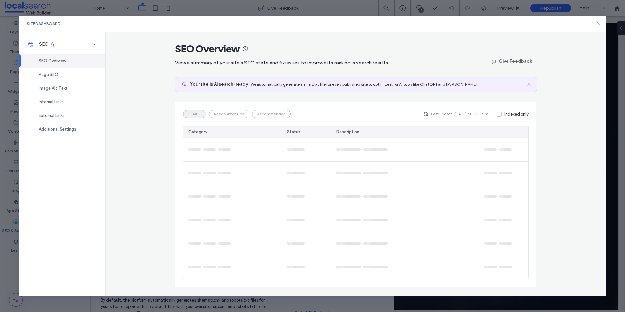
click at [598, 22] on icon at bounding box center [598, 23] width 5 height 5
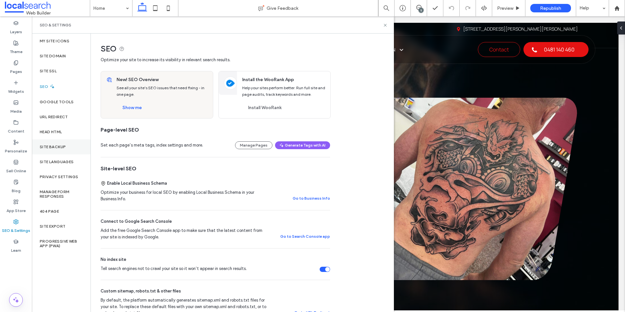
click at [57, 149] on label "Site Backup" at bounding box center [53, 147] width 26 height 5
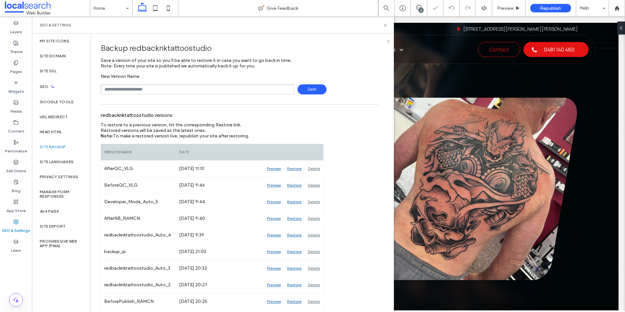
click at [166, 94] on input "text" at bounding box center [198, 89] width 194 height 10
type input "**********"
click at [302, 86] on span "Save" at bounding box center [312, 89] width 29 height 10
click at [44, 128] on div "Head HTML" at bounding box center [61, 131] width 59 height 15
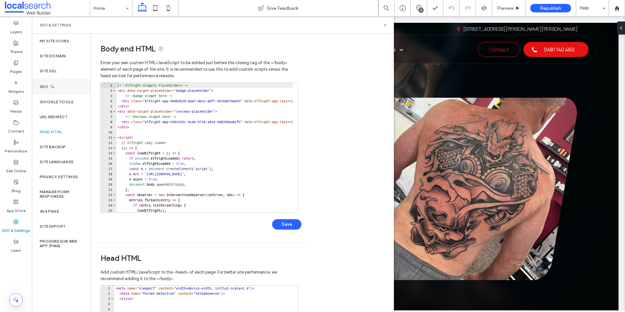
click at [50, 90] on div "SEO" at bounding box center [61, 86] width 59 height 16
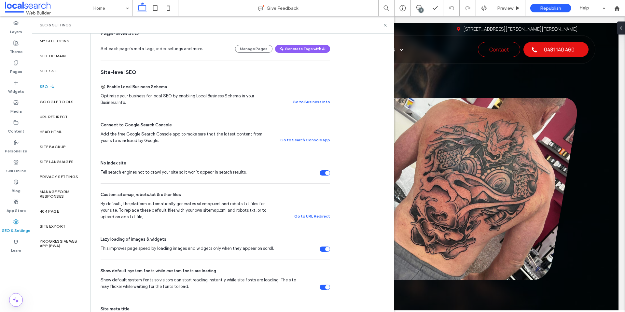
scroll to position [96, 0]
click at [385, 24] on icon at bounding box center [385, 25] width 5 height 5
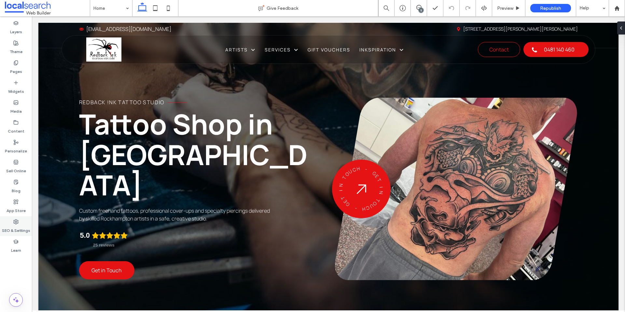
click at [21, 221] on div "SEO & Settings" at bounding box center [16, 226] width 32 height 20
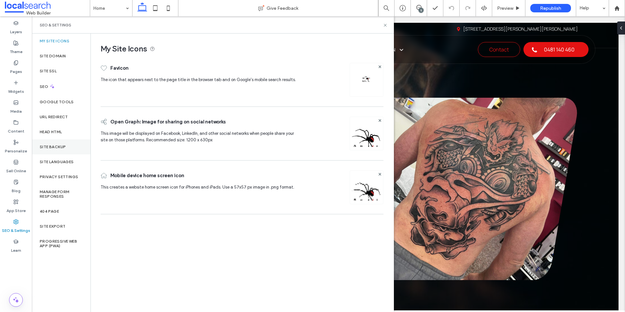
click at [63, 139] on div "Site Backup" at bounding box center [61, 146] width 59 height 15
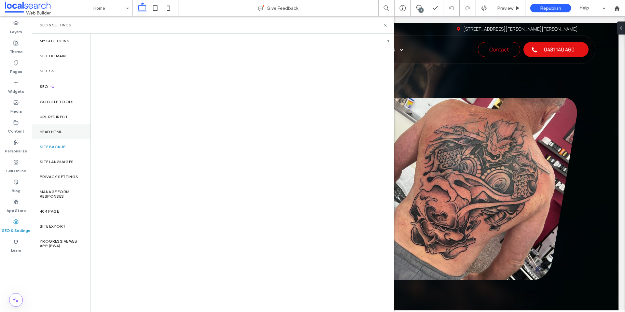
click at [62, 133] on label "Head HTML" at bounding box center [51, 132] width 22 height 5
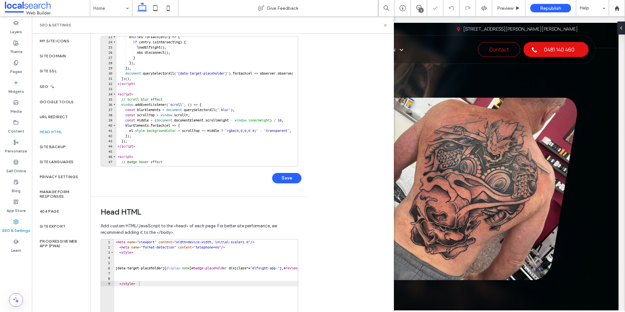
scroll to position [82, 0]
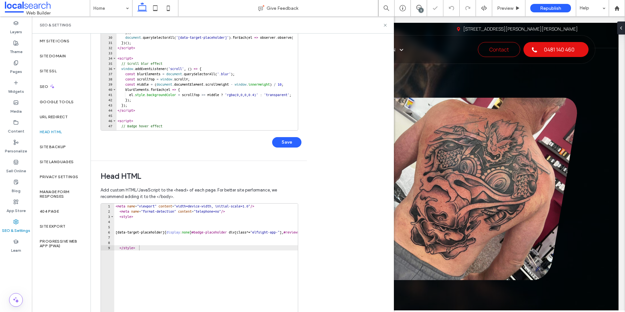
click at [116, 205] on div "< meta name = "viewport" content = "width=device-width, initial-scale=1.0" /> <…" at bounding box center [295, 271] width 362 height 135
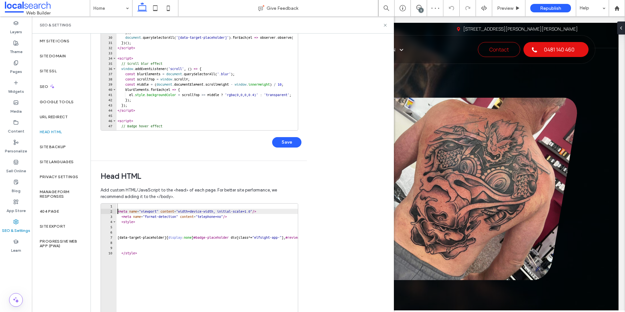
type textarea "**********"
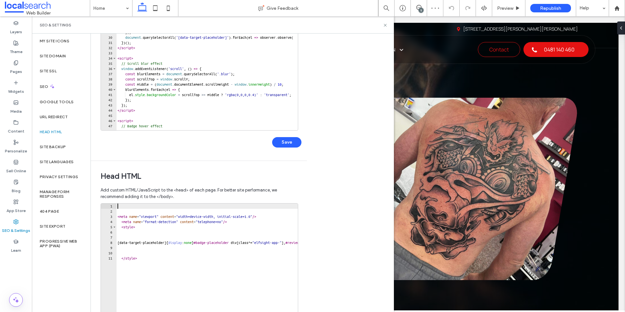
paste textarea "**********"
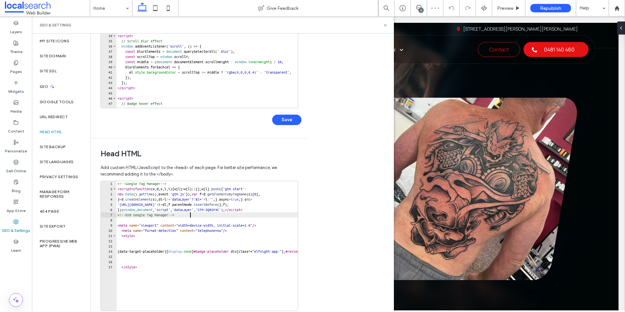
scroll to position [134, 0]
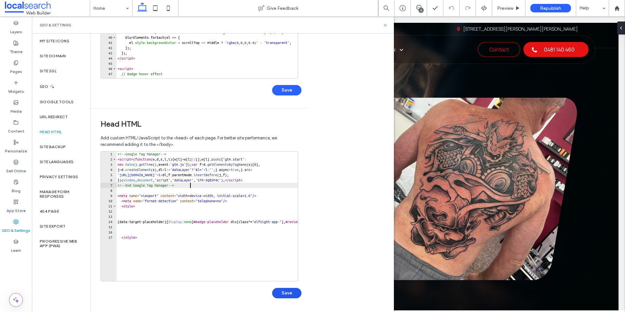
type textarea "**********"
click at [289, 296] on button "Save" at bounding box center [286, 293] width 29 height 10
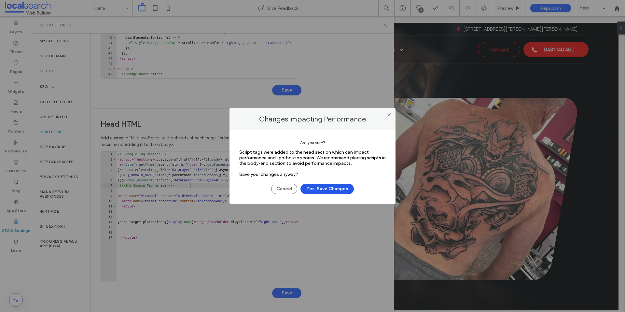
click at [324, 189] on button "Yes, Save Changes" at bounding box center [327, 189] width 53 height 10
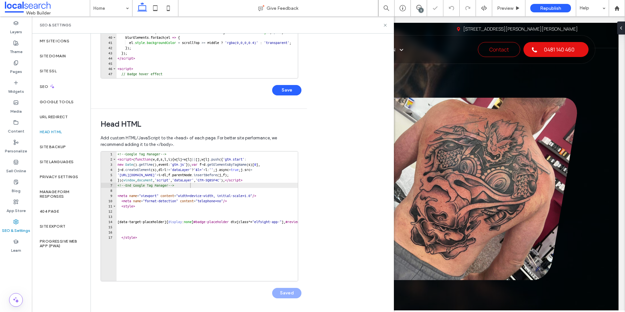
scroll to position [0, 0]
click at [385, 27] on icon at bounding box center [385, 25] width 5 height 5
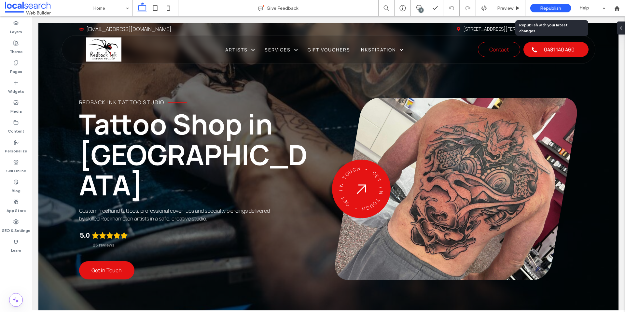
click at [555, 7] on span "Republish" at bounding box center [550, 9] width 21 height 6
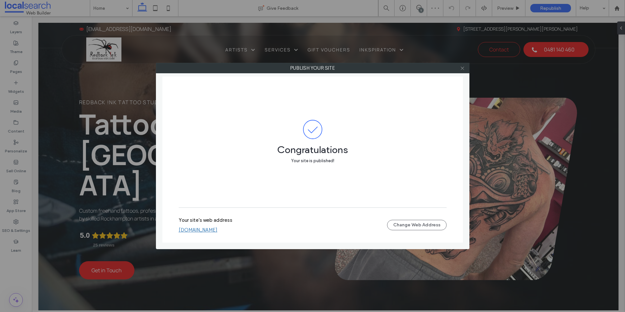
click at [461, 69] on use at bounding box center [462, 67] width 3 height 3
